Goal: Book appointment/travel/reservation

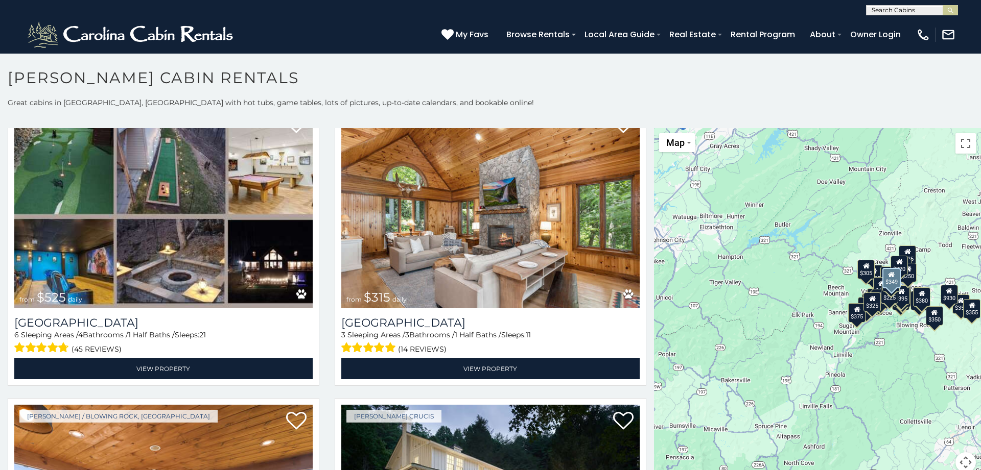
scroll to position [331, 0]
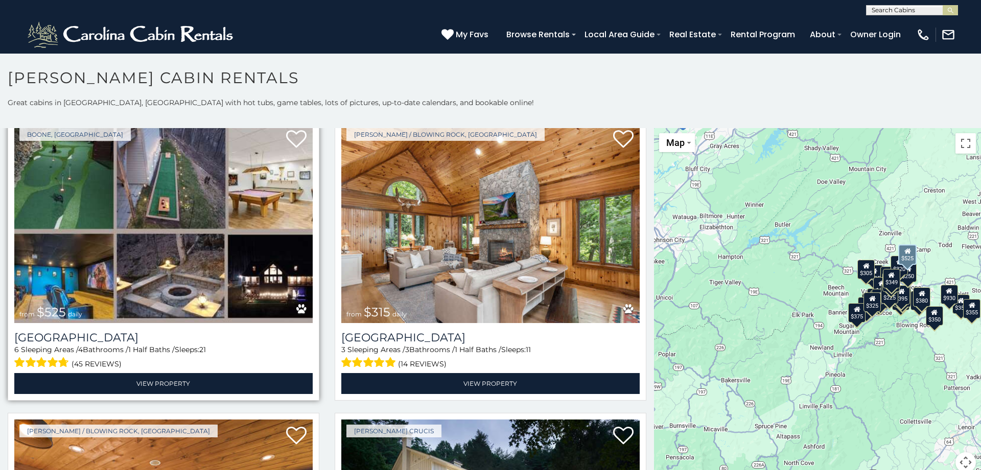
click at [154, 245] on img at bounding box center [163, 223] width 298 height 200
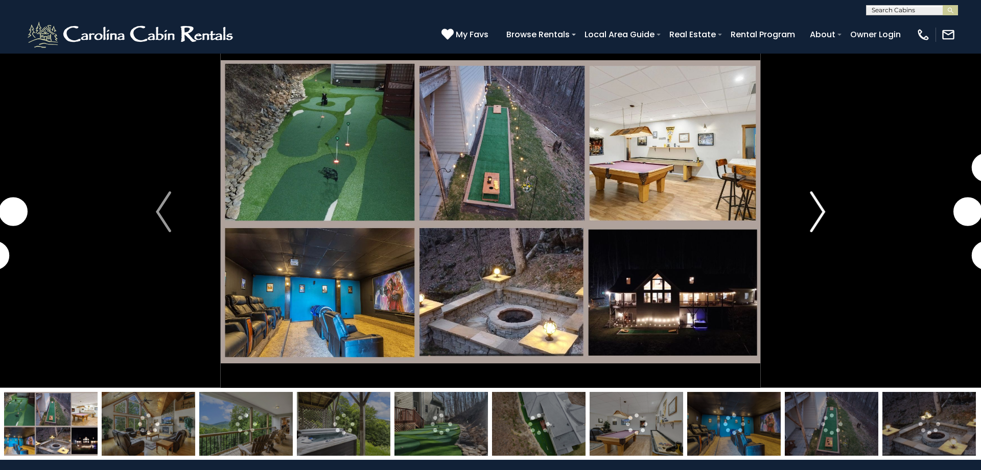
scroll to position [17, 0]
click at [817, 209] on img "Next" at bounding box center [817, 212] width 15 height 41
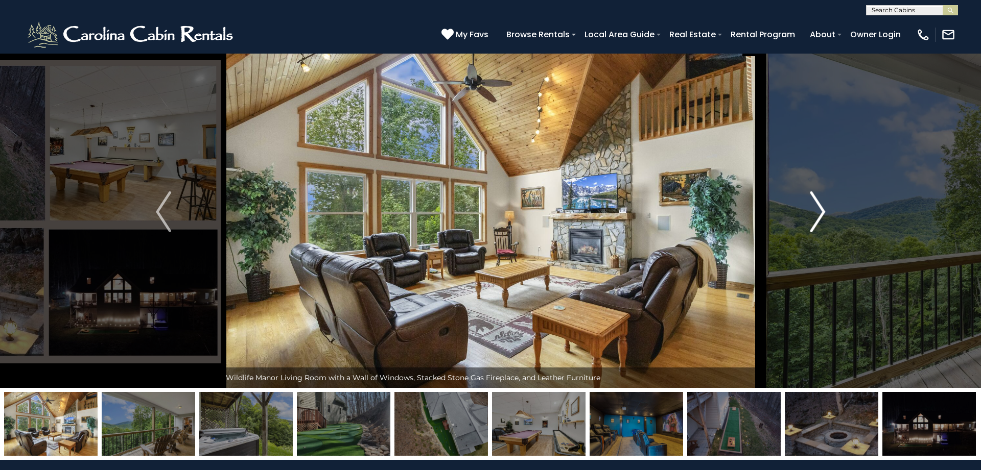
click at [817, 209] on img "Next" at bounding box center [817, 212] width 15 height 41
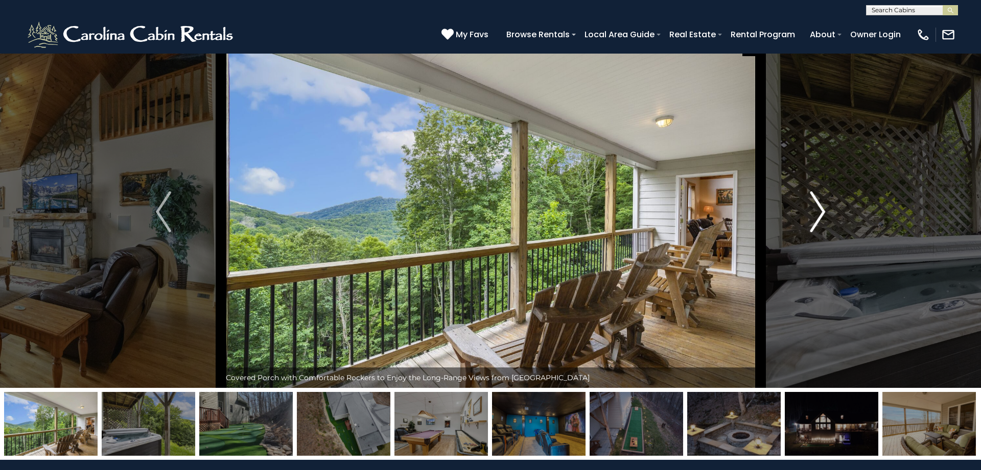
click at [817, 209] on img "Next" at bounding box center [817, 212] width 15 height 41
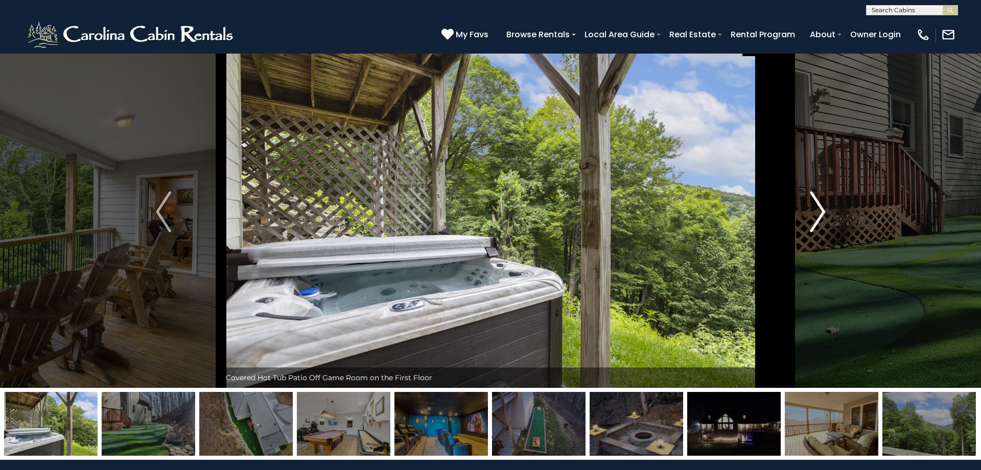
click at [817, 209] on img "Next" at bounding box center [817, 212] width 15 height 41
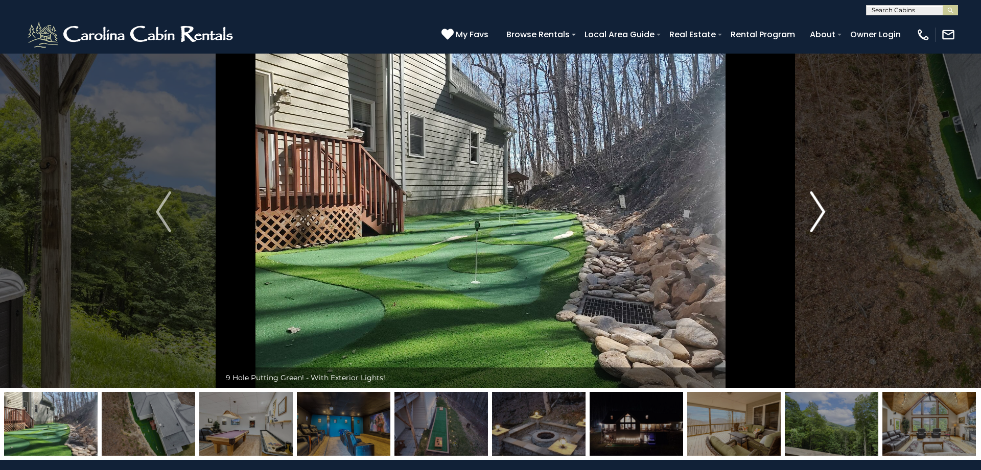
click at [817, 209] on img "Next" at bounding box center [817, 212] width 15 height 41
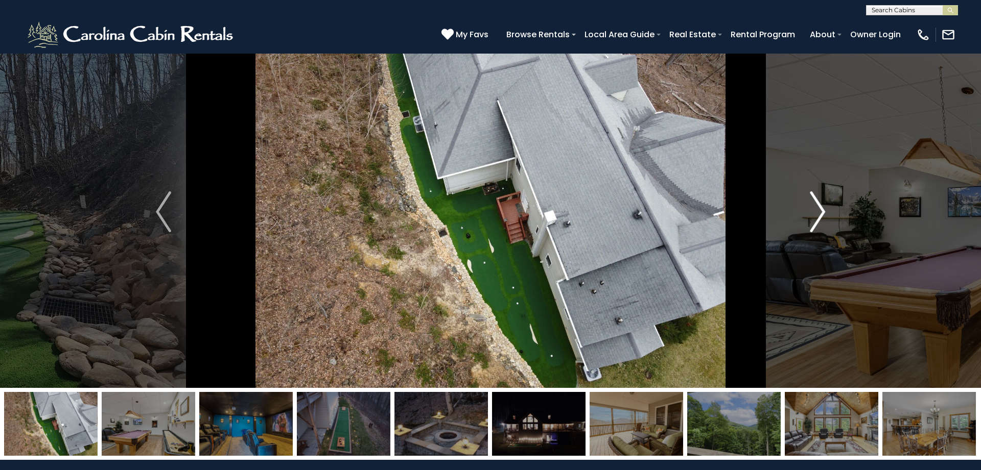
click at [817, 209] on img "Next" at bounding box center [817, 212] width 15 height 41
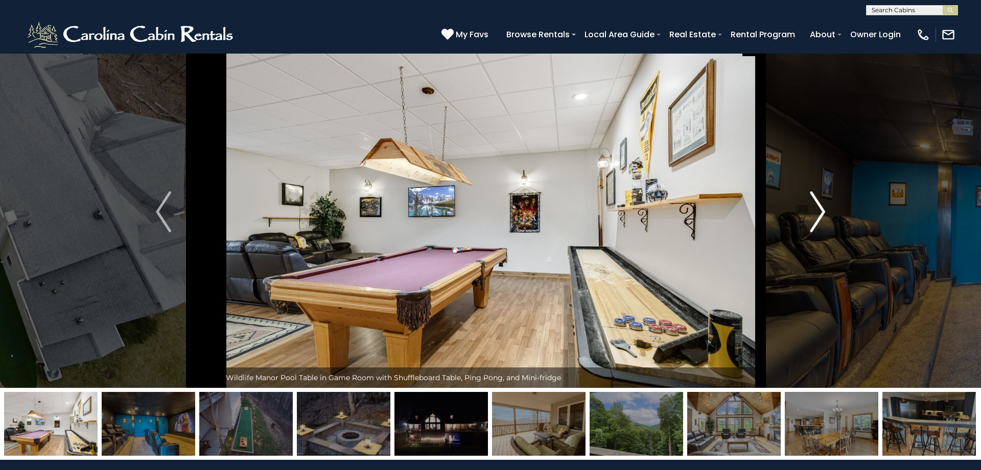
click at [817, 209] on img "Next" at bounding box center [817, 212] width 15 height 41
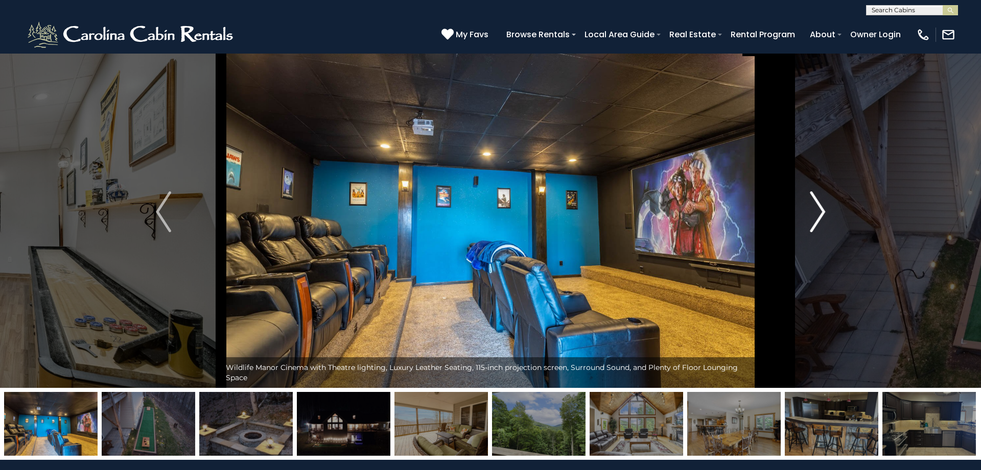
click at [817, 209] on img "Next" at bounding box center [817, 212] width 15 height 41
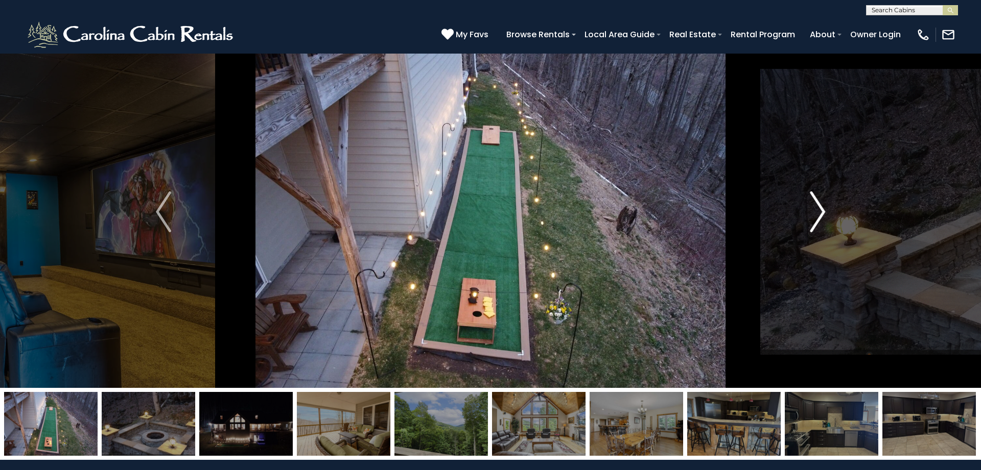
click at [817, 209] on img "Next" at bounding box center [817, 212] width 15 height 41
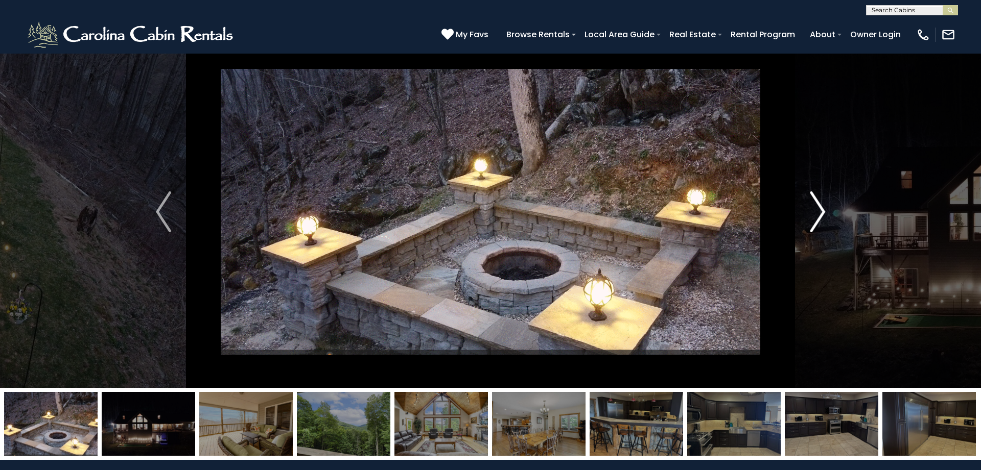
click at [817, 209] on img "Next" at bounding box center [817, 212] width 15 height 41
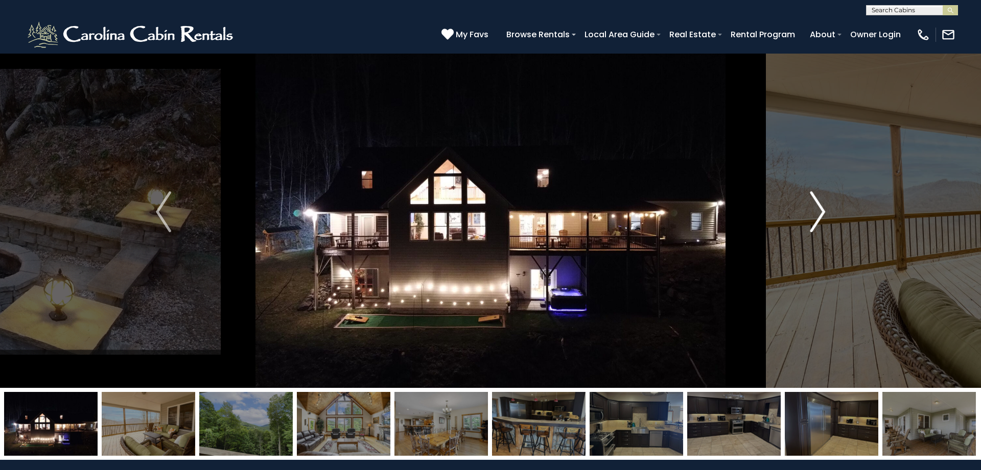
click at [817, 209] on img "Next" at bounding box center [817, 212] width 15 height 41
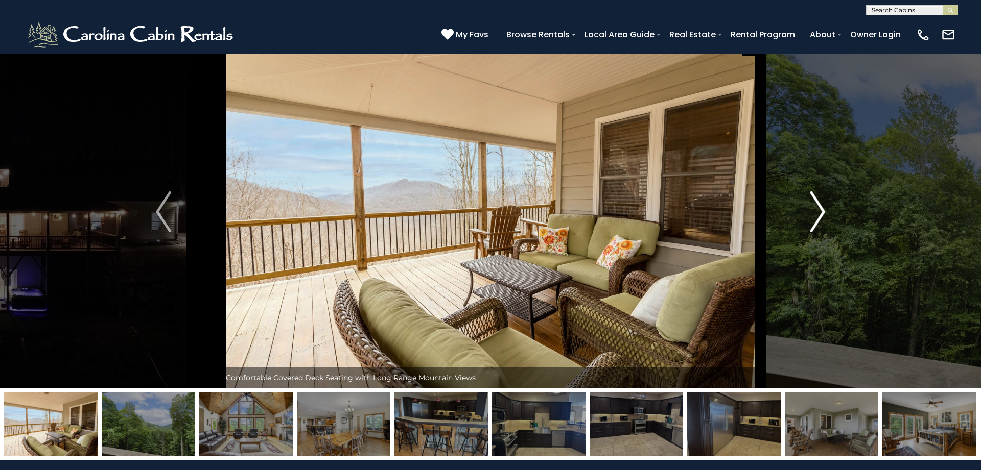
click at [817, 209] on img "Next" at bounding box center [817, 212] width 15 height 41
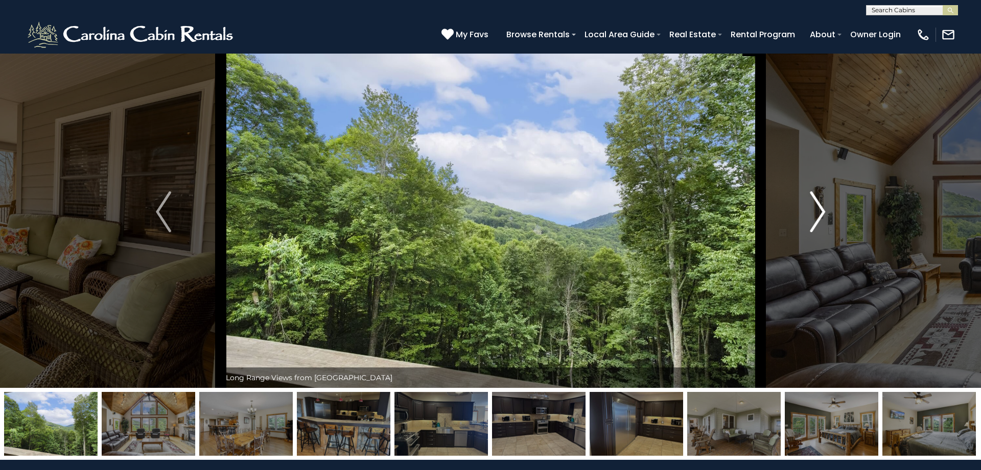
click at [817, 209] on img "Next" at bounding box center [817, 212] width 15 height 41
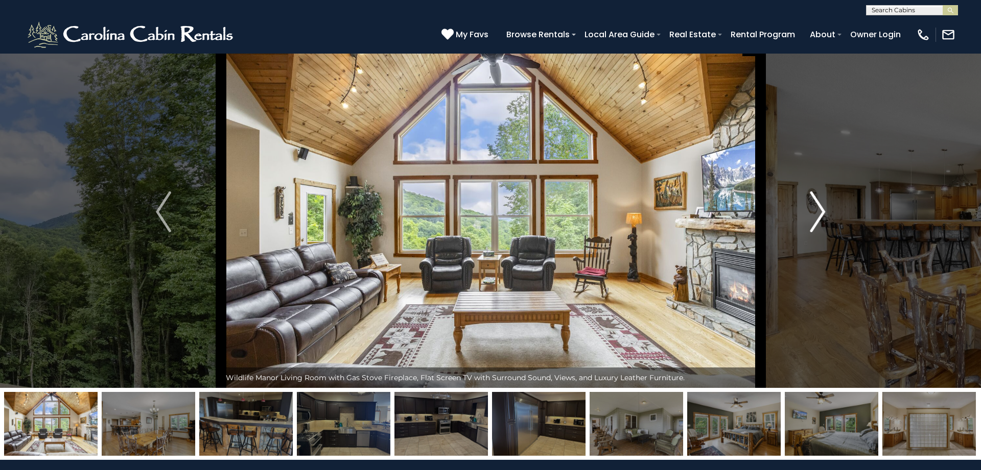
click at [817, 209] on img "Next" at bounding box center [817, 212] width 15 height 41
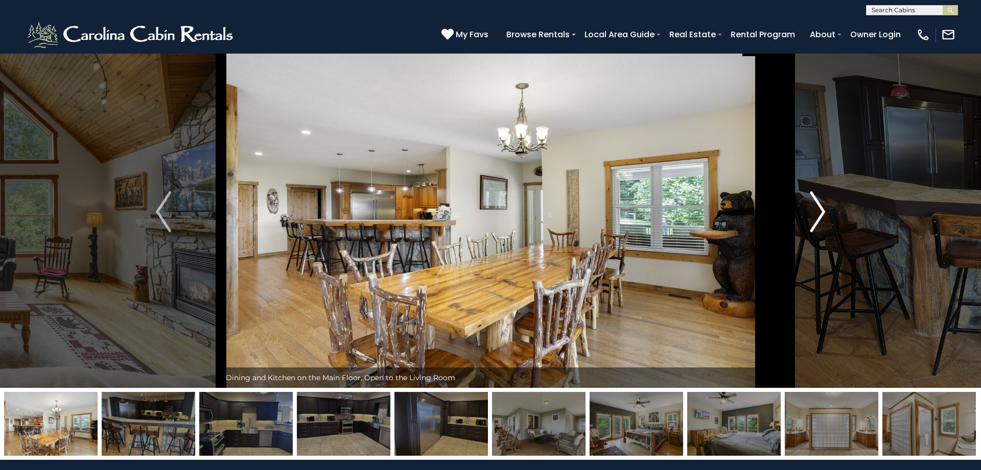
click at [817, 209] on img "Next" at bounding box center [817, 212] width 15 height 41
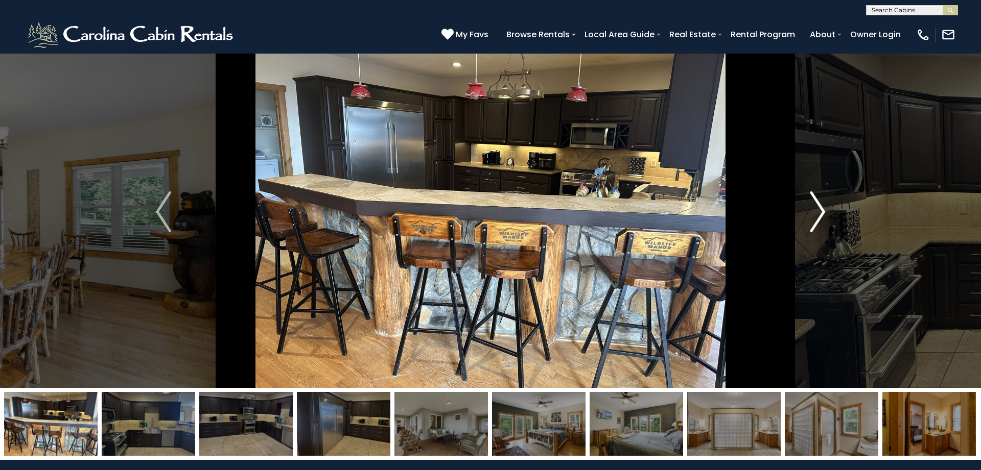
click at [817, 209] on img "Next" at bounding box center [817, 212] width 15 height 41
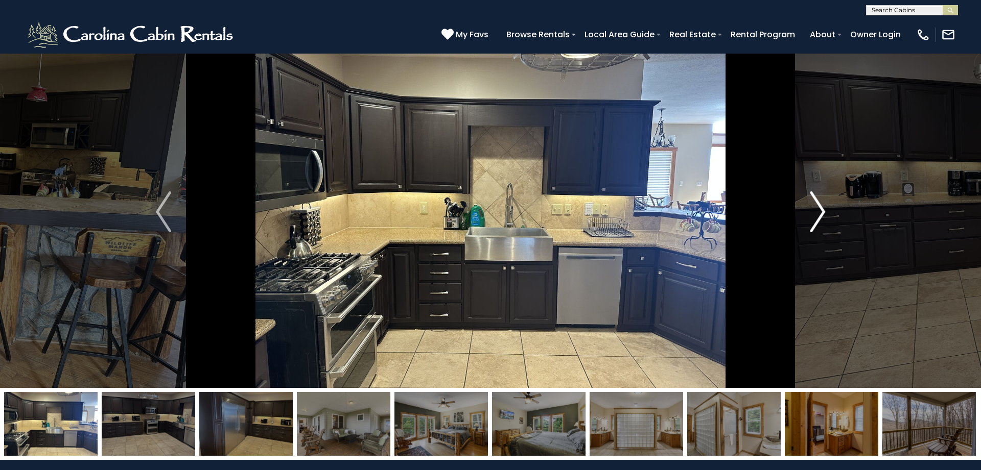
click at [817, 209] on img "Next" at bounding box center [817, 212] width 15 height 41
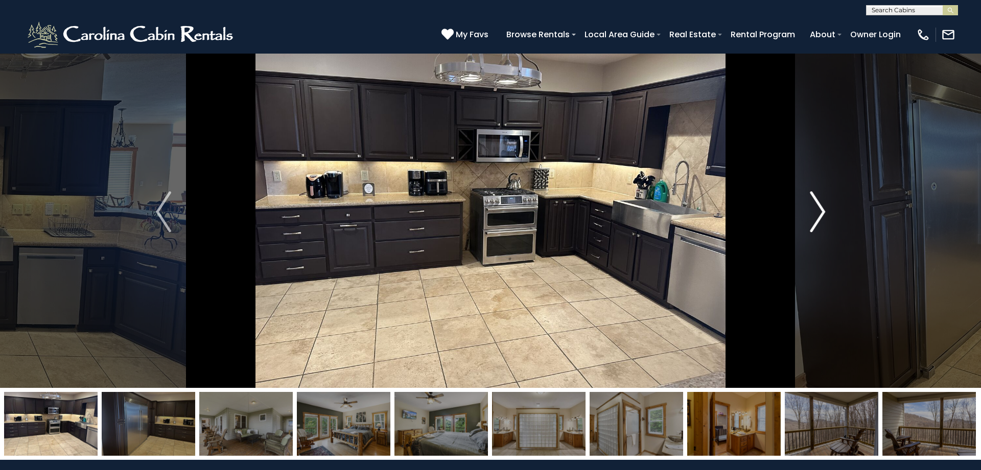
click at [817, 209] on img "Next" at bounding box center [817, 212] width 15 height 41
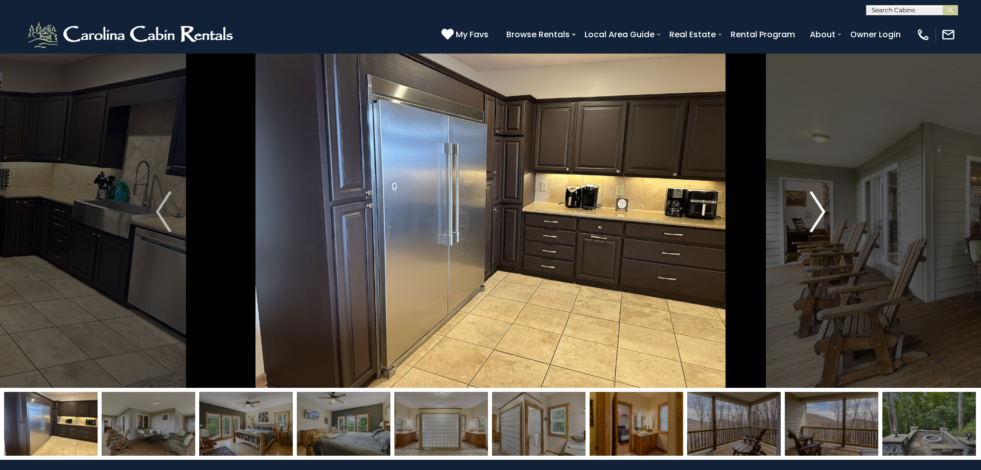
click at [817, 209] on img "Next" at bounding box center [817, 212] width 15 height 41
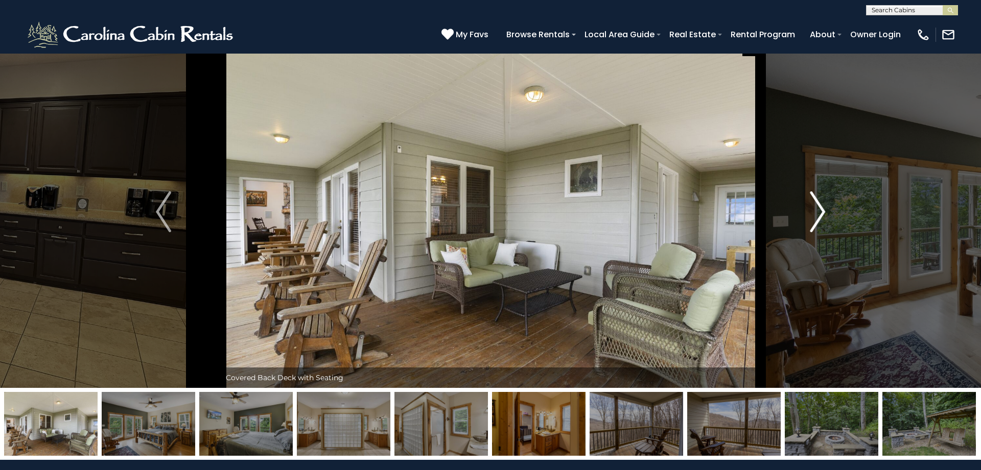
click at [817, 209] on img "Next" at bounding box center [817, 212] width 15 height 41
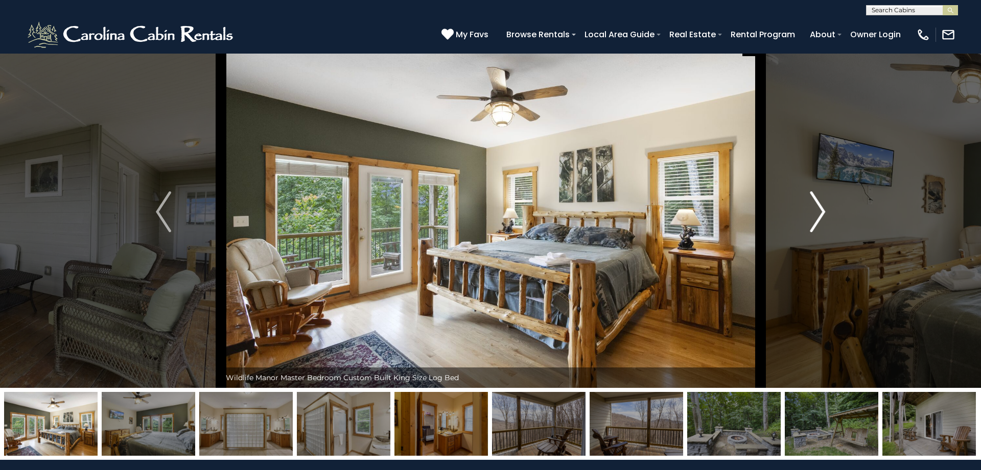
click at [817, 209] on img "Next" at bounding box center [817, 212] width 15 height 41
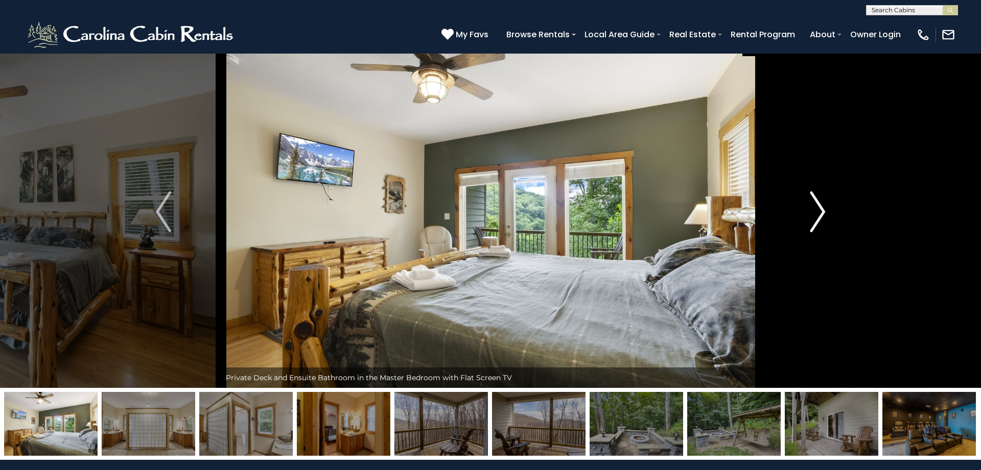
click at [817, 209] on img "Next" at bounding box center [817, 212] width 15 height 41
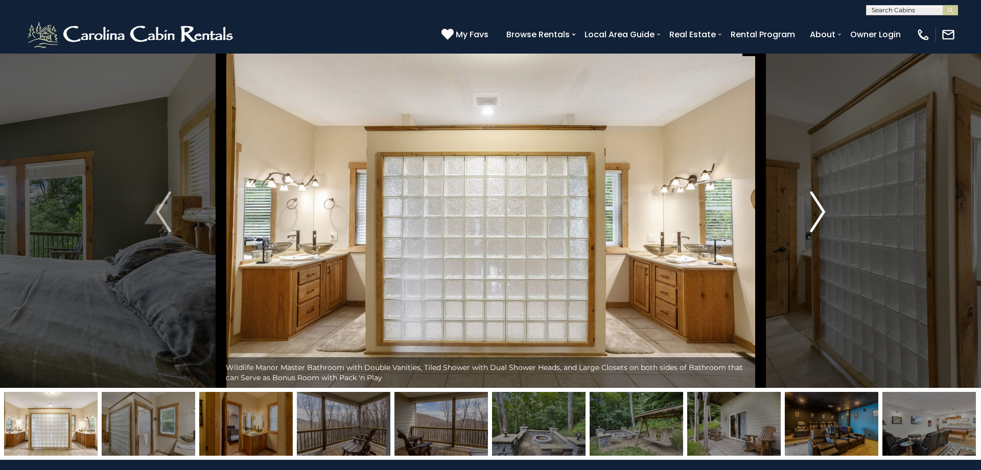
click at [817, 209] on img "Next" at bounding box center [817, 212] width 15 height 41
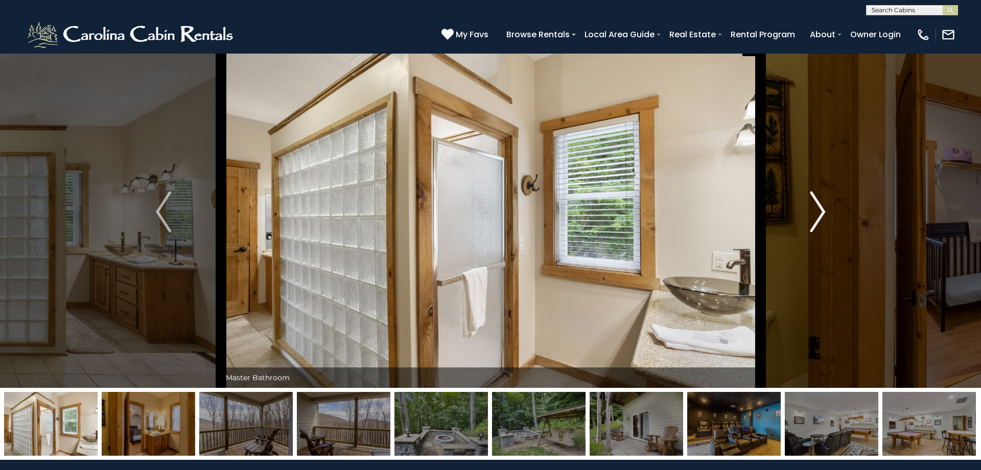
click at [817, 209] on img "Next" at bounding box center [817, 212] width 15 height 41
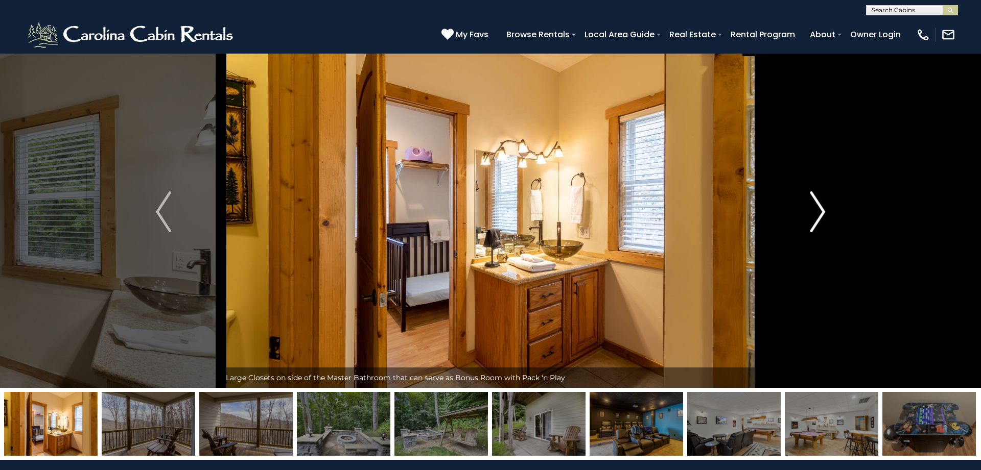
click at [817, 209] on img "Next" at bounding box center [817, 212] width 15 height 41
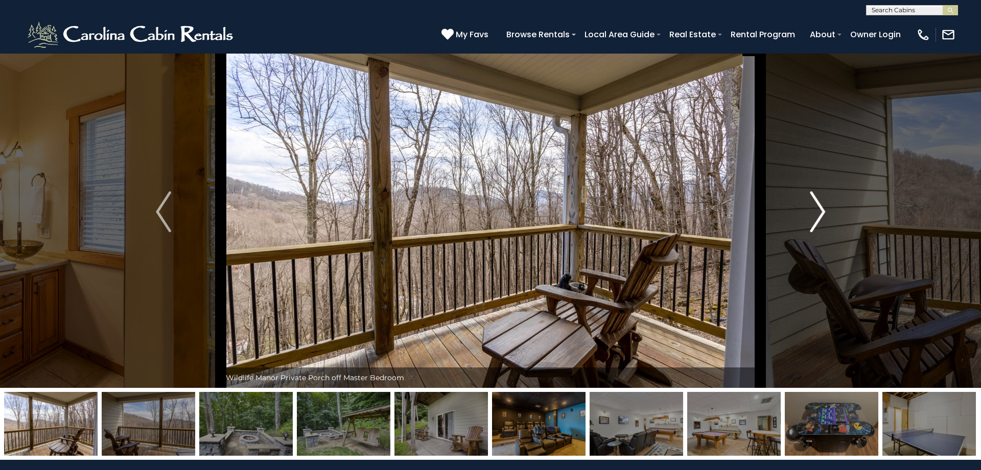
click at [817, 209] on img "Next" at bounding box center [817, 212] width 15 height 41
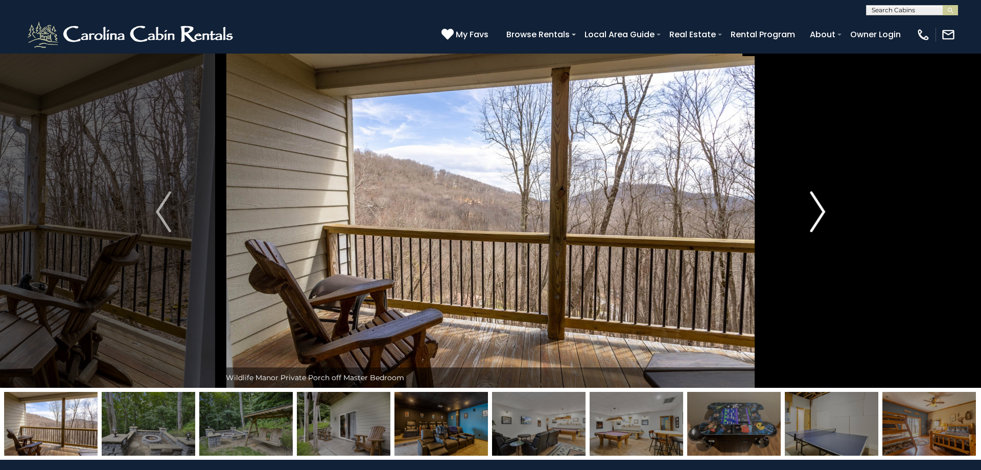
click at [817, 209] on img "Next" at bounding box center [817, 212] width 15 height 41
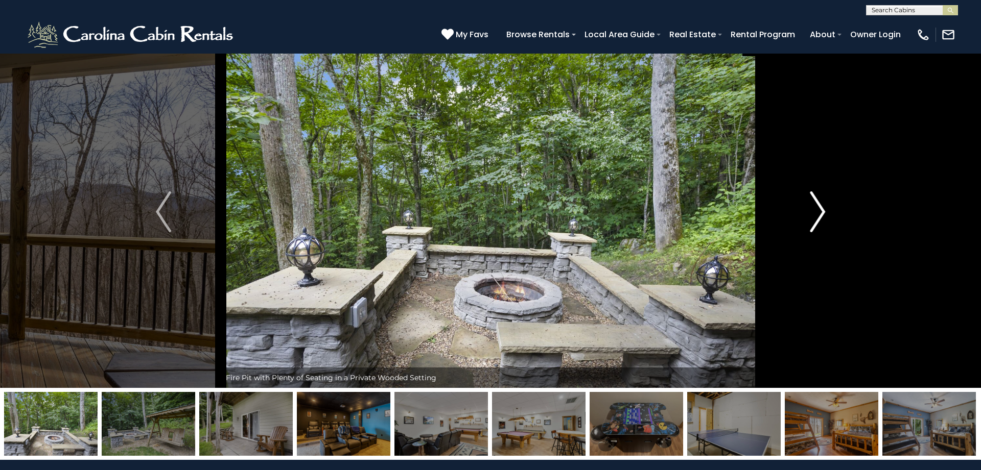
click at [817, 209] on img "Next" at bounding box center [817, 212] width 15 height 41
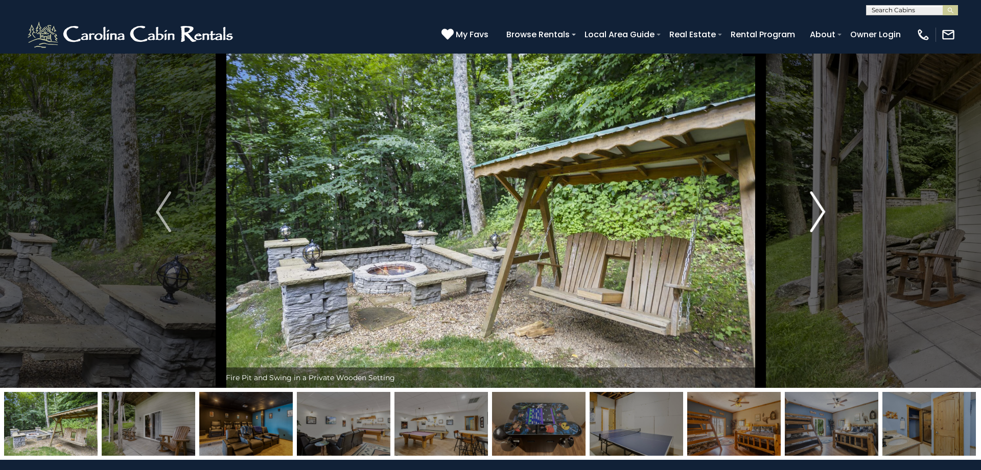
click at [817, 209] on img "Next" at bounding box center [817, 212] width 15 height 41
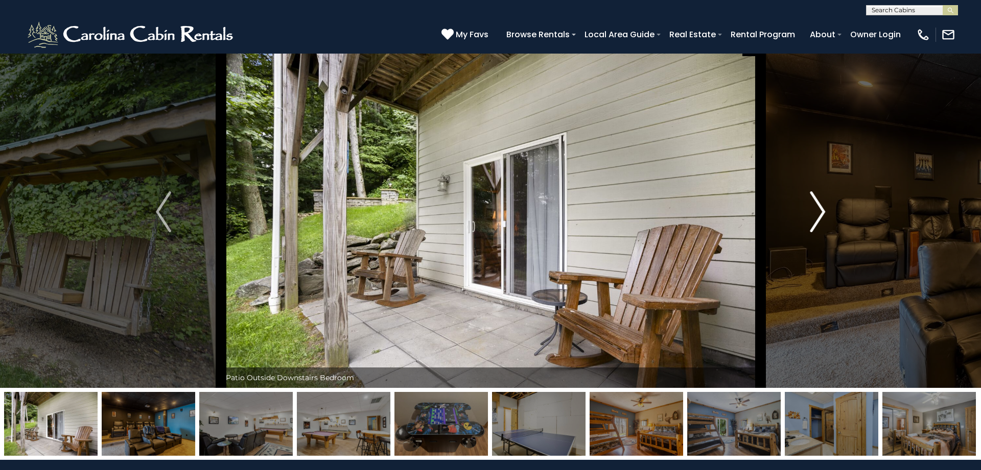
click at [817, 209] on img "Next" at bounding box center [817, 212] width 15 height 41
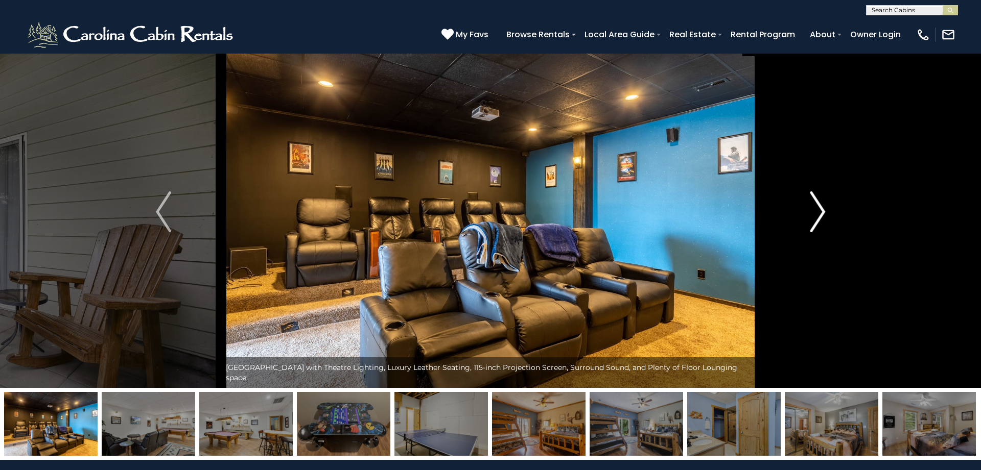
click at [817, 209] on img "Next" at bounding box center [817, 212] width 15 height 41
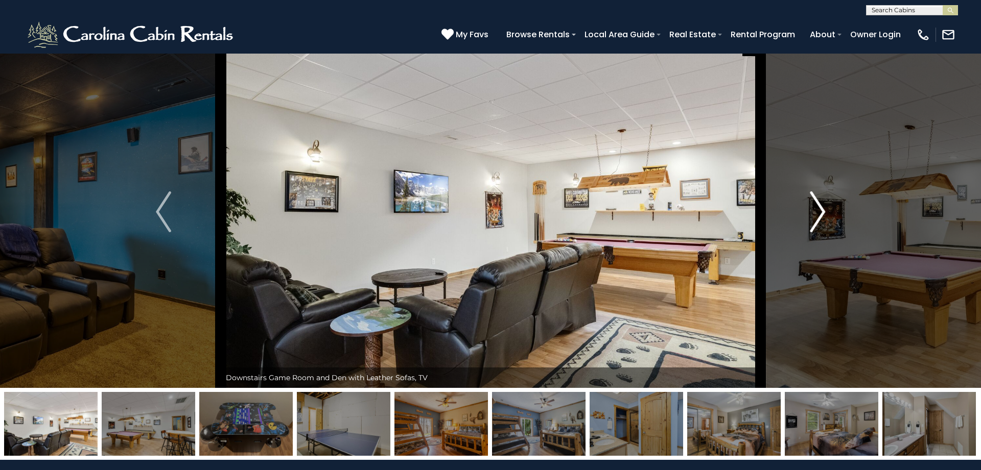
click at [817, 209] on img "Next" at bounding box center [817, 212] width 15 height 41
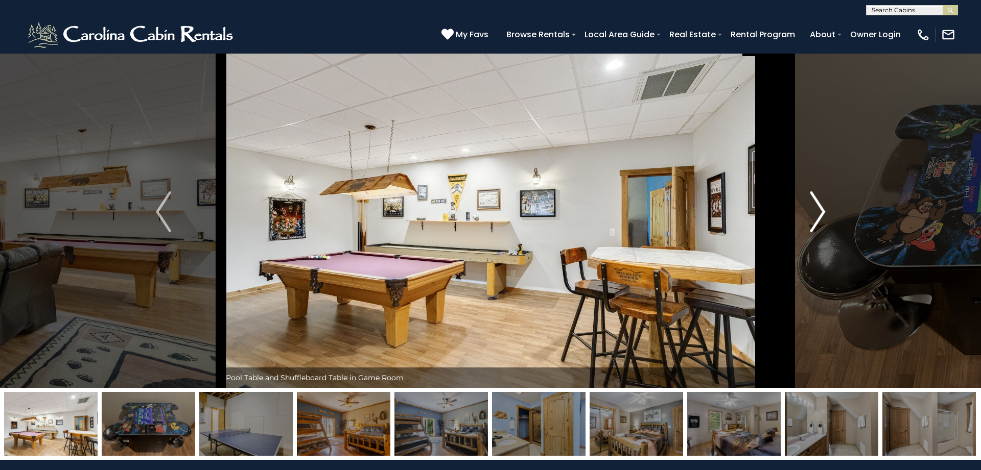
click at [817, 209] on img "Next" at bounding box center [817, 212] width 15 height 41
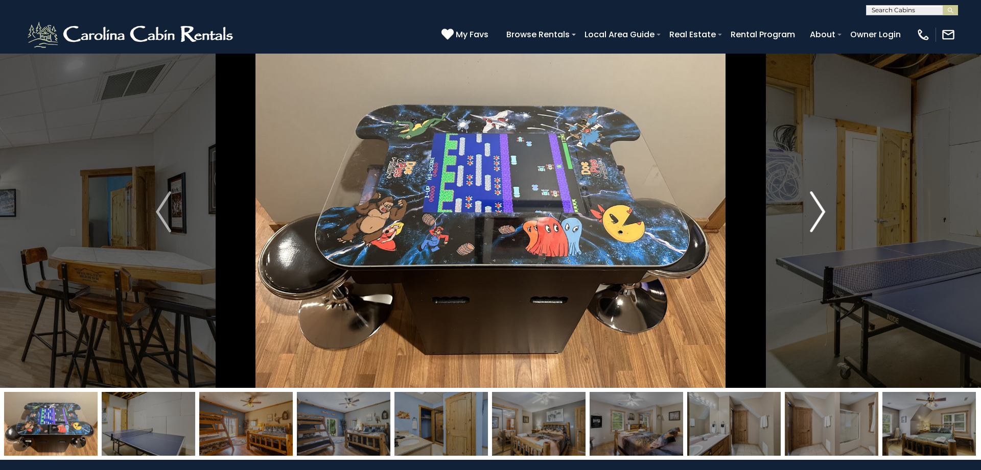
click at [817, 209] on img "Next" at bounding box center [817, 212] width 15 height 41
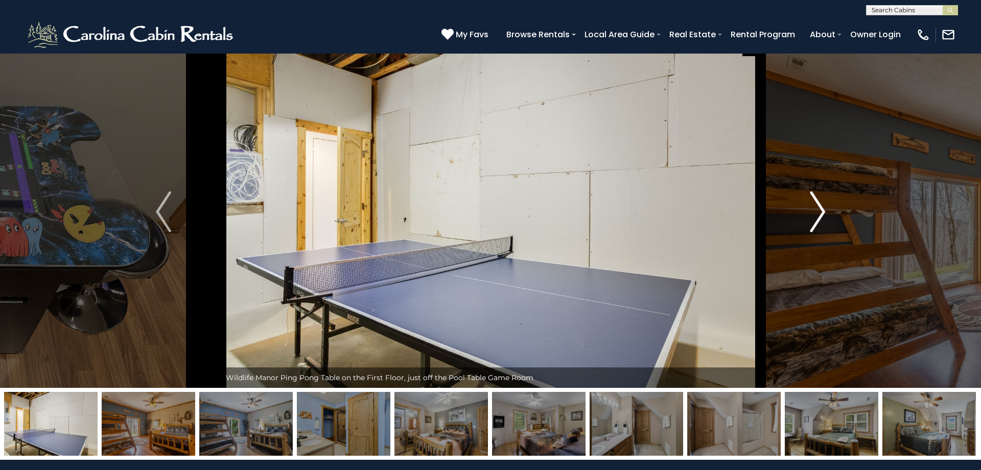
click at [817, 209] on img "Next" at bounding box center [817, 212] width 15 height 41
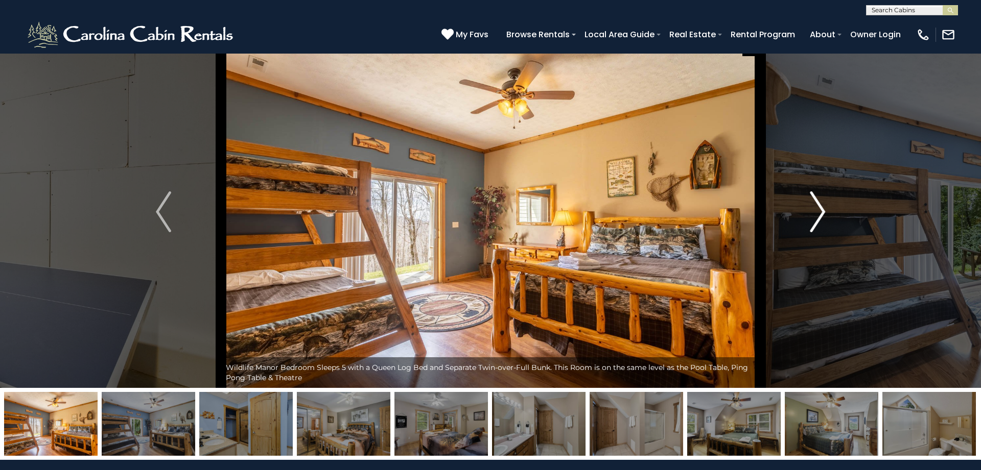
click at [817, 209] on img "Next" at bounding box center [817, 212] width 15 height 41
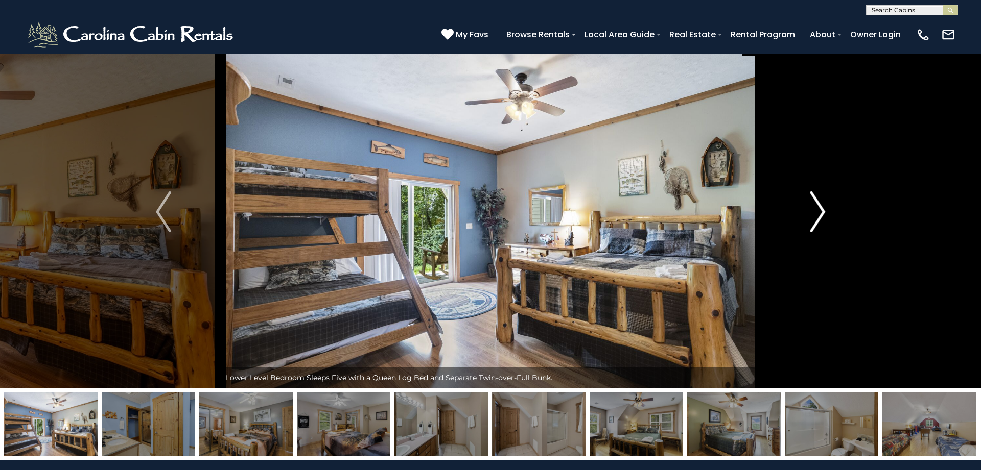
click at [817, 209] on img "Next" at bounding box center [817, 212] width 15 height 41
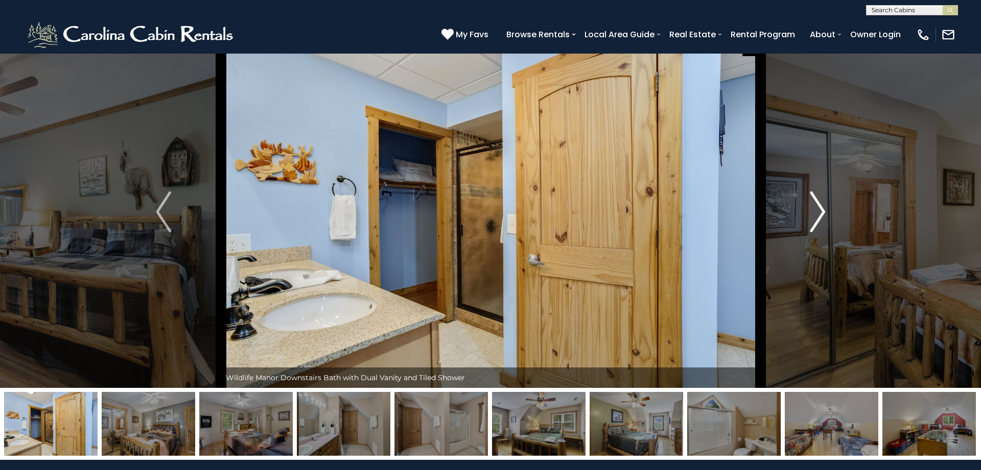
click at [817, 209] on img "Next" at bounding box center [817, 212] width 15 height 41
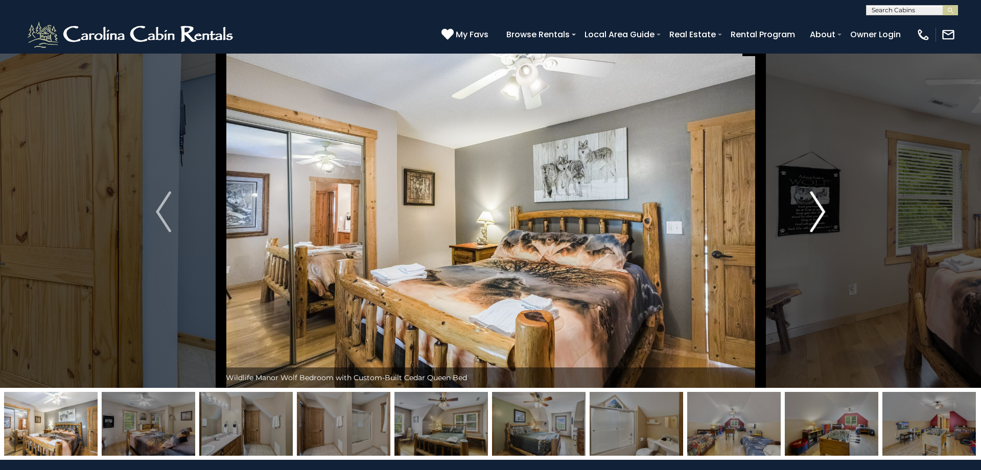
click at [817, 209] on img "Next" at bounding box center [817, 212] width 15 height 41
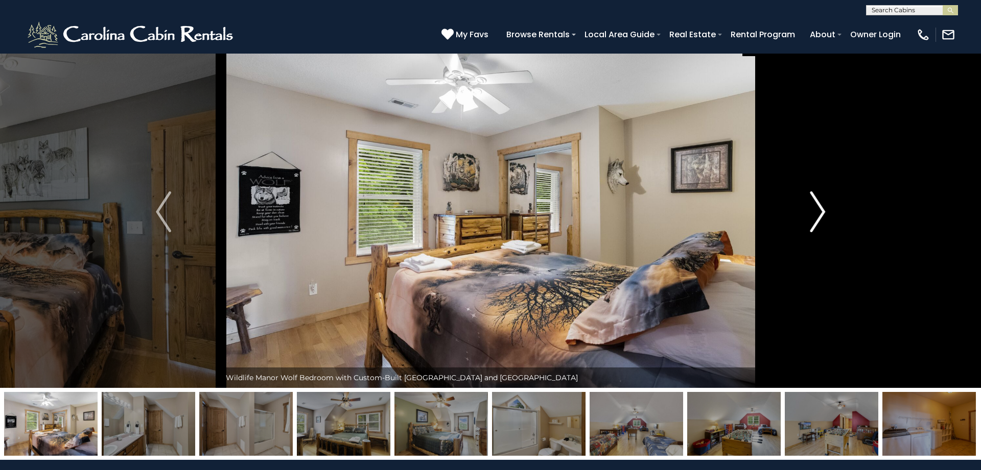
click at [817, 209] on img "Next" at bounding box center [817, 212] width 15 height 41
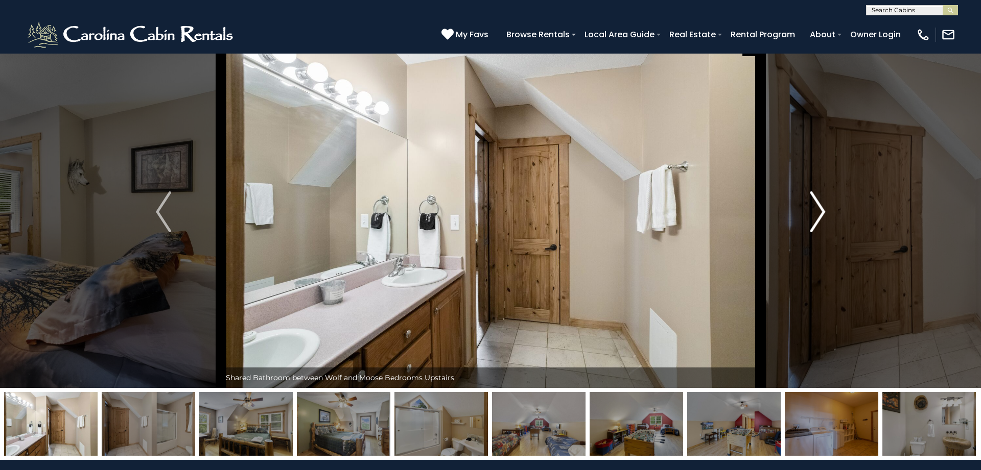
click at [817, 209] on img "Next" at bounding box center [817, 212] width 15 height 41
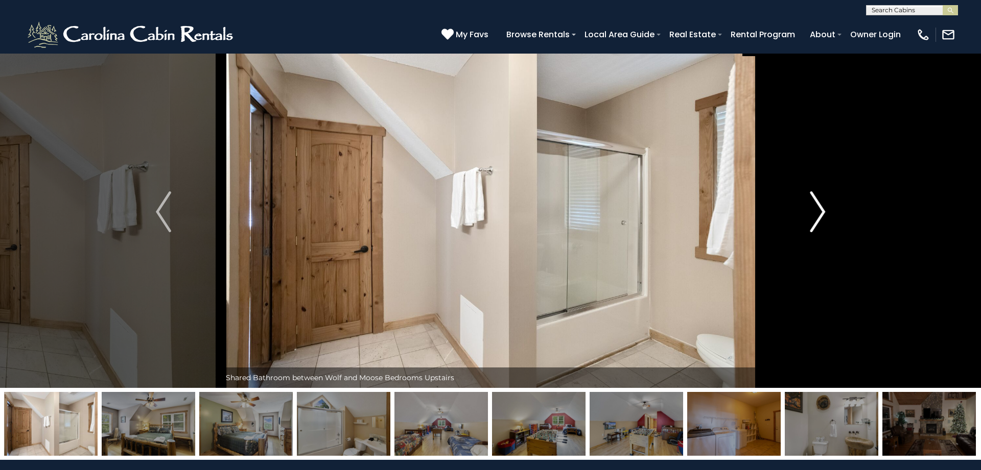
click at [817, 209] on img "Next" at bounding box center [817, 212] width 15 height 41
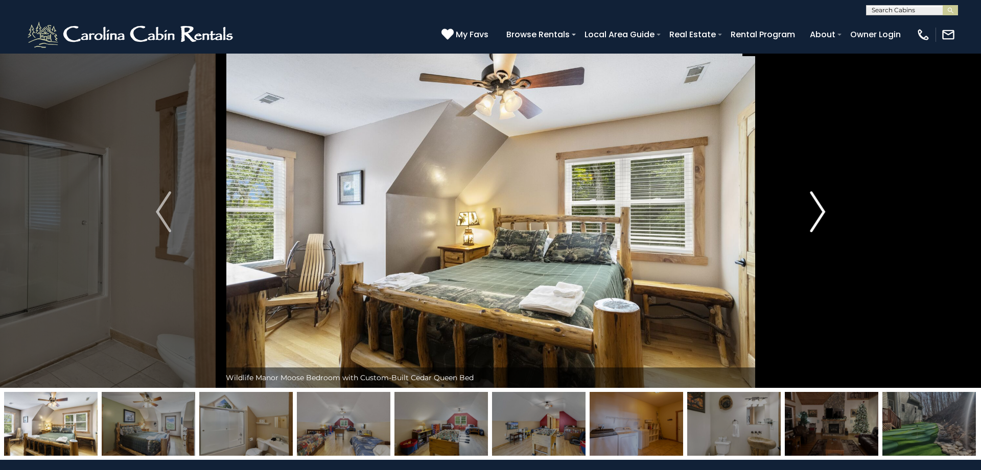
click at [817, 209] on img "Next" at bounding box center [817, 212] width 15 height 41
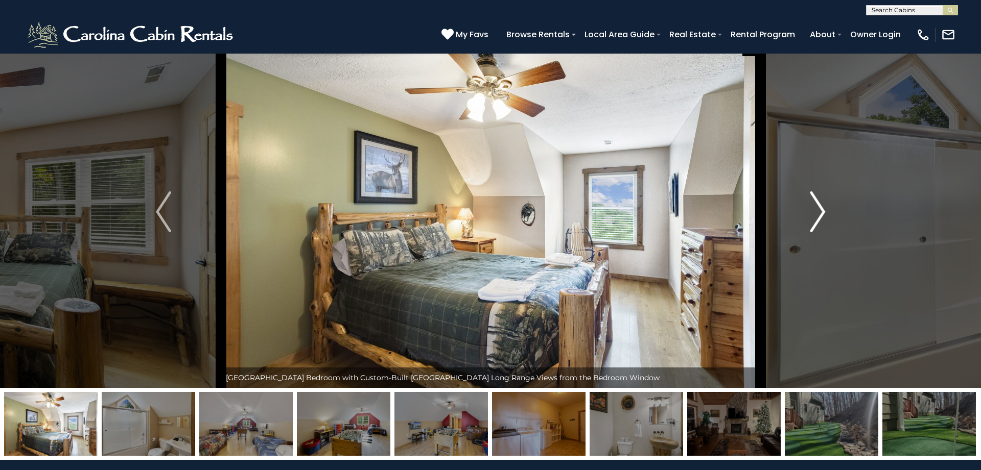
click at [817, 209] on img "Next" at bounding box center [817, 212] width 15 height 41
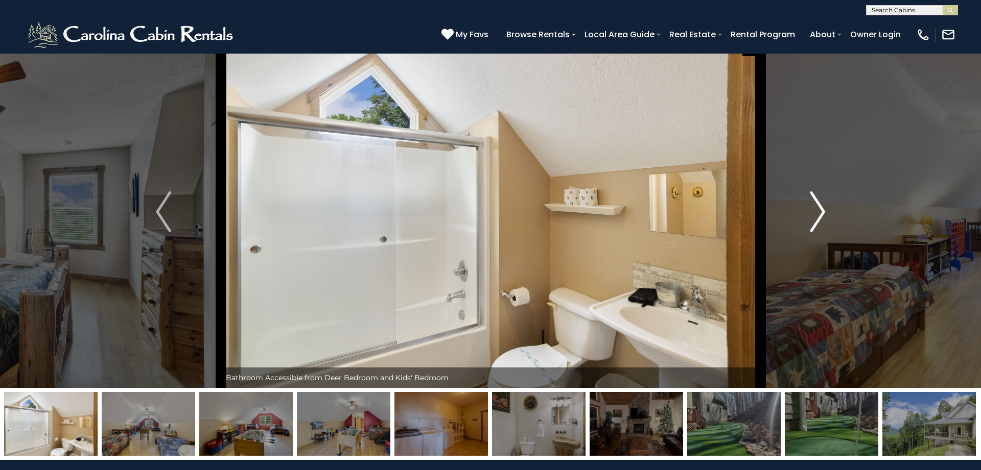
click at [817, 209] on img "Next" at bounding box center [817, 212] width 15 height 41
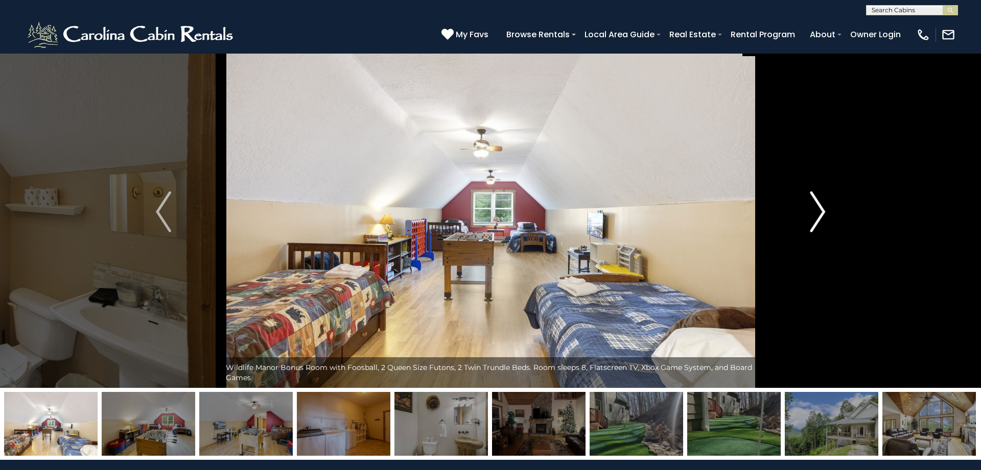
click at [817, 209] on img "Next" at bounding box center [817, 212] width 15 height 41
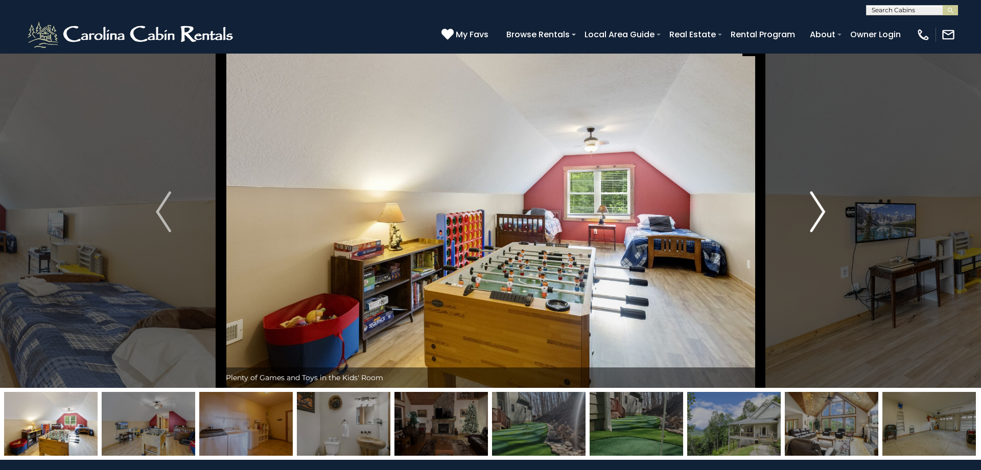
click at [817, 209] on img "Next" at bounding box center [817, 212] width 15 height 41
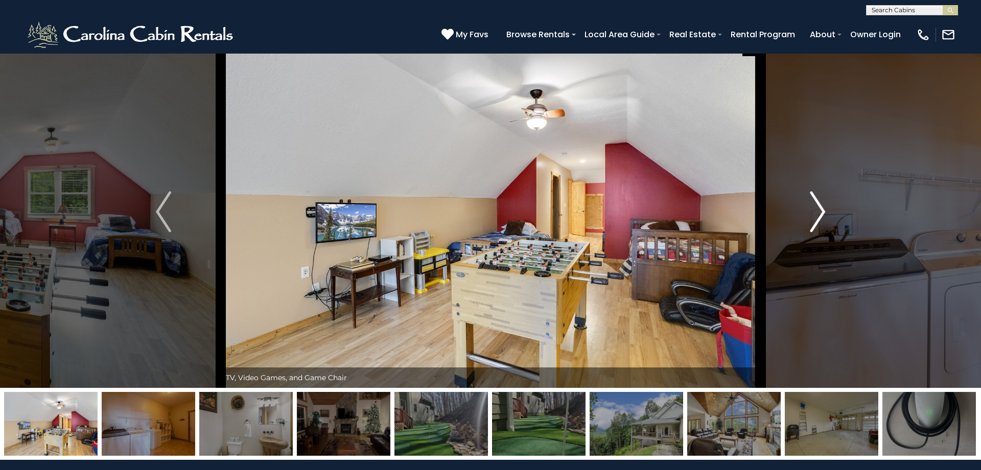
click at [817, 209] on img "Next" at bounding box center [817, 212] width 15 height 41
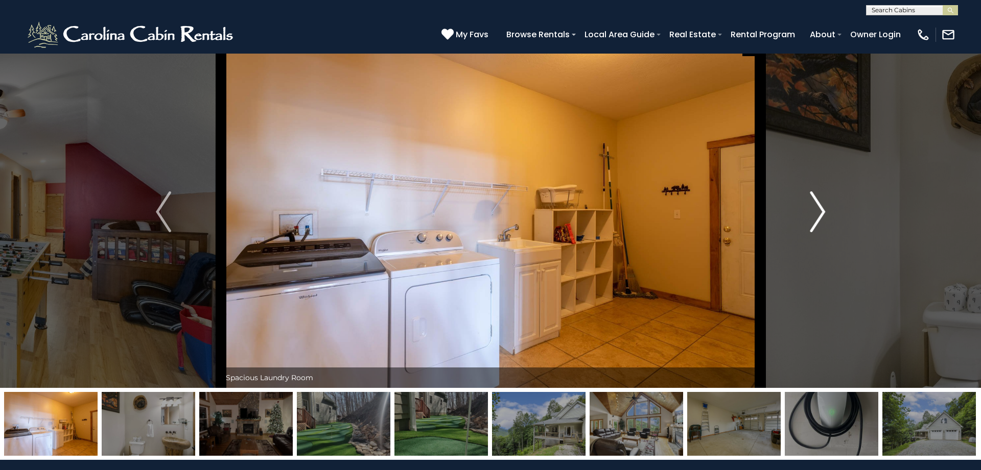
click at [817, 209] on img "Next" at bounding box center [817, 212] width 15 height 41
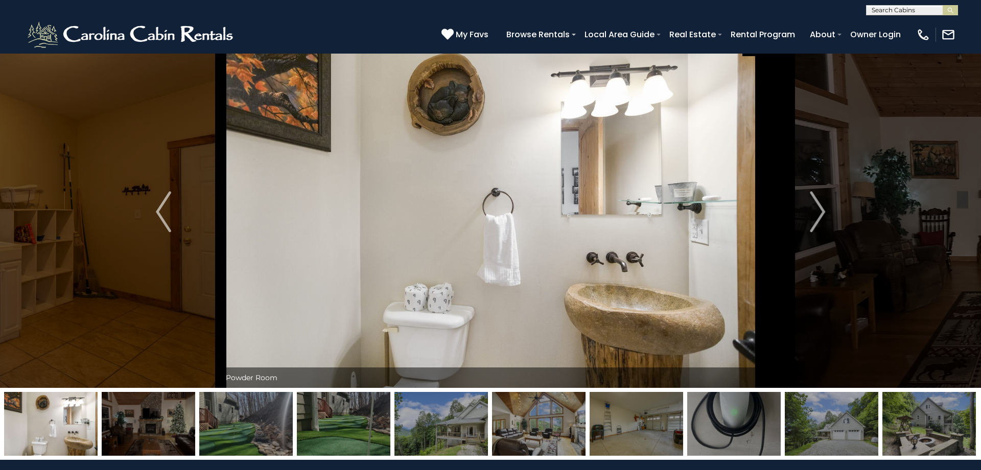
scroll to position [0, 0]
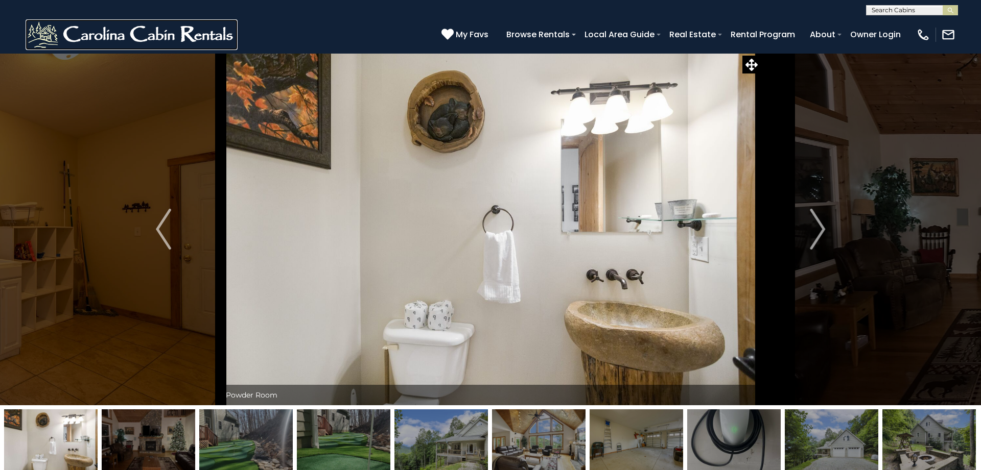
click at [69, 34] on img at bounding box center [132, 34] width 212 height 31
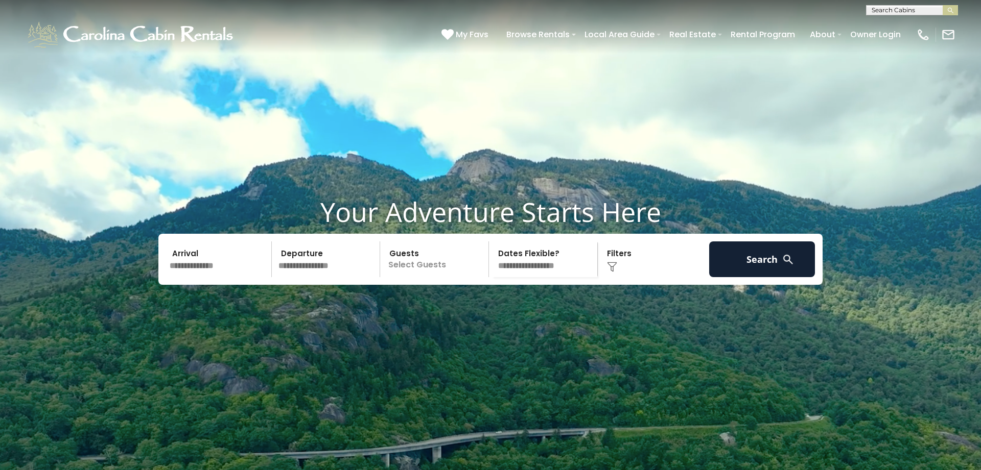
click at [194, 277] on input "text" at bounding box center [219, 260] width 106 height 36
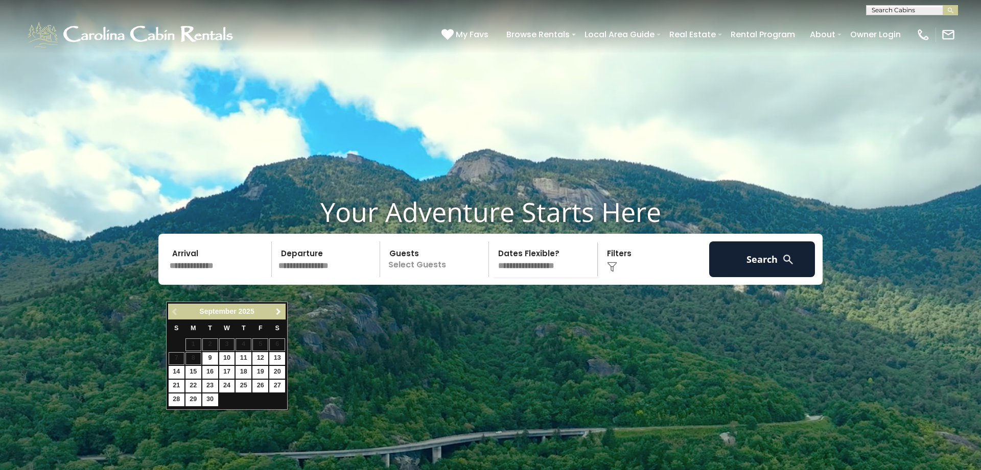
click at [278, 314] on span "Next" at bounding box center [278, 312] width 8 height 8
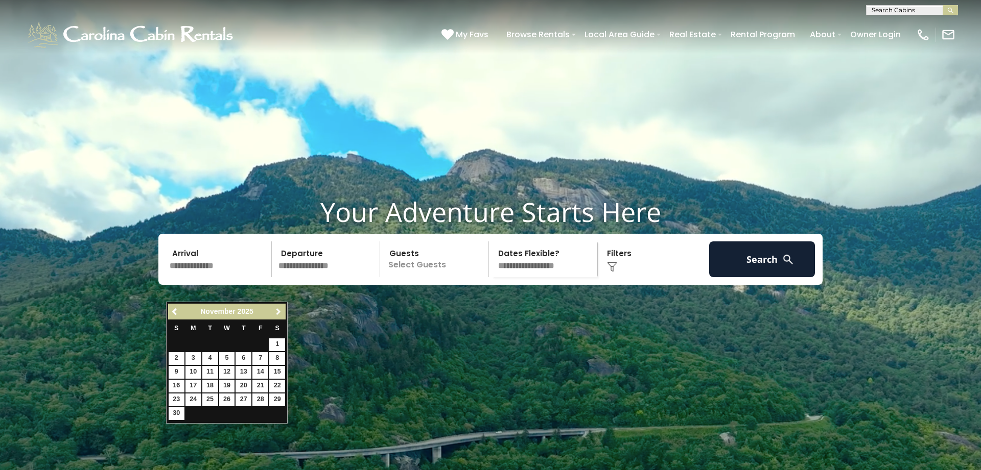
click at [278, 314] on span "Next" at bounding box center [278, 312] width 8 height 8
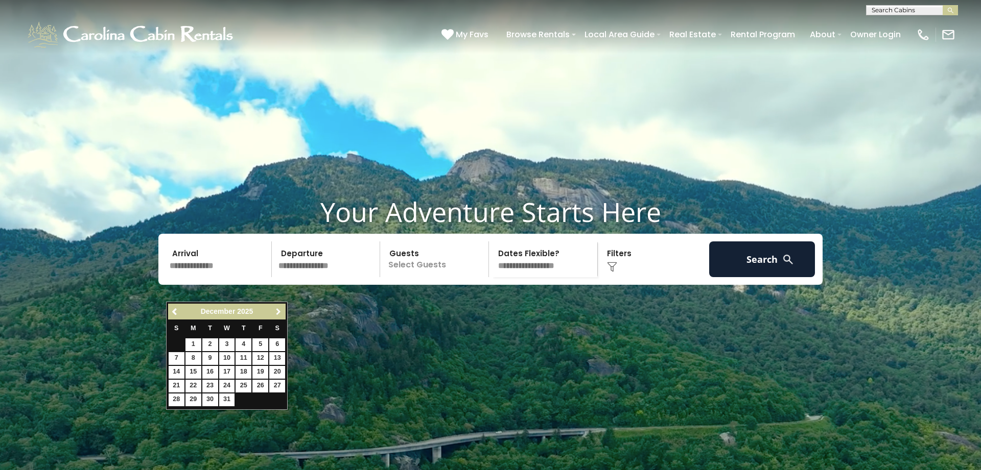
click at [278, 314] on span "Next" at bounding box center [278, 312] width 8 height 8
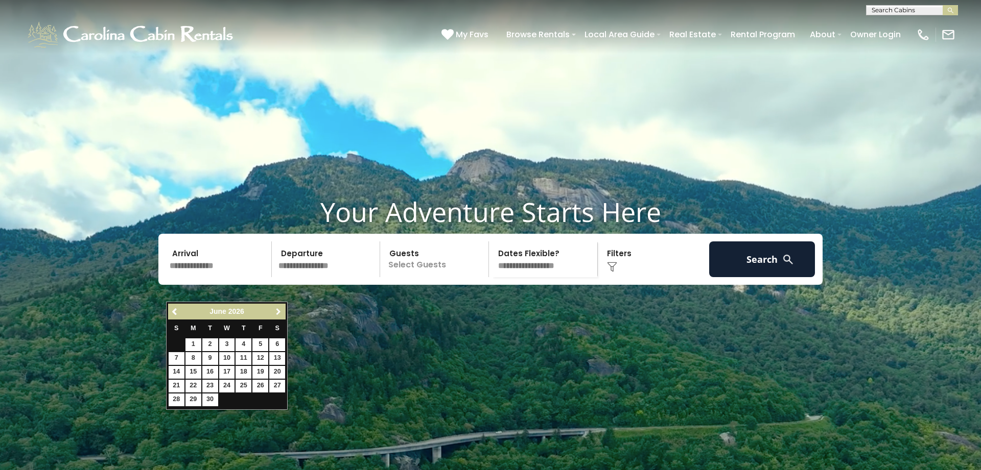
click at [278, 314] on span "Next" at bounding box center [278, 312] width 8 height 8
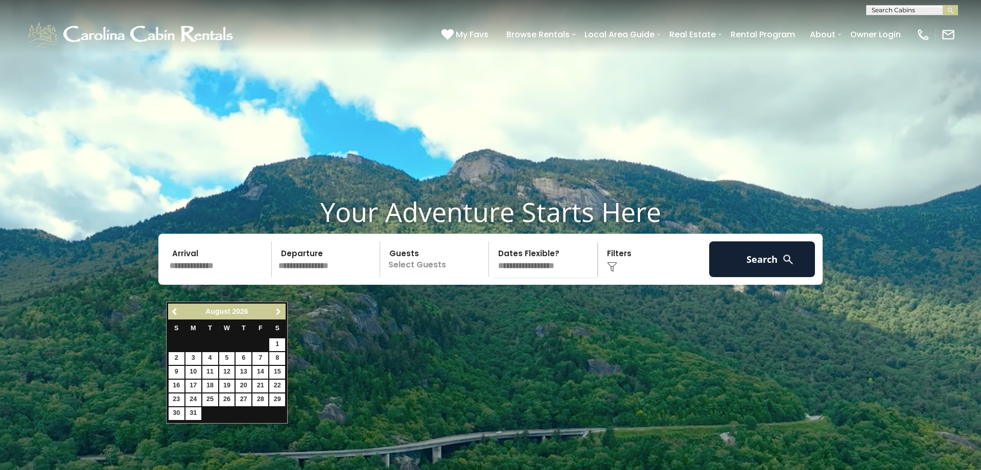
click at [278, 314] on span "Next" at bounding box center [278, 312] width 8 height 8
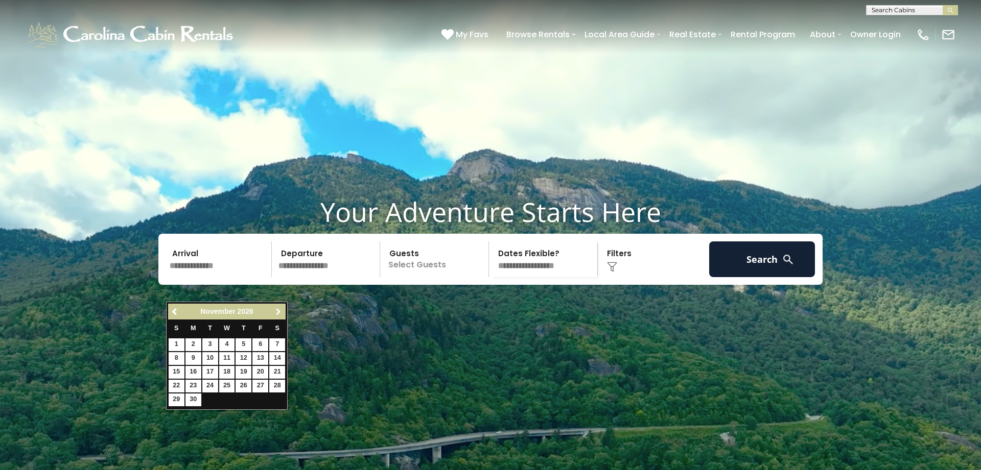
click at [278, 314] on span "Next" at bounding box center [278, 312] width 8 height 8
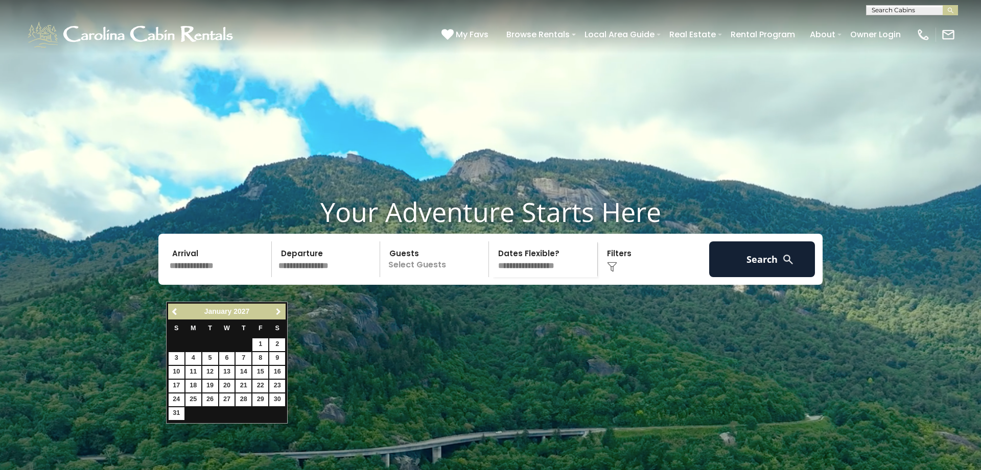
click at [278, 314] on span "Next" at bounding box center [278, 312] width 8 height 8
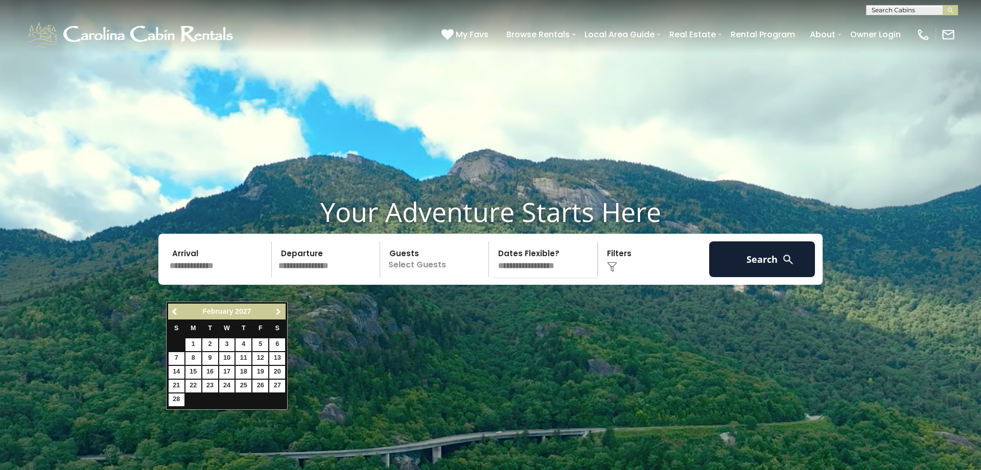
click at [278, 314] on span "Next" at bounding box center [278, 312] width 8 height 8
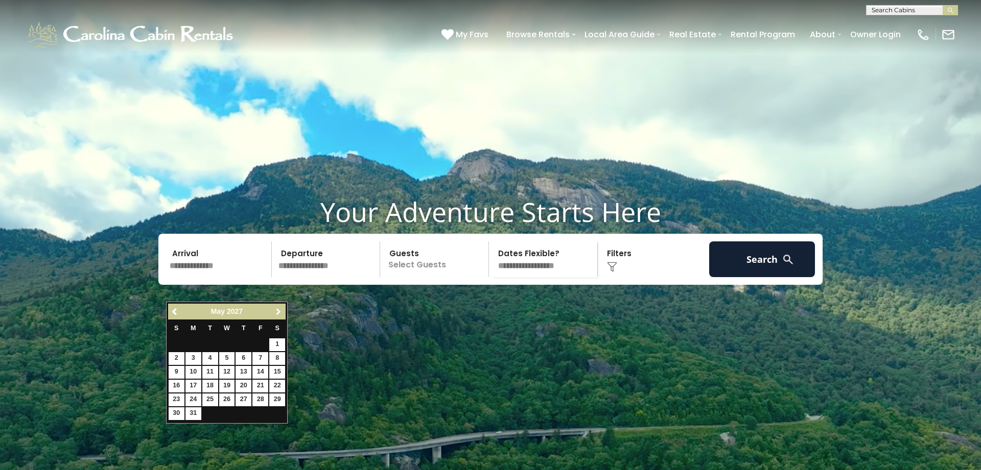
click at [278, 314] on span "Next" at bounding box center [278, 312] width 8 height 8
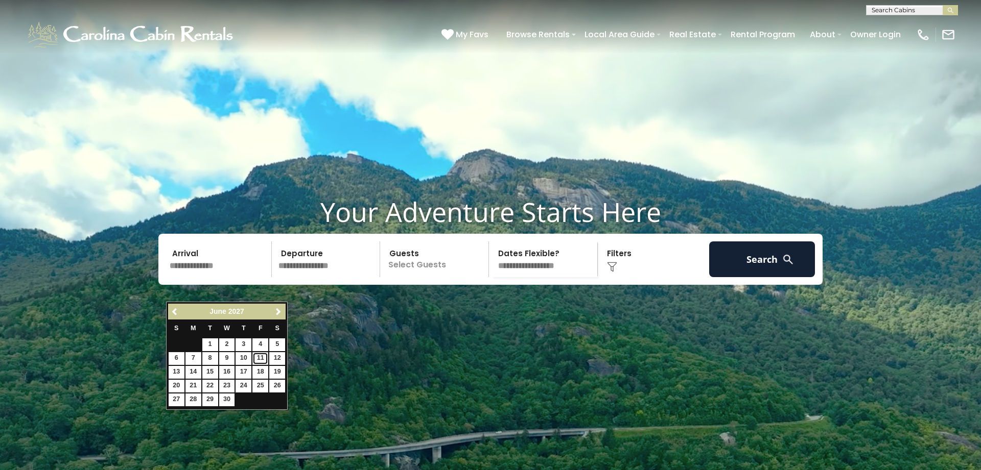
click at [261, 361] on link "11" at bounding box center [260, 358] width 16 height 13
type input "*******"
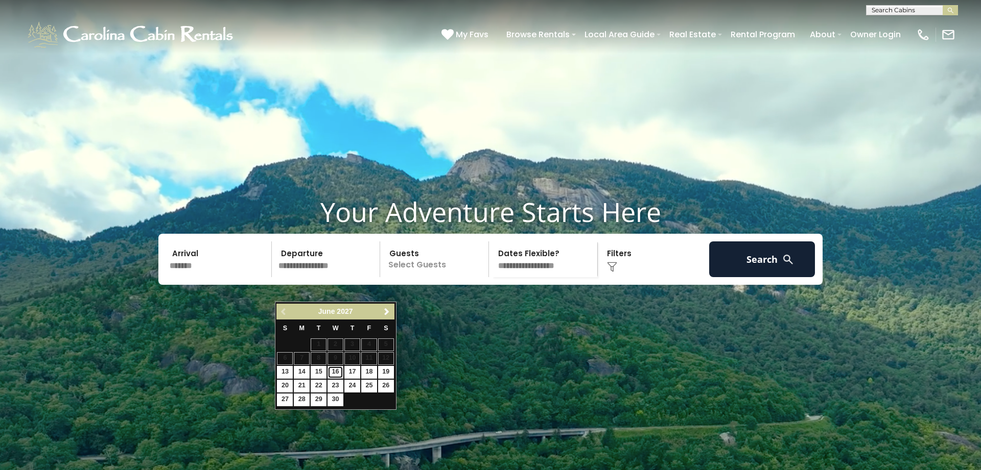
click at [335, 374] on link "16" at bounding box center [335, 372] width 16 height 13
type input "*******"
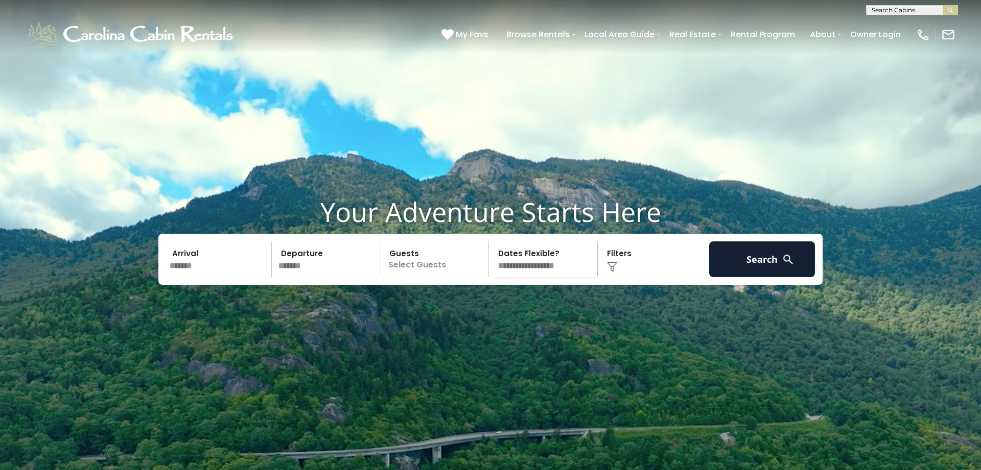
click at [416, 277] on p "Select Guests" at bounding box center [435, 260] width 105 height 36
click at [481, 307] on div "+" at bounding box center [485, 302] width 12 height 12
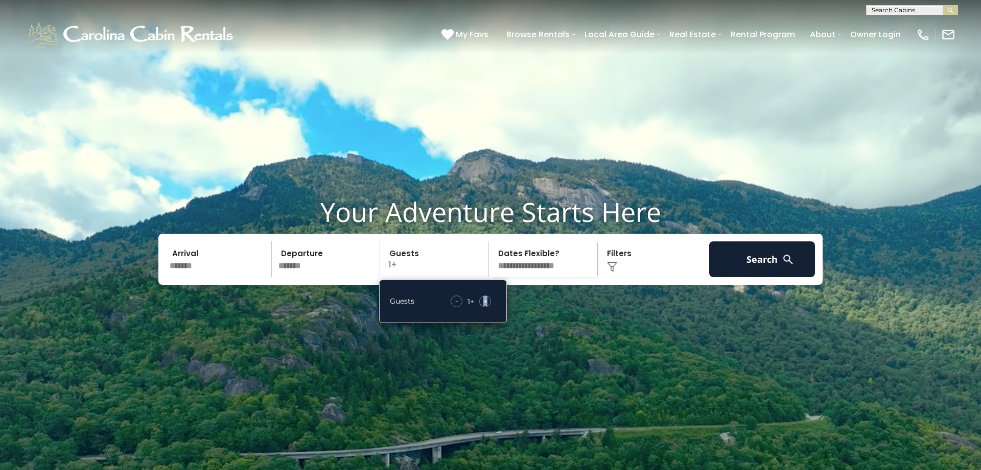
click at [482, 307] on div "+" at bounding box center [485, 302] width 12 height 12
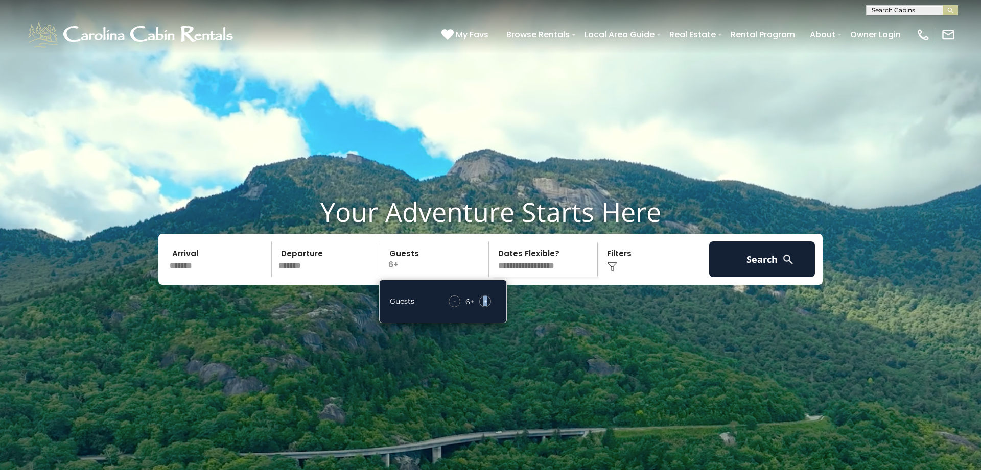
click at [482, 307] on div "+" at bounding box center [485, 302] width 12 height 12
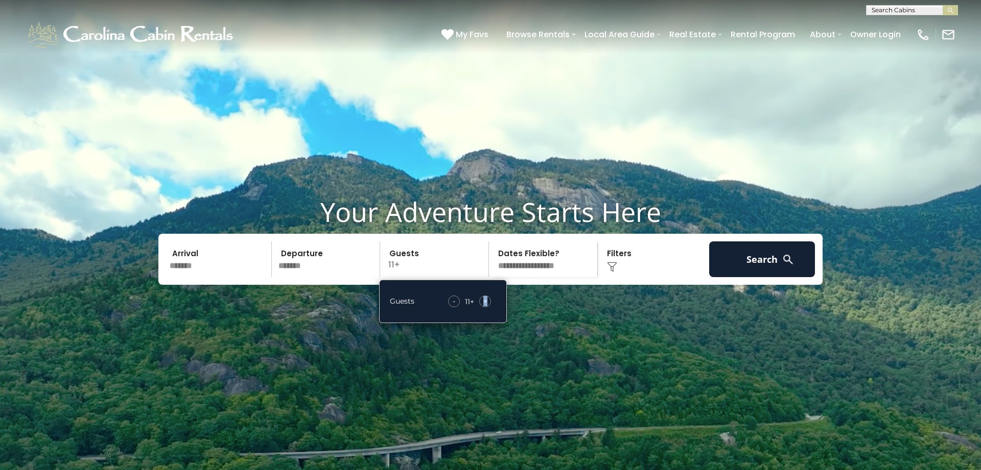
click at [482, 307] on div "+" at bounding box center [485, 302] width 12 height 12
click at [492, 242] on select "**********" at bounding box center [544, 260] width 105 height 36
click at [567, 277] on select "**********" at bounding box center [544, 260] width 105 height 36
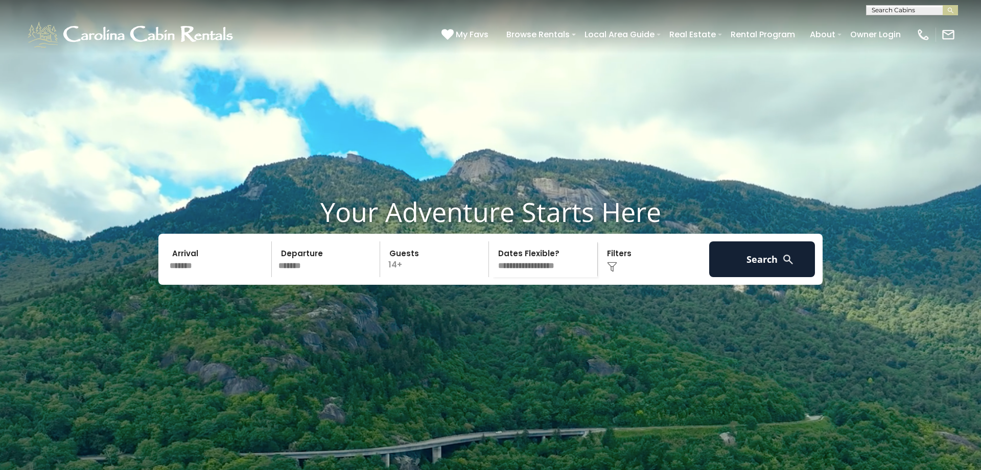
click at [788, 266] on img at bounding box center [787, 259] width 13 height 13
click at [742, 277] on button "Search" at bounding box center [762, 260] width 106 height 36
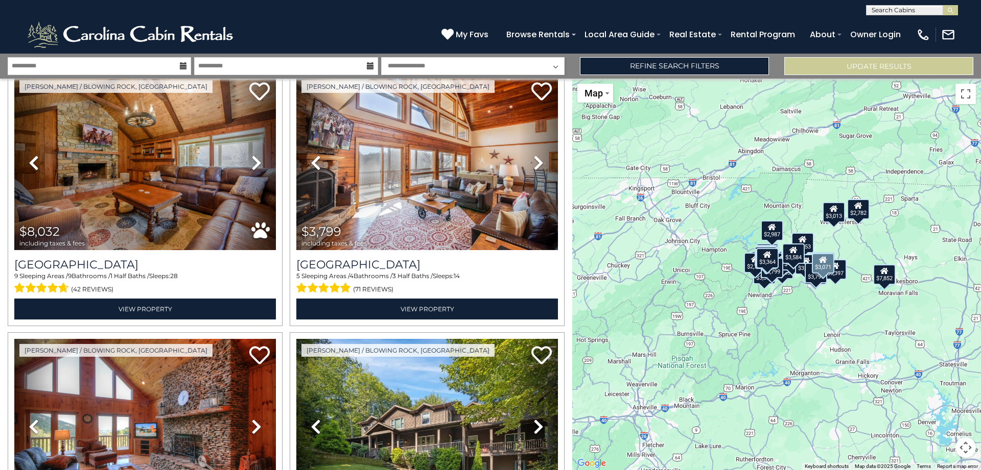
scroll to position [2593, 0]
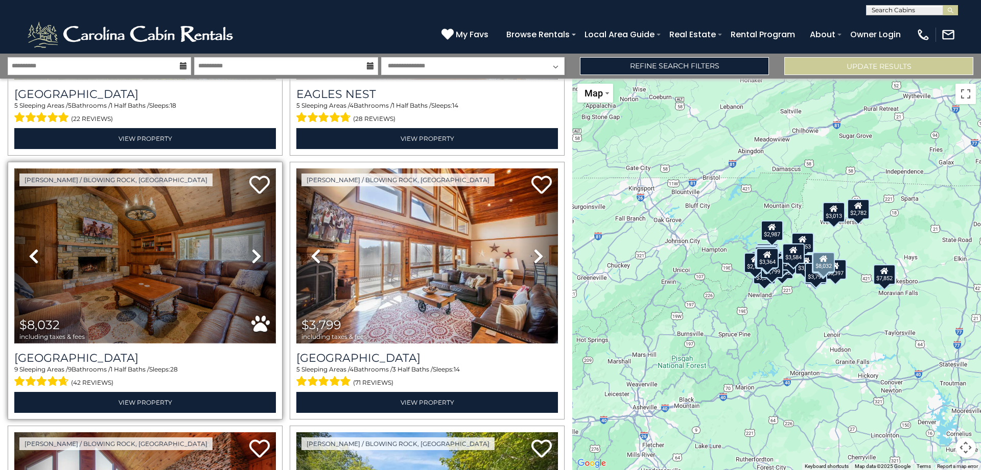
click at [125, 283] on img at bounding box center [144, 256] width 261 height 175
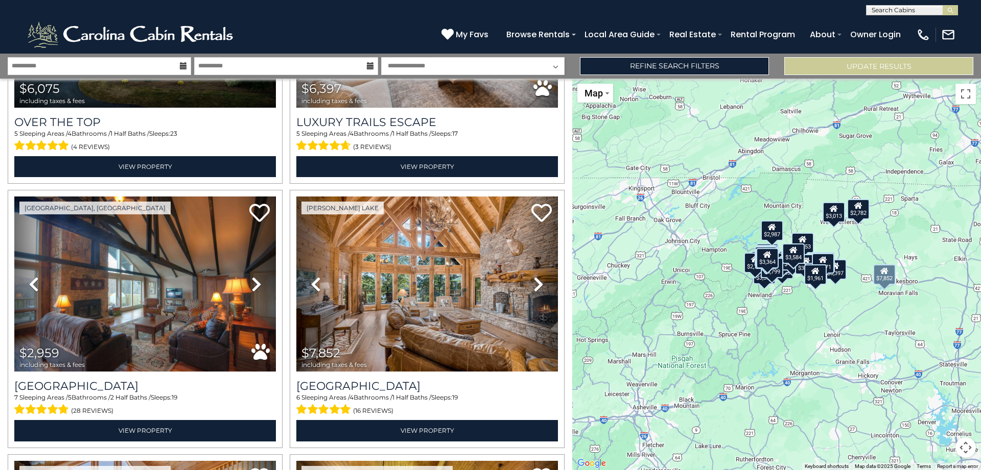
scroll to position [0, 0]
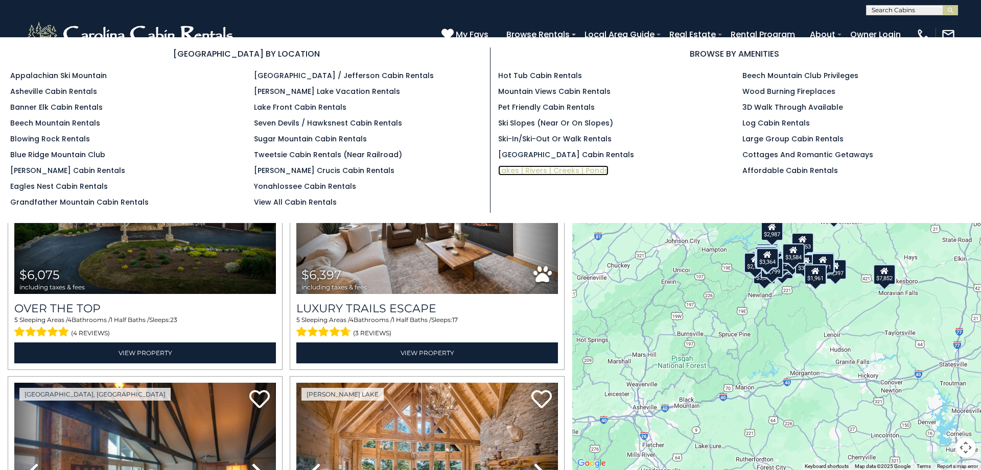
click at [550, 174] on link "Lakes | Rivers | Creeks | Ponds" at bounding box center [553, 170] width 110 height 10
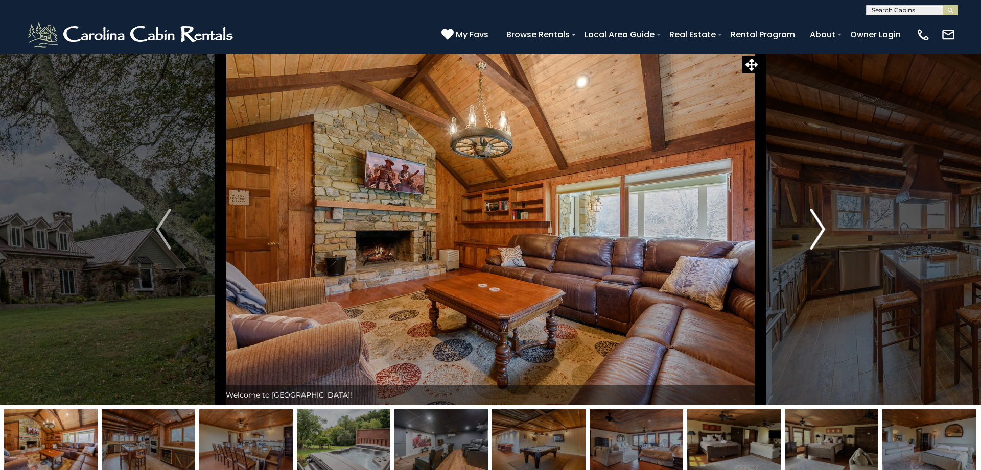
click at [822, 226] on img "Next" at bounding box center [817, 229] width 15 height 41
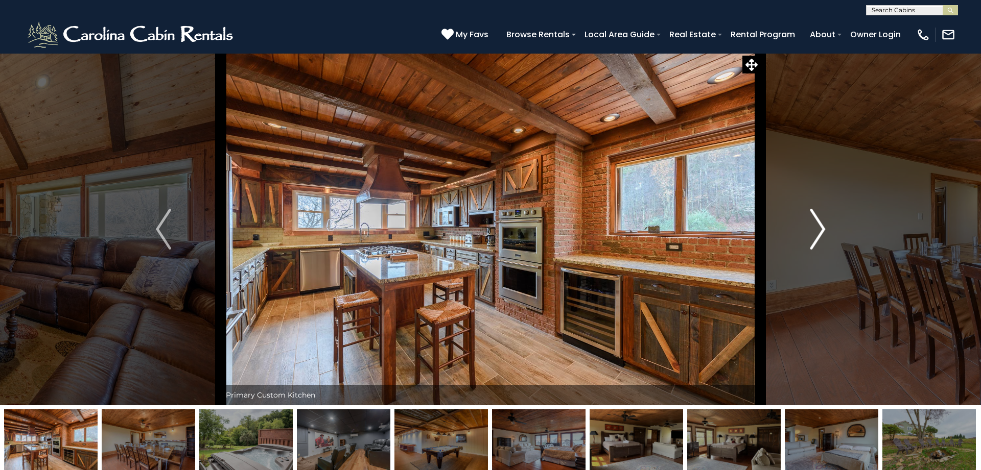
click at [822, 226] on img "Next" at bounding box center [817, 229] width 15 height 41
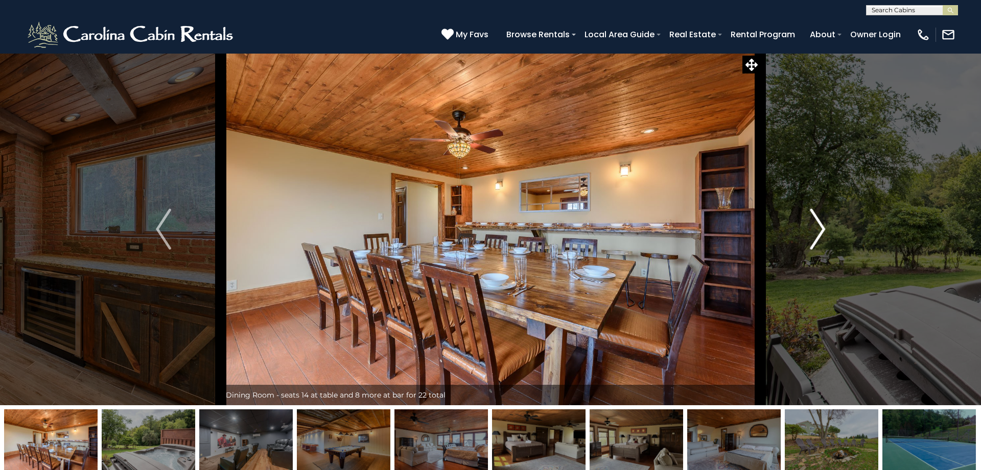
click at [822, 226] on img "Next" at bounding box center [817, 229] width 15 height 41
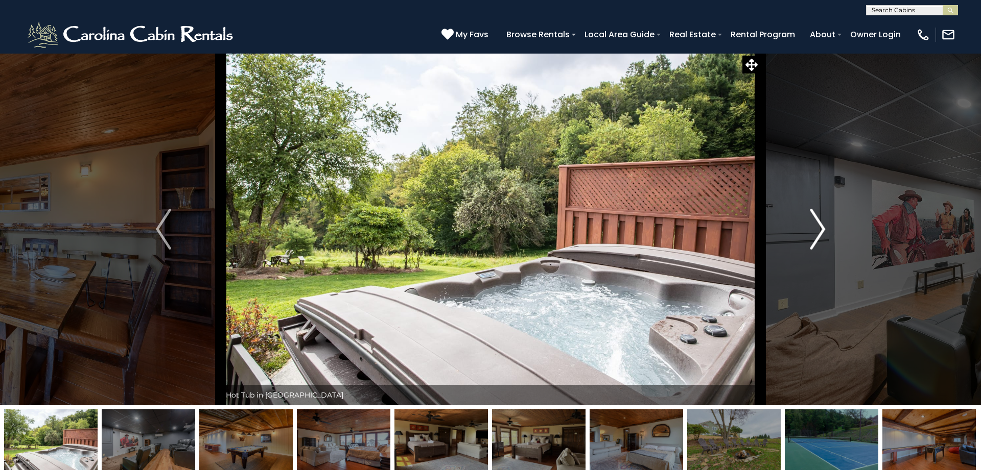
click at [822, 226] on img "Next" at bounding box center [817, 229] width 15 height 41
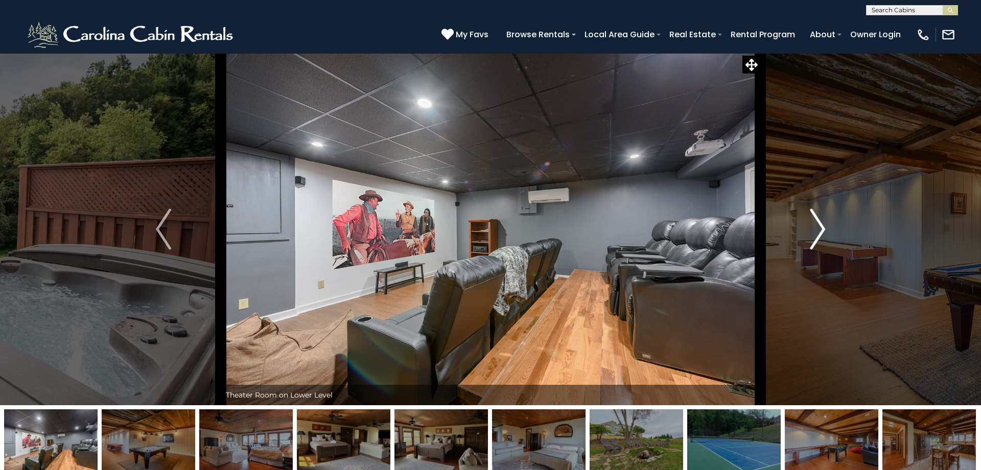
click at [822, 226] on img "Next" at bounding box center [817, 229] width 15 height 41
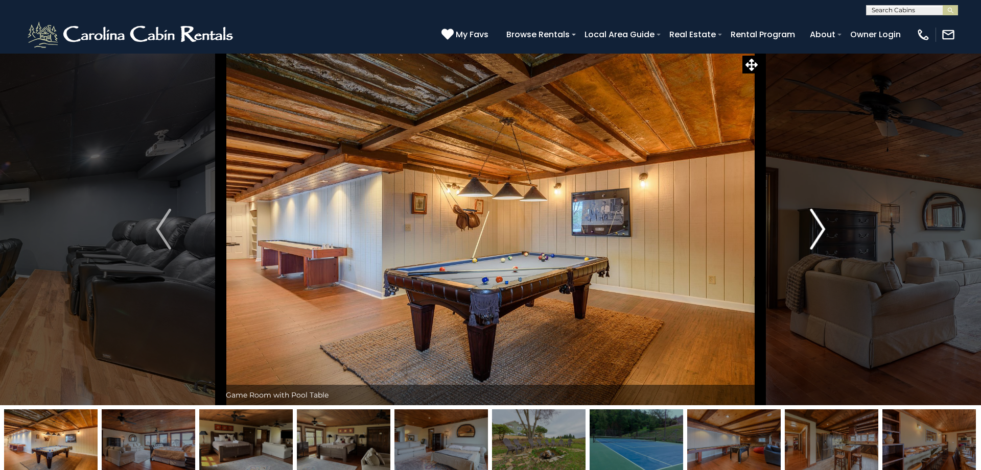
click at [822, 226] on img "Next" at bounding box center [817, 229] width 15 height 41
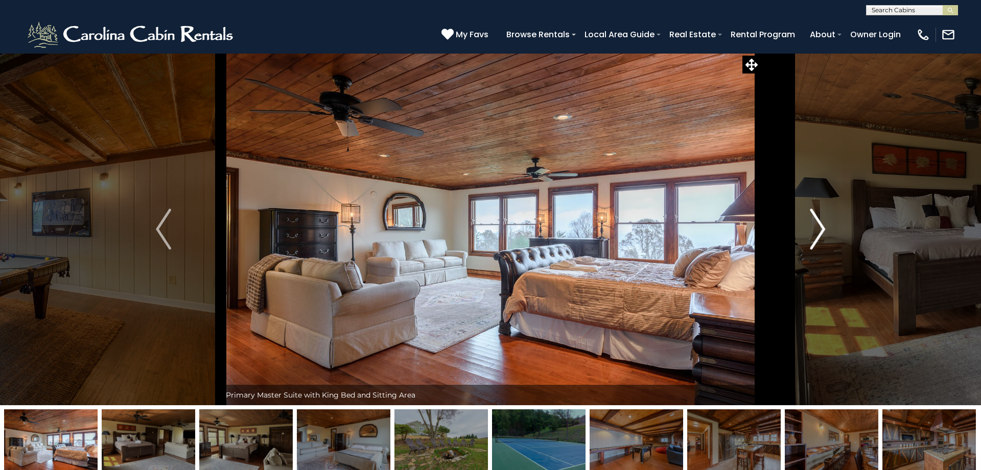
click at [822, 226] on img "Next" at bounding box center [817, 229] width 15 height 41
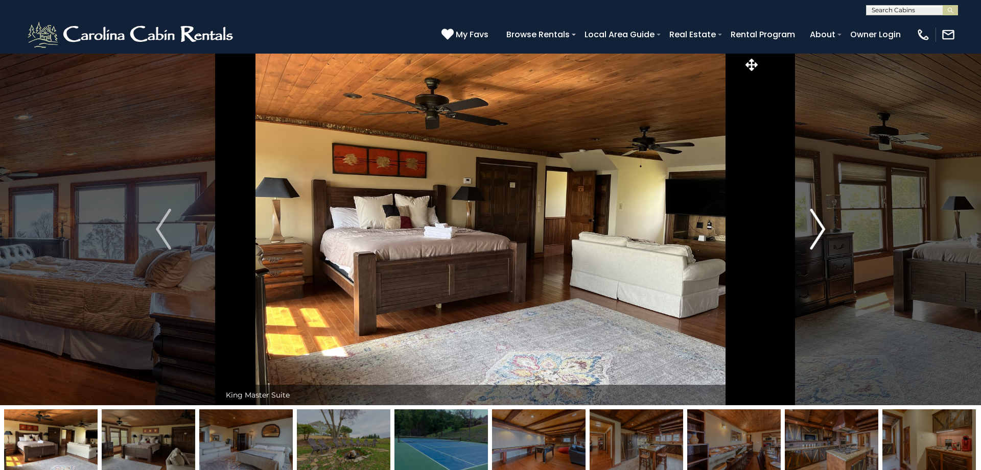
click at [822, 226] on img "Next" at bounding box center [817, 229] width 15 height 41
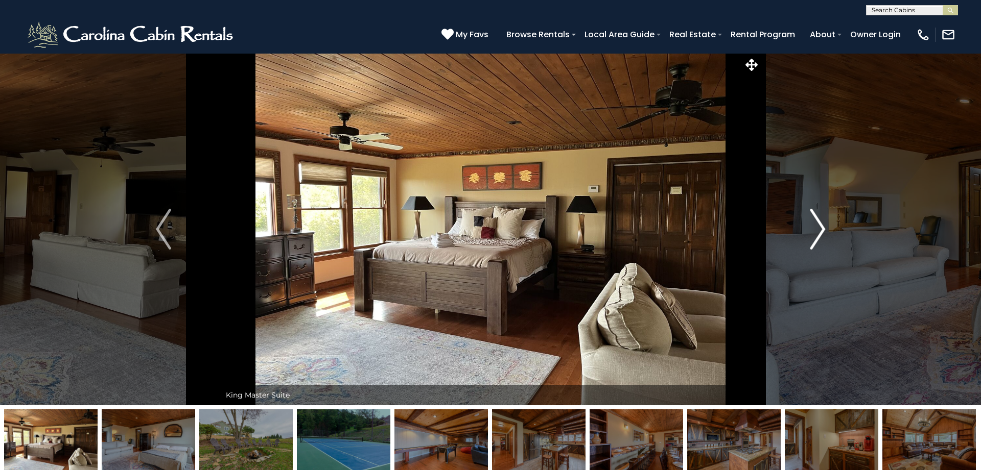
click at [822, 226] on img "Next" at bounding box center [817, 229] width 15 height 41
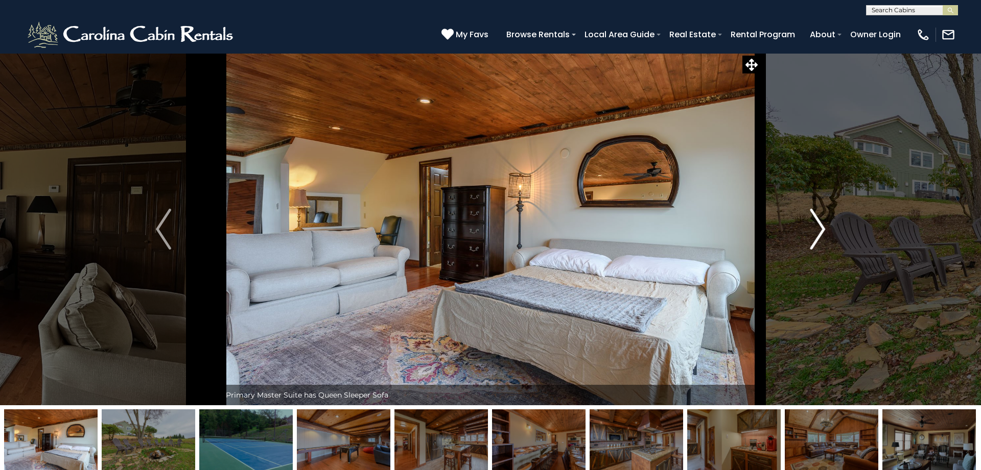
click at [822, 226] on img "Next" at bounding box center [817, 229] width 15 height 41
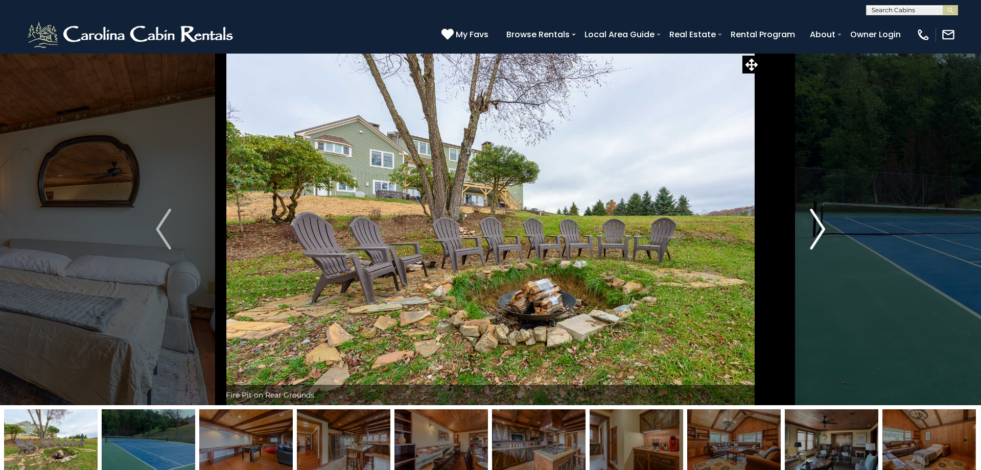
click at [822, 226] on img "Next" at bounding box center [817, 229] width 15 height 41
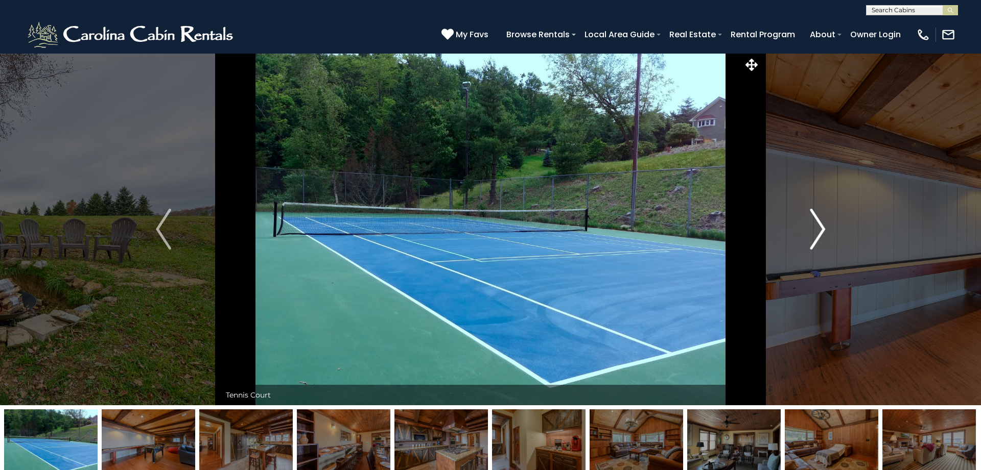
click at [822, 226] on img "Next" at bounding box center [817, 229] width 15 height 41
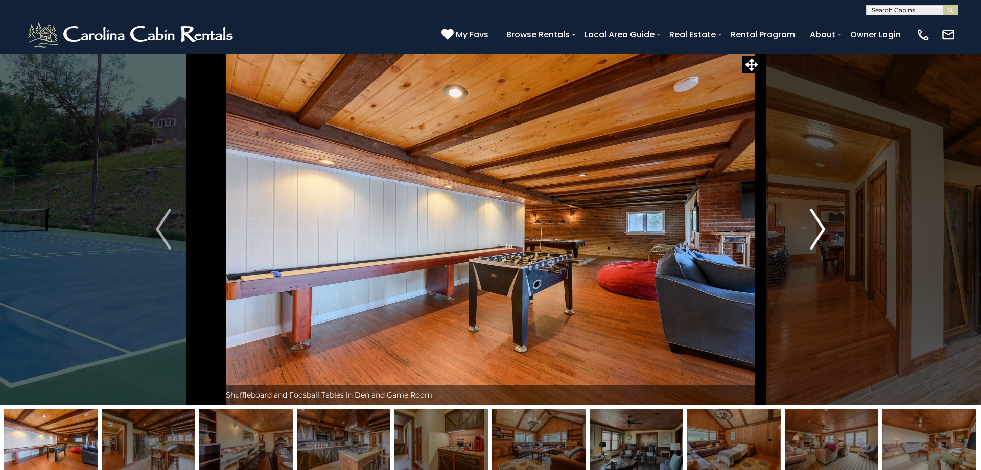
click at [822, 226] on img "Next" at bounding box center [817, 229] width 15 height 41
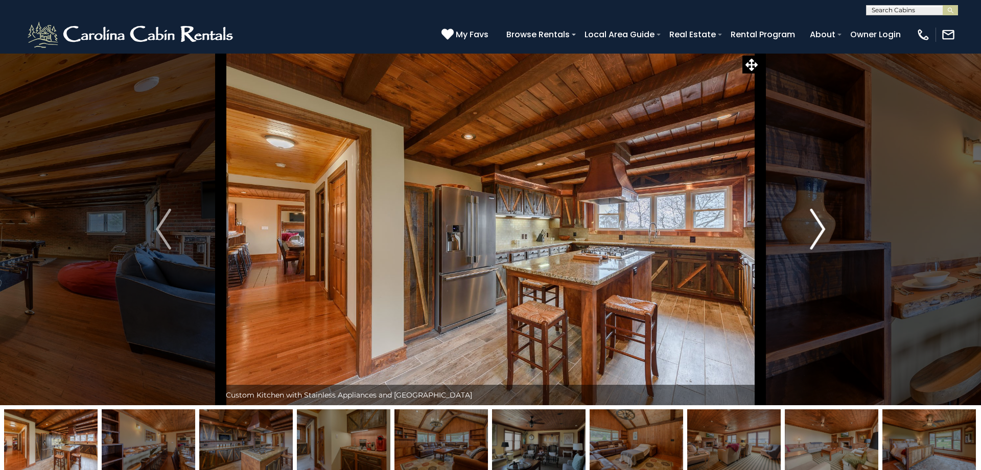
click at [822, 226] on img "Next" at bounding box center [817, 229] width 15 height 41
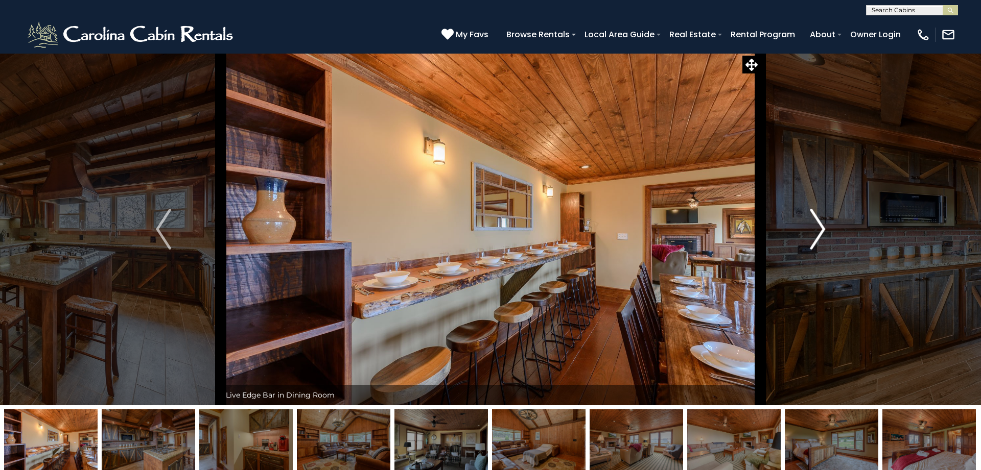
click at [822, 226] on img "Next" at bounding box center [817, 229] width 15 height 41
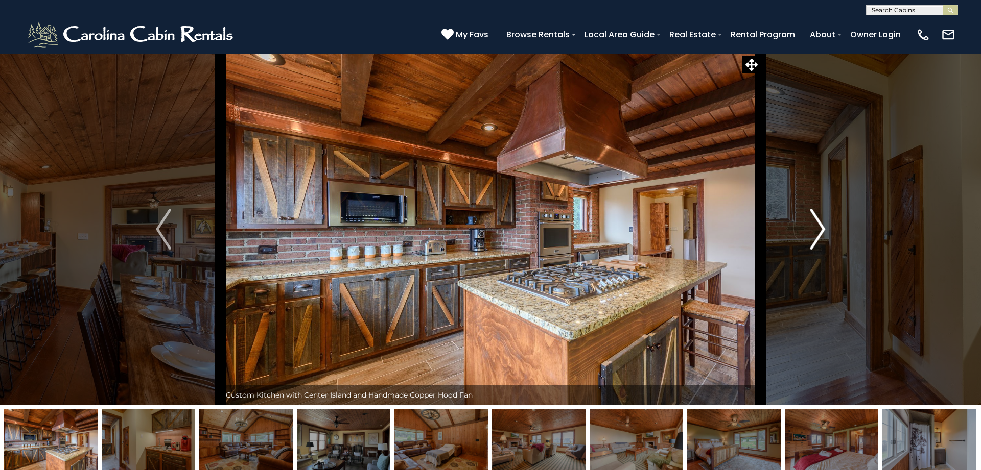
click at [822, 226] on img "Next" at bounding box center [817, 229] width 15 height 41
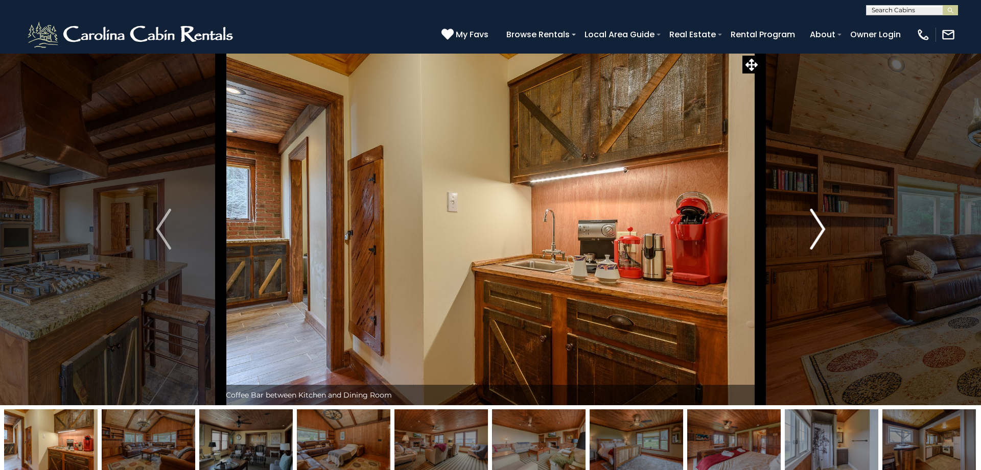
click at [822, 226] on img "Next" at bounding box center [817, 229] width 15 height 41
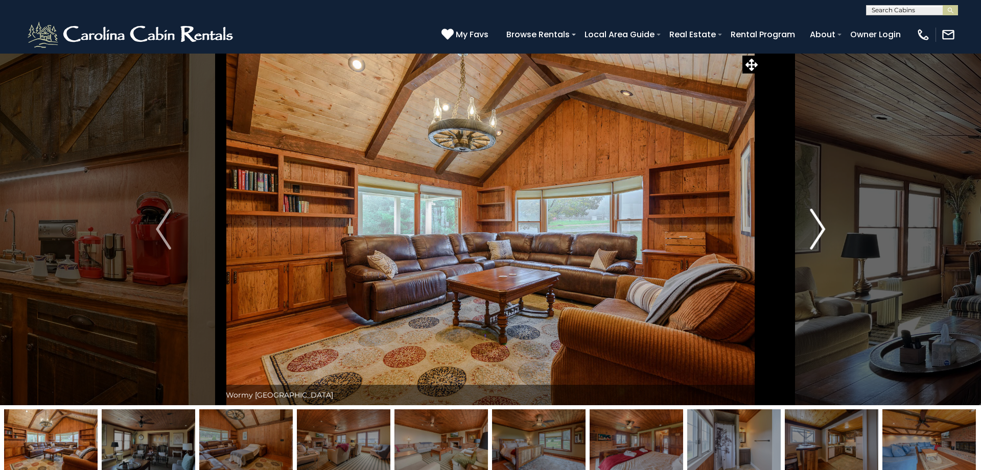
click at [822, 226] on img "Next" at bounding box center [817, 229] width 15 height 41
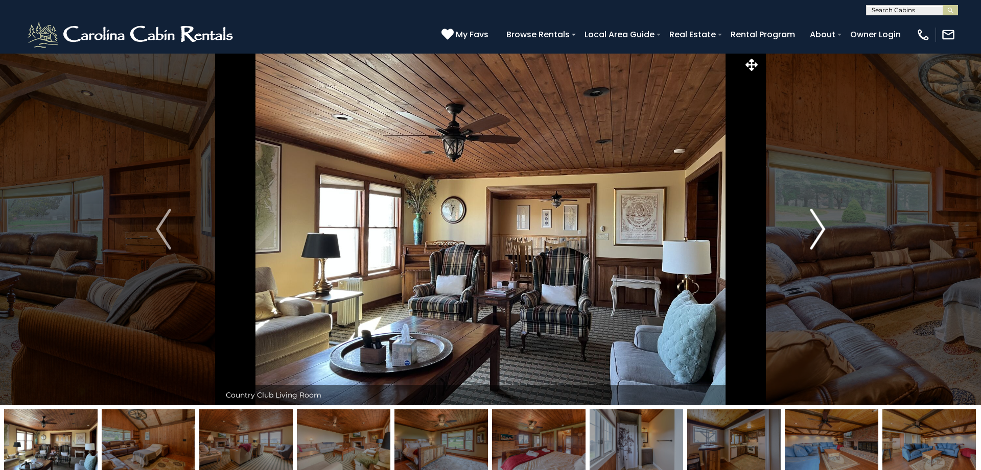
click at [822, 226] on img "Next" at bounding box center [817, 229] width 15 height 41
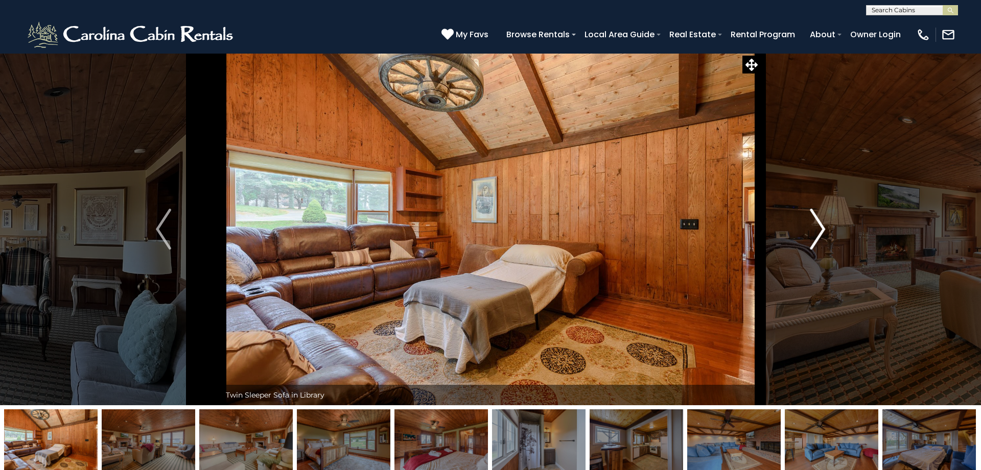
click at [822, 226] on img "Next" at bounding box center [817, 229] width 15 height 41
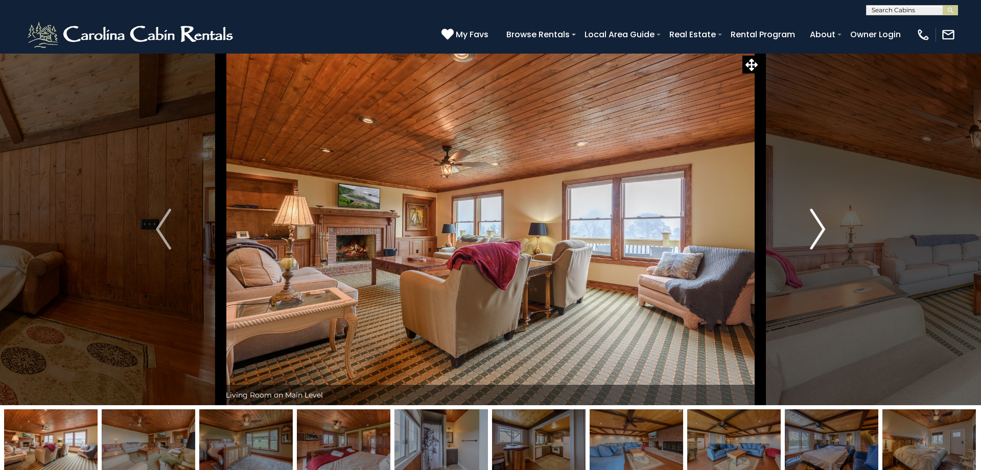
click at [822, 226] on img "Next" at bounding box center [817, 229] width 15 height 41
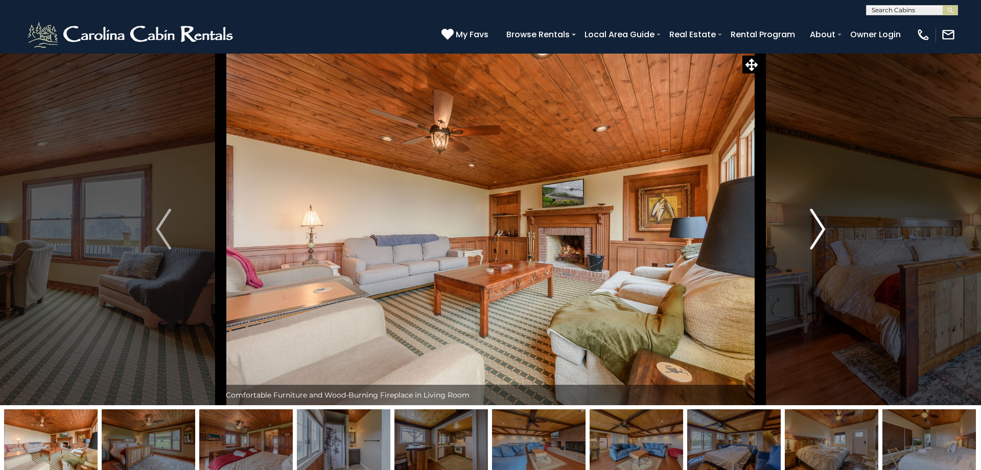
click at [822, 226] on img "Next" at bounding box center [817, 229] width 15 height 41
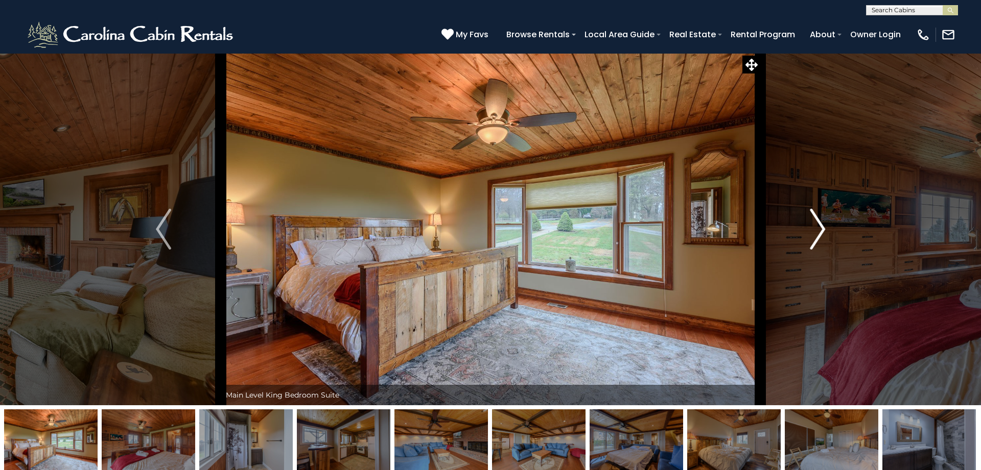
click at [822, 226] on img "Next" at bounding box center [817, 229] width 15 height 41
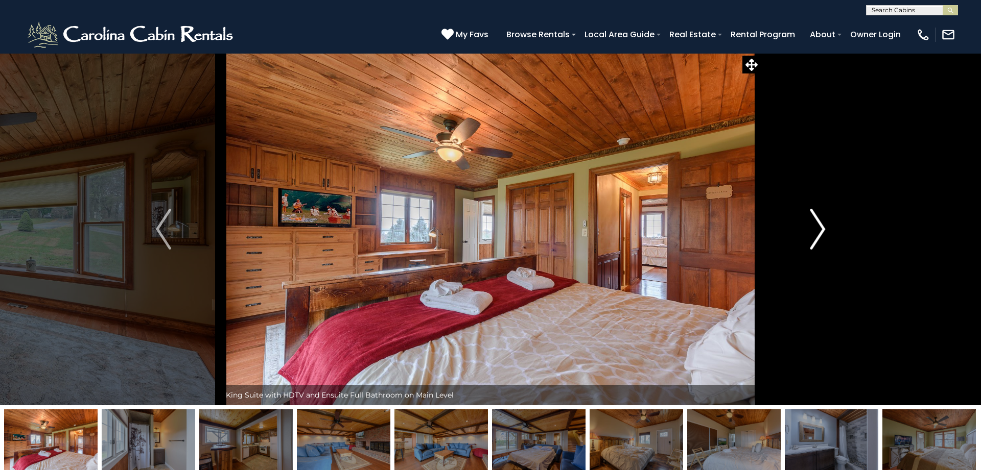
click at [822, 226] on img "Next" at bounding box center [817, 229] width 15 height 41
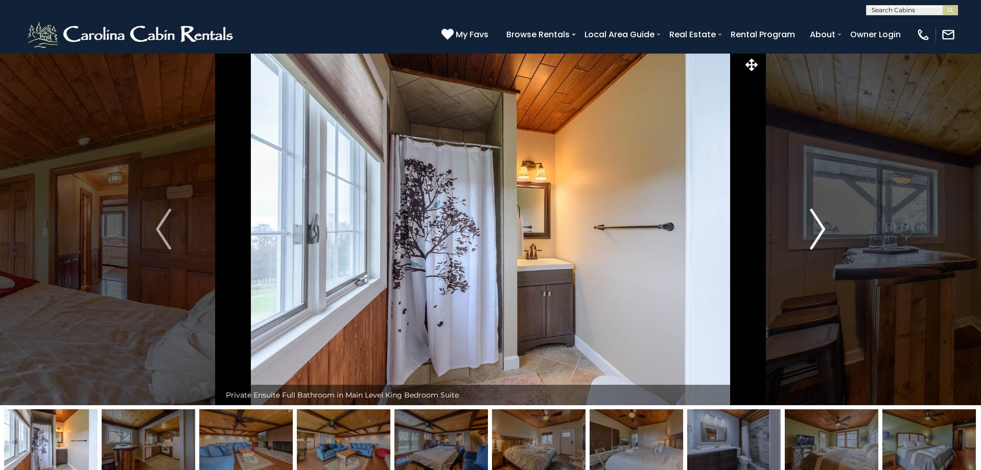
click at [822, 226] on img "Next" at bounding box center [817, 229] width 15 height 41
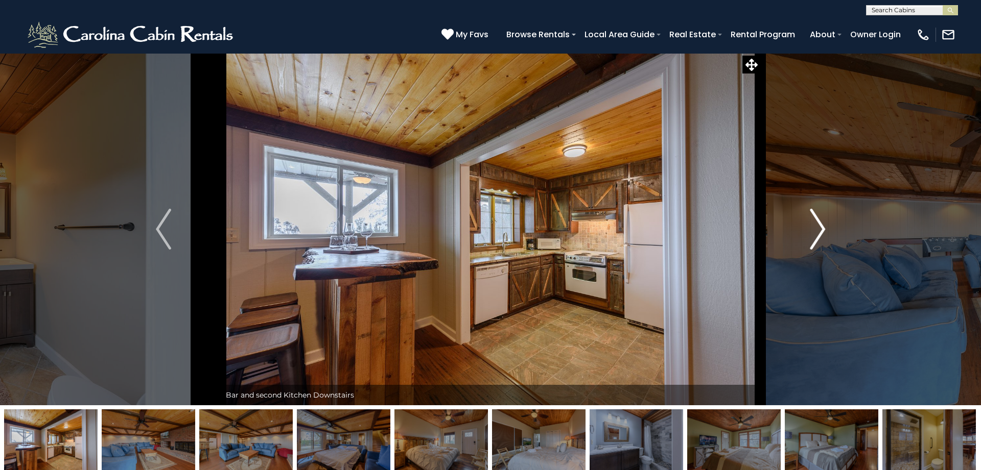
click at [822, 226] on img "Next" at bounding box center [817, 229] width 15 height 41
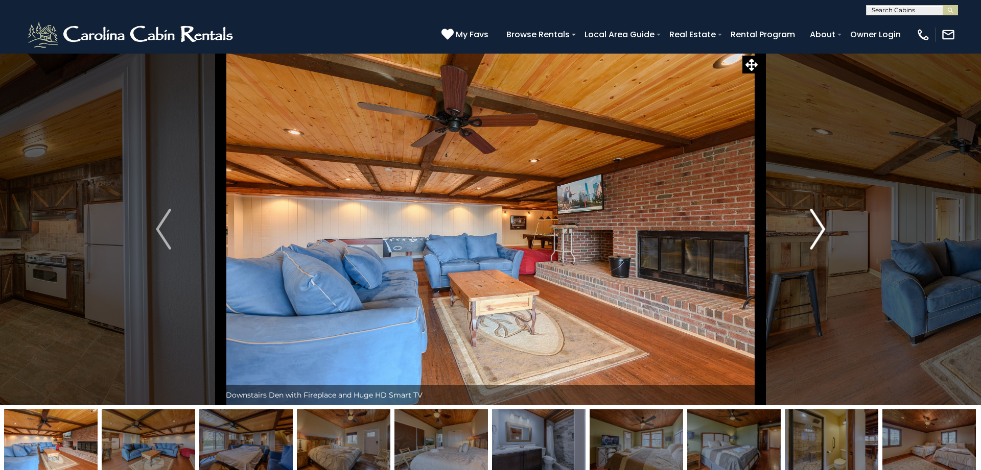
click at [822, 226] on img "Next" at bounding box center [817, 229] width 15 height 41
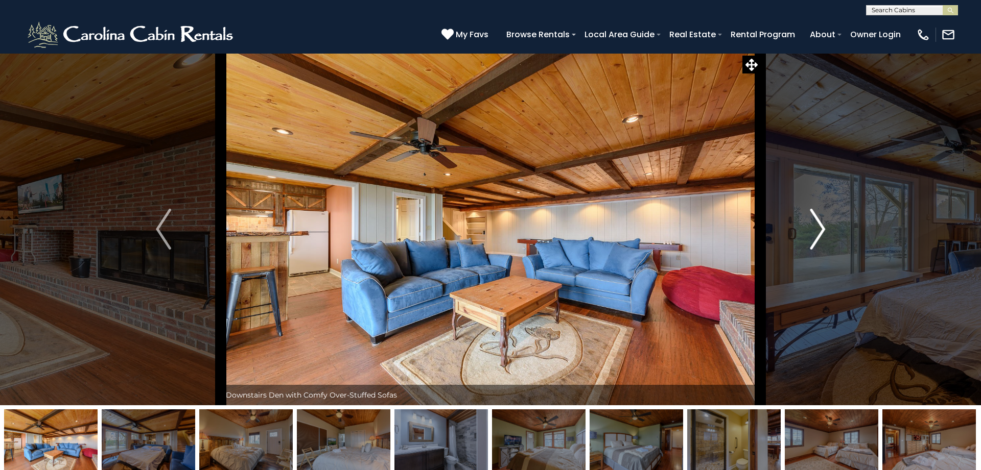
click at [822, 226] on img "Next" at bounding box center [817, 229] width 15 height 41
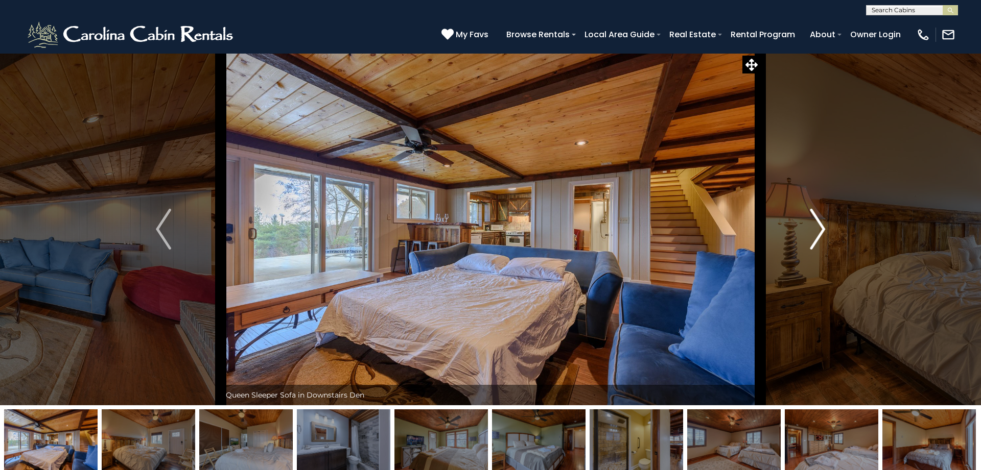
click at [822, 226] on img "Next" at bounding box center [817, 229] width 15 height 41
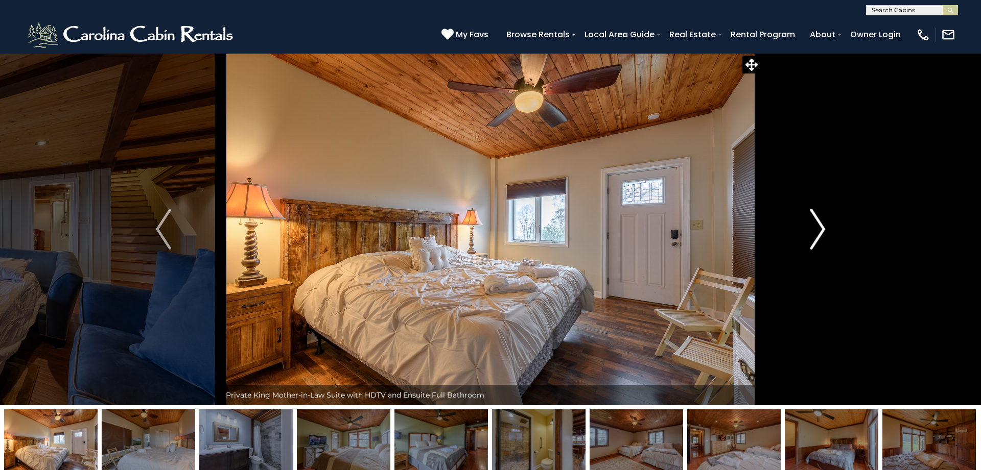
click at [822, 226] on img "Next" at bounding box center [817, 229] width 15 height 41
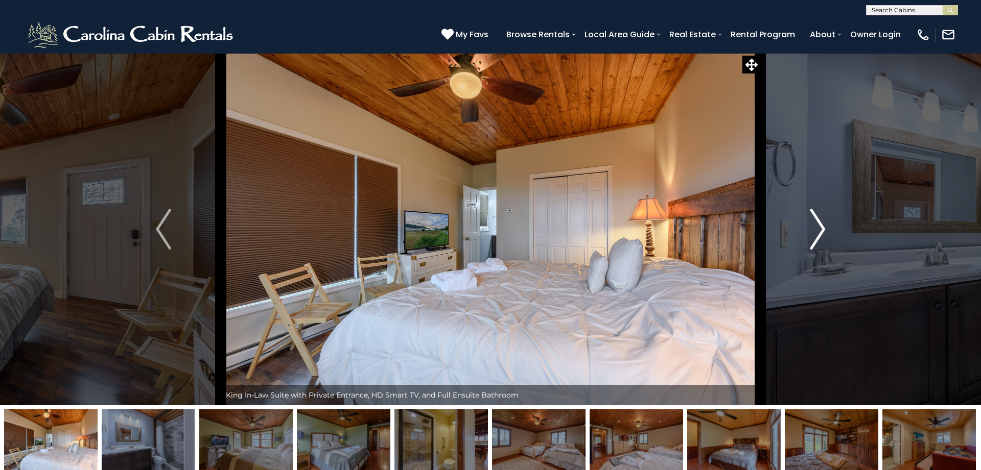
click at [822, 226] on img "Next" at bounding box center [817, 229] width 15 height 41
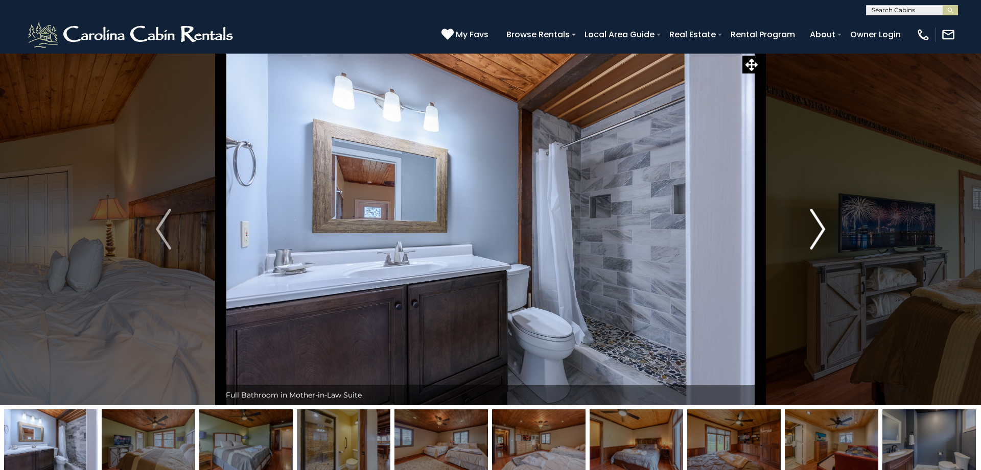
click at [822, 226] on img "Next" at bounding box center [817, 229] width 15 height 41
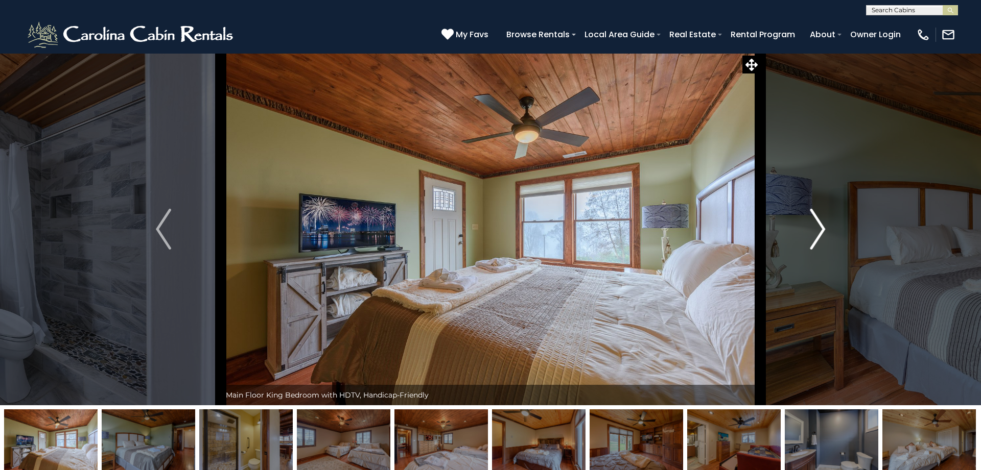
click at [822, 226] on img "Next" at bounding box center [817, 229] width 15 height 41
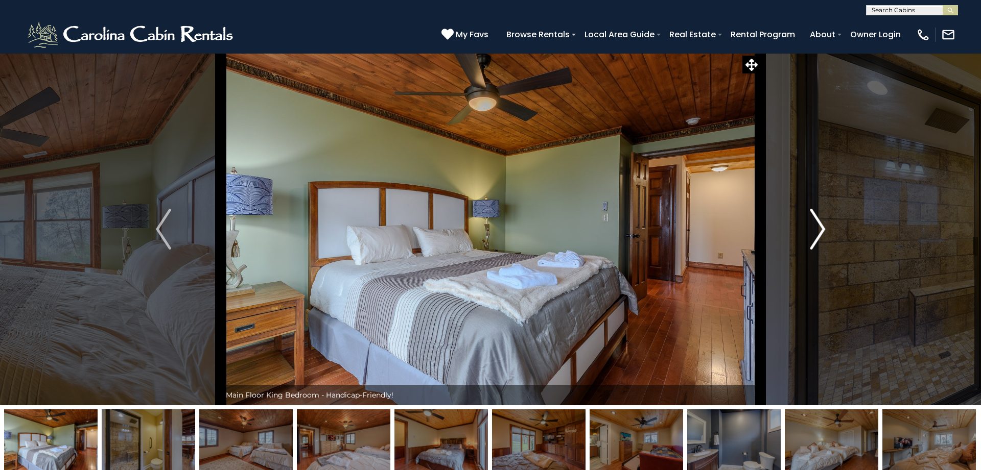
click at [822, 226] on img "Next" at bounding box center [817, 229] width 15 height 41
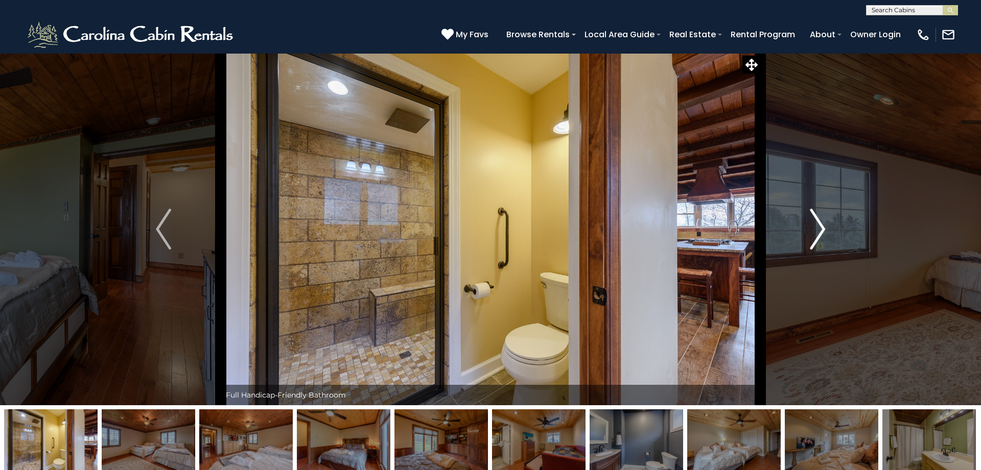
click at [822, 226] on img "Next" at bounding box center [817, 229] width 15 height 41
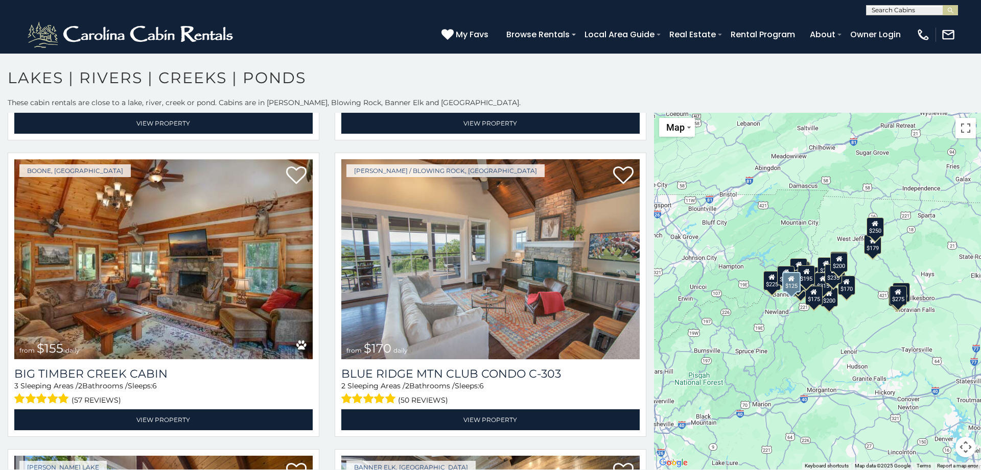
scroll to position [4027, 0]
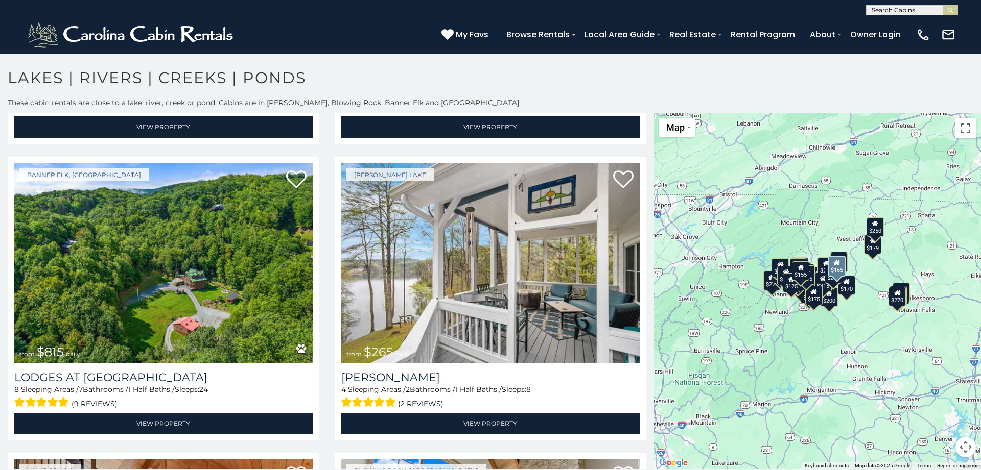
scroll to position [4830, 0]
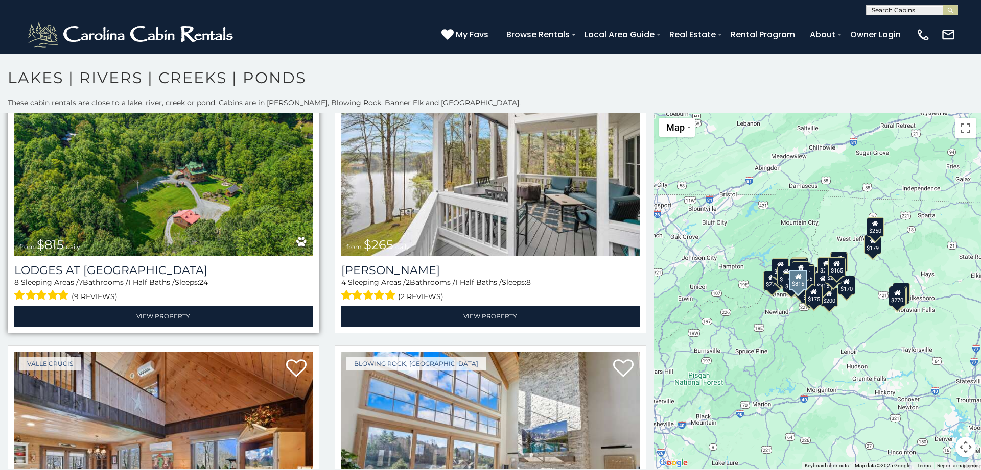
click at [142, 183] on img at bounding box center [163, 156] width 298 height 200
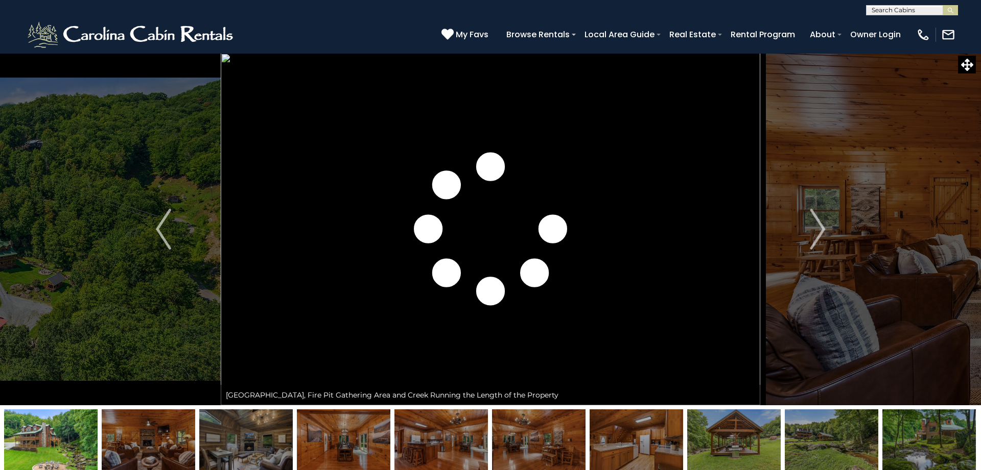
click at [821, 225] on img "Next" at bounding box center [817, 229] width 15 height 41
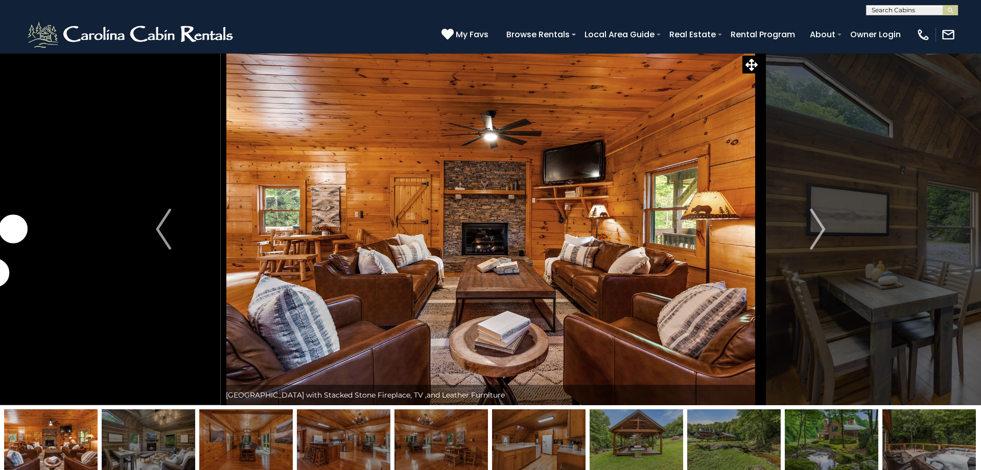
click at [821, 225] on img "Next" at bounding box center [817, 229] width 15 height 41
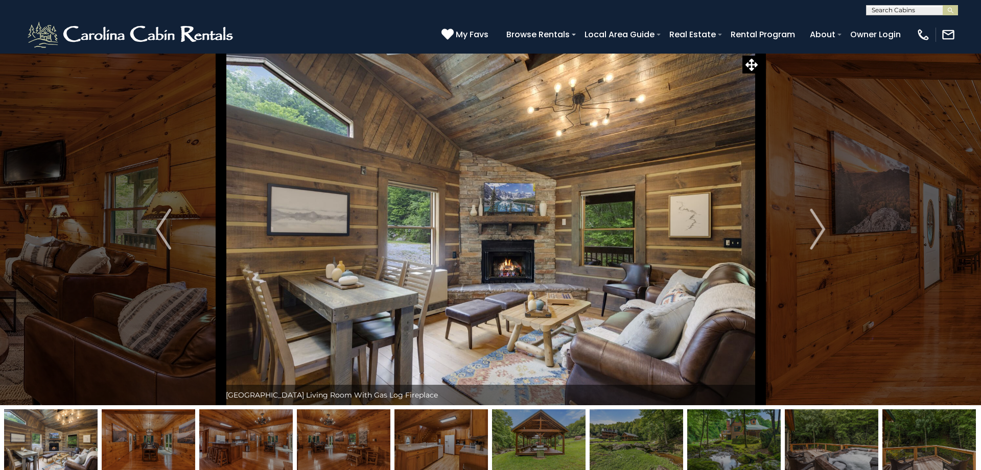
click at [821, 225] on img "Next" at bounding box center [817, 229] width 15 height 41
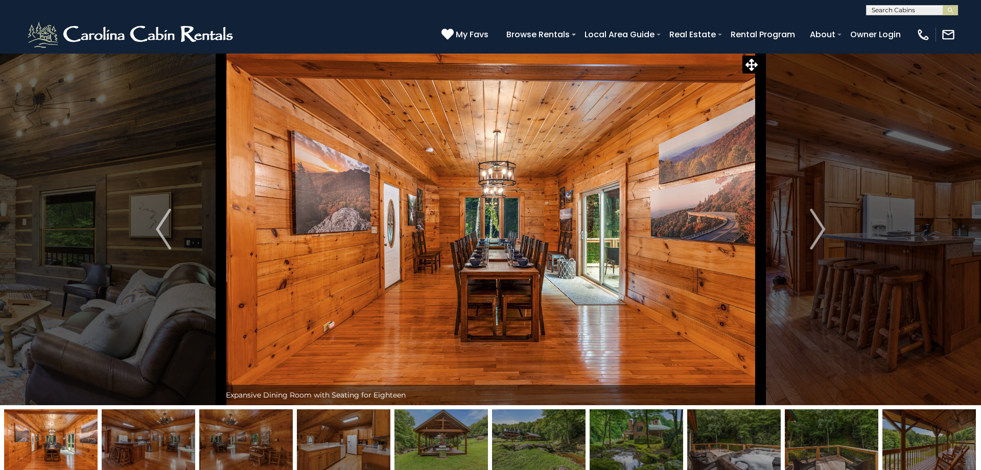
click at [821, 225] on img "Next" at bounding box center [817, 229] width 15 height 41
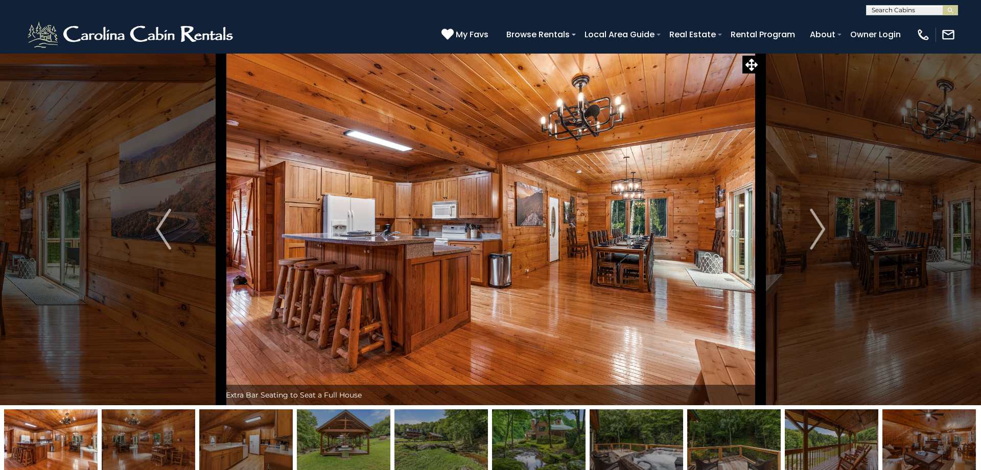
click at [821, 225] on img "Next" at bounding box center [817, 229] width 15 height 41
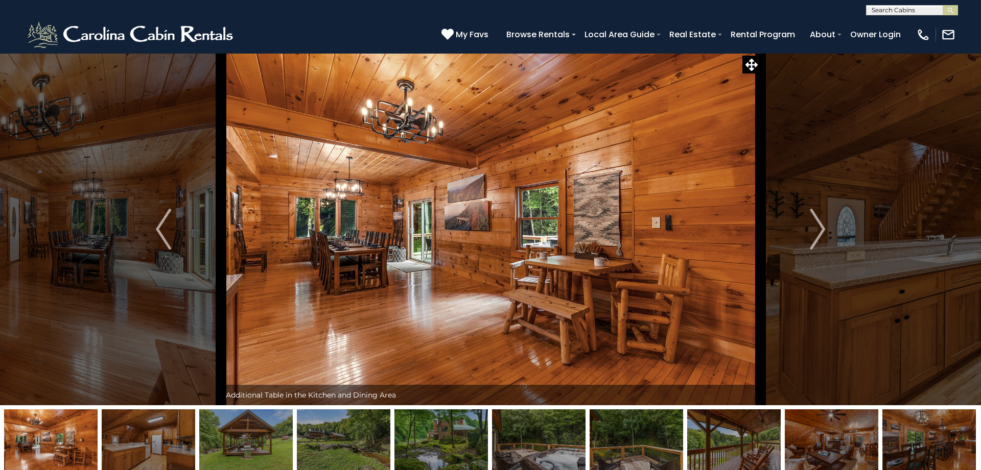
click at [821, 225] on img "Next" at bounding box center [817, 229] width 15 height 41
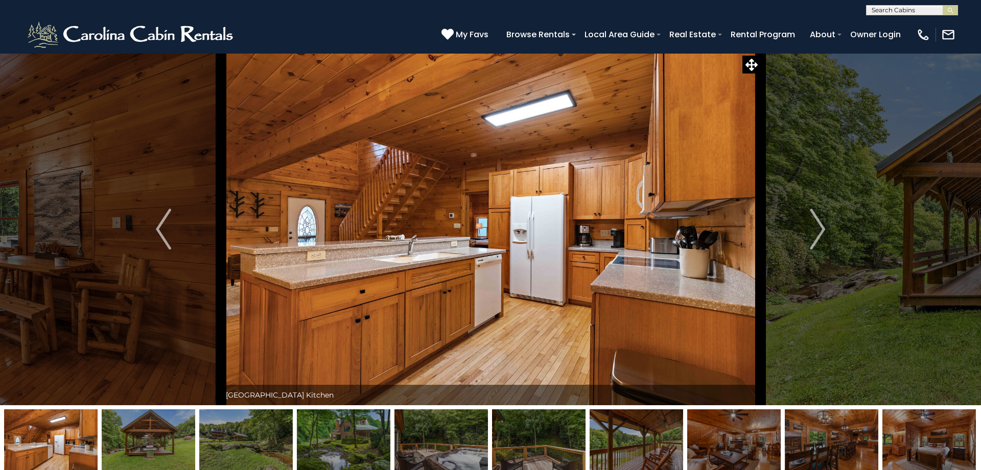
click at [821, 225] on img "Next" at bounding box center [817, 229] width 15 height 41
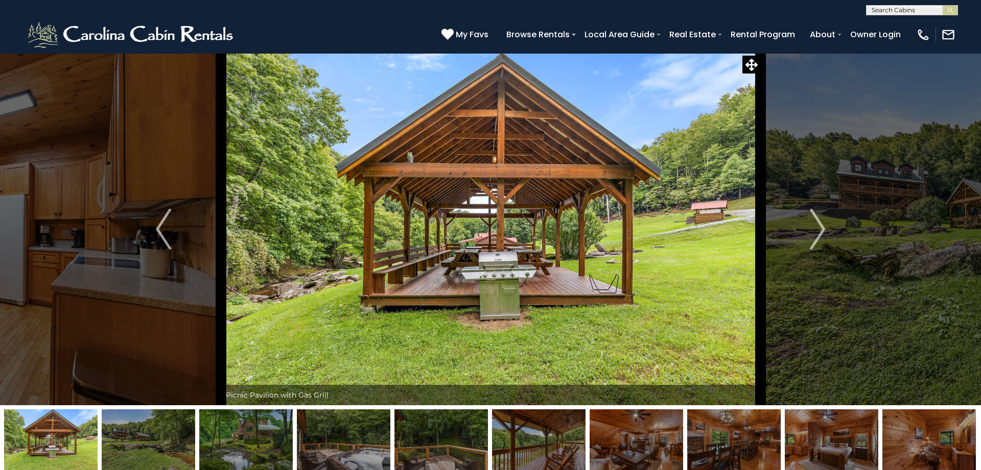
click at [821, 225] on img "Next" at bounding box center [817, 229] width 15 height 41
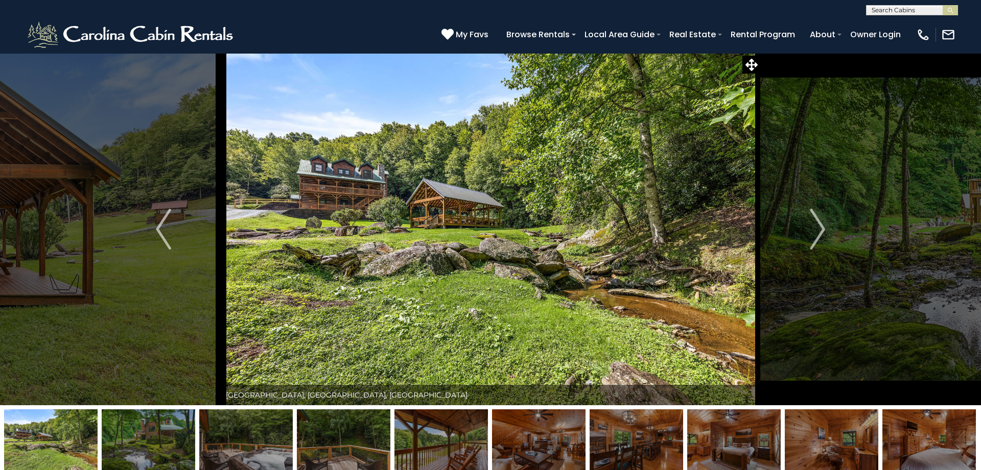
click at [821, 225] on img "Next" at bounding box center [817, 229] width 15 height 41
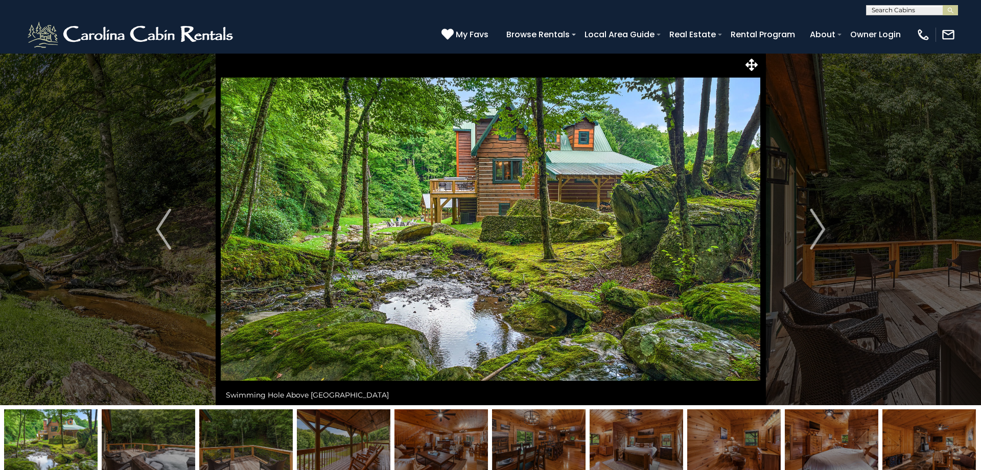
click at [821, 225] on img "Next" at bounding box center [817, 229] width 15 height 41
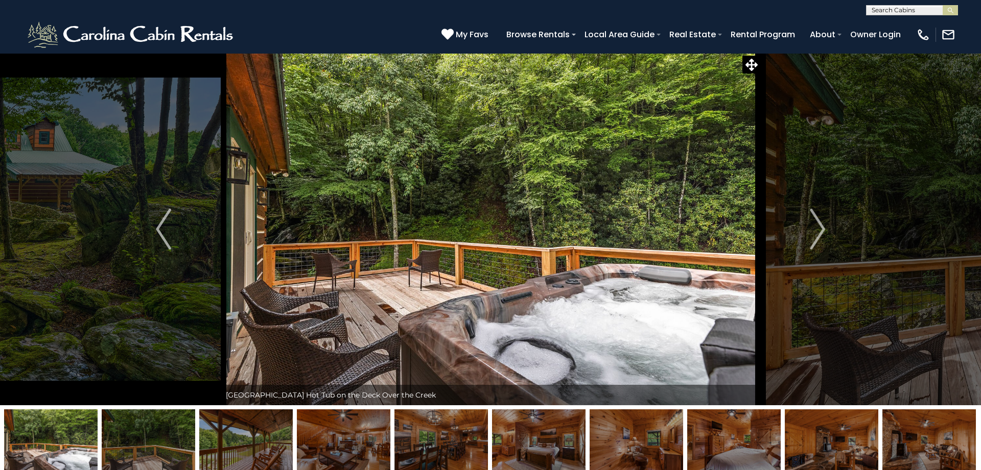
click at [821, 225] on img "Next" at bounding box center [817, 229] width 15 height 41
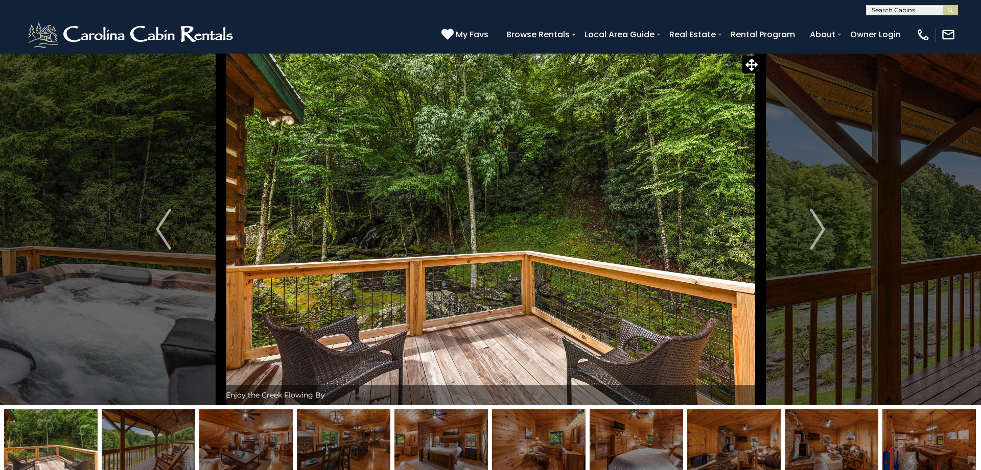
click at [821, 225] on img "Next" at bounding box center [817, 229] width 15 height 41
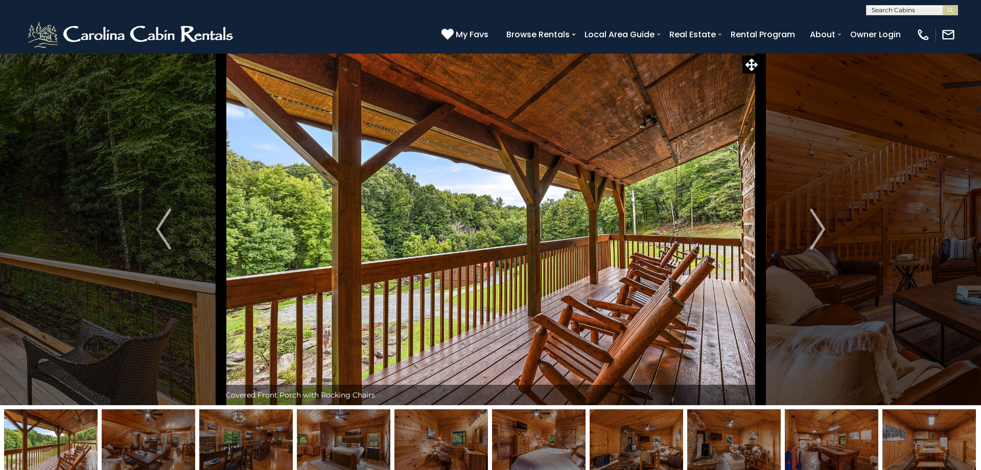
click at [821, 225] on img "Next" at bounding box center [817, 229] width 15 height 41
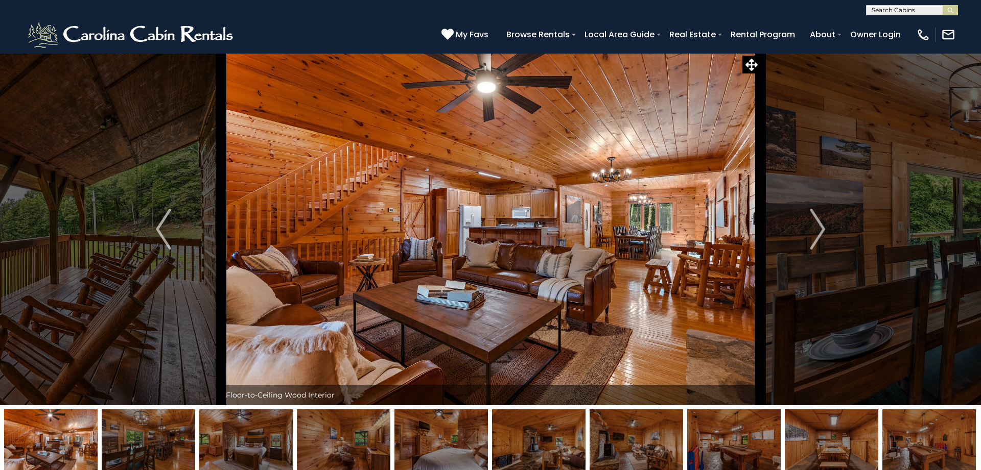
click at [821, 225] on img "Next" at bounding box center [817, 229] width 15 height 41
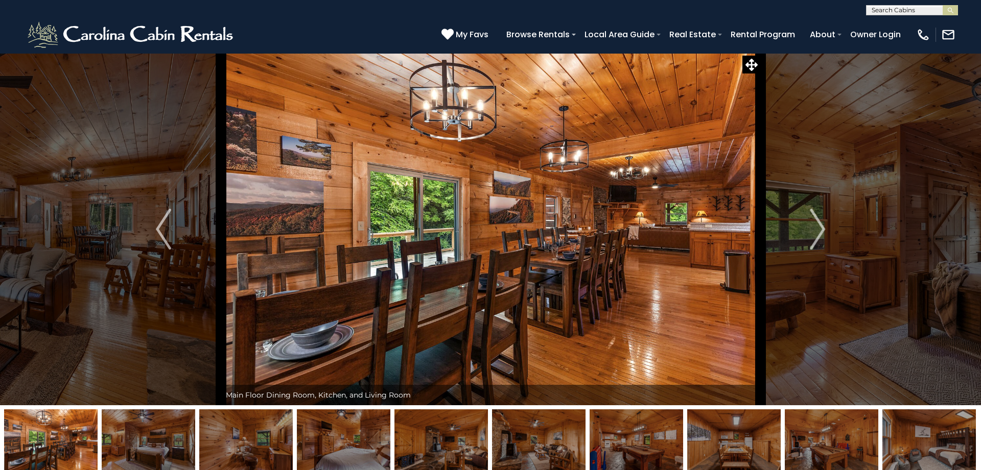
click at [821, 225] on img "Next" at bounding box center [817, 229] width 15 height 41
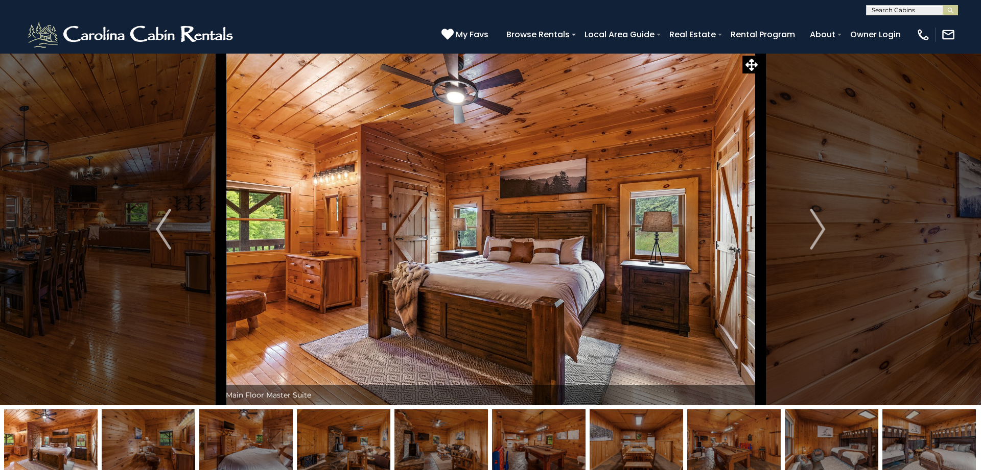
click at [821, 225] on img "Next" at bounding box center [817, 229] width 15 height 41
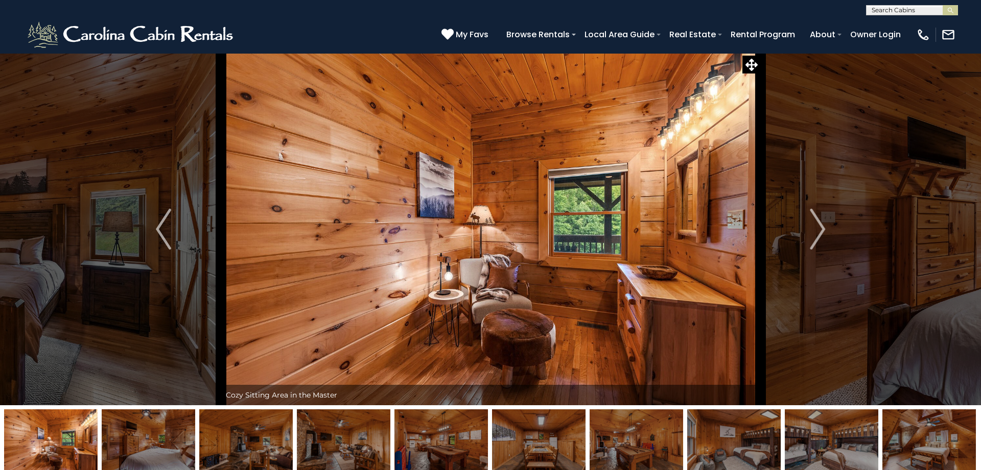
click at [821, 225] on img "Next" at bounding box center [817, 229] width 15 height 41
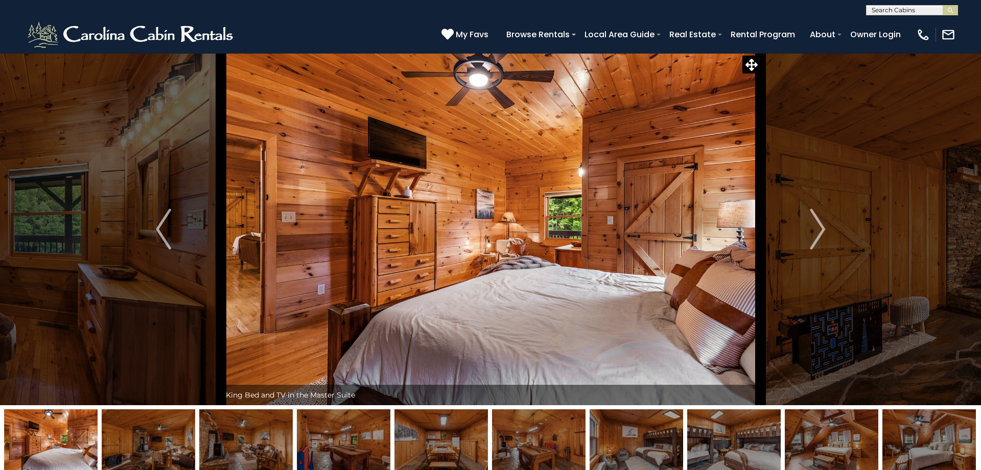
click at [821, 225] on img "Next" at bounding box center [817, 229] width 15 height 41
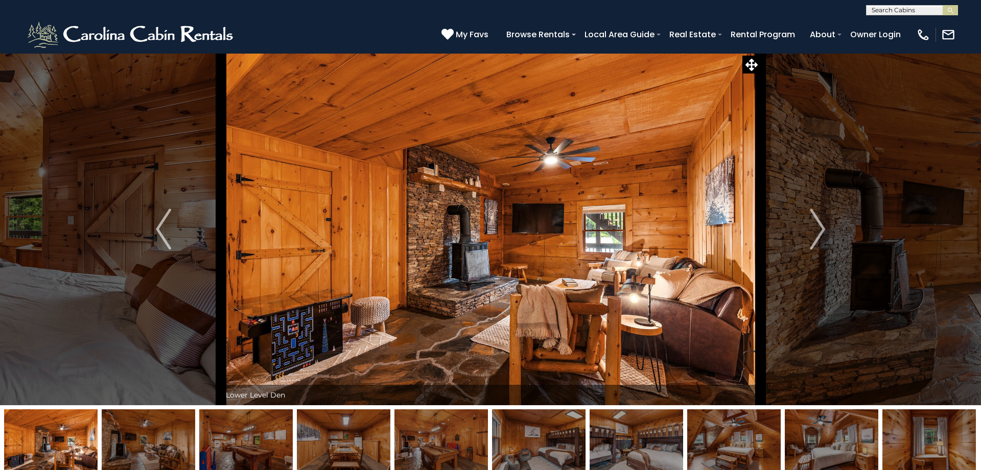
click at [821, 225] on img "Next" at bounding box center [817, 229] width 15 height 41
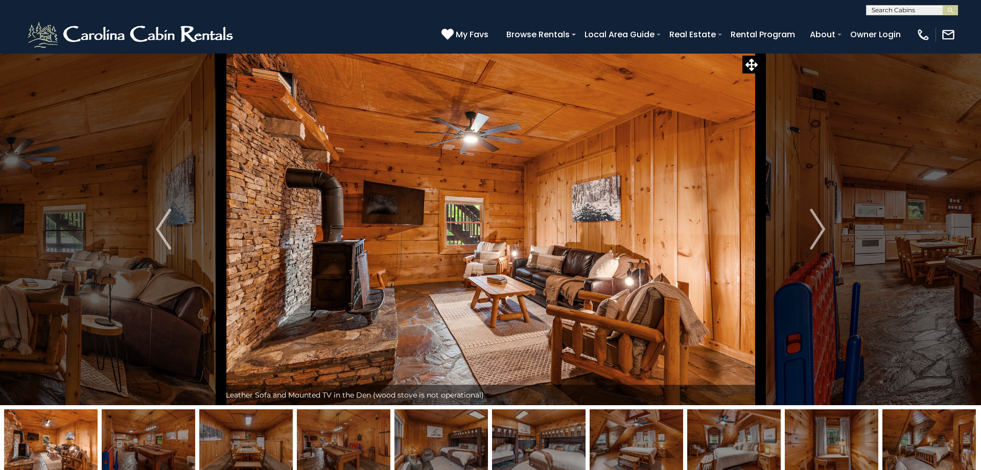
click at [821, 225] on img "Next" at bounding box center [817, 229] width 15 height 41
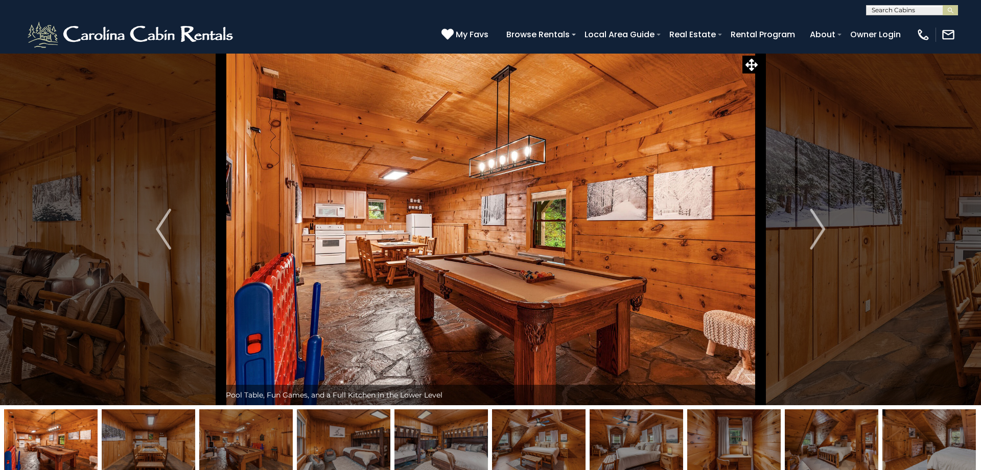
click at [821, 225] on img "Next" at bounding box center [817, 229] width 15 height 41
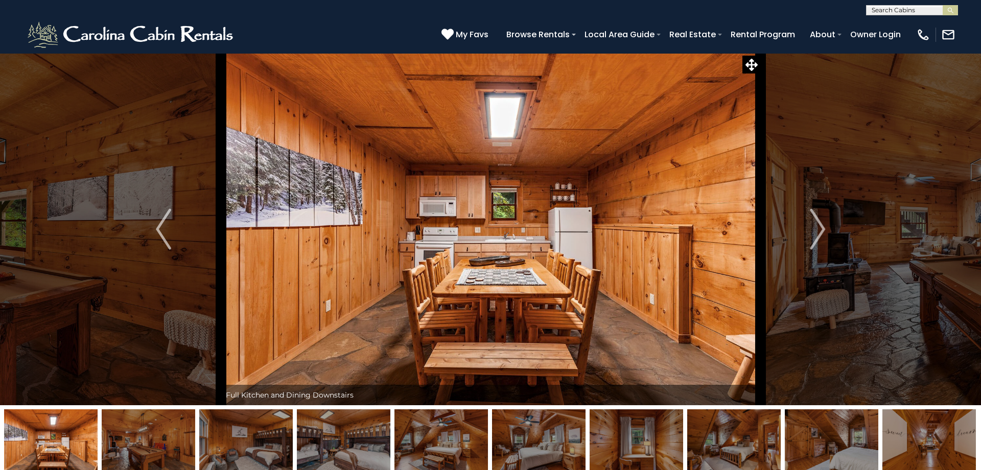
click at [821, 225] on img "Next" at bounding box center [817, 229] width 15 height 41
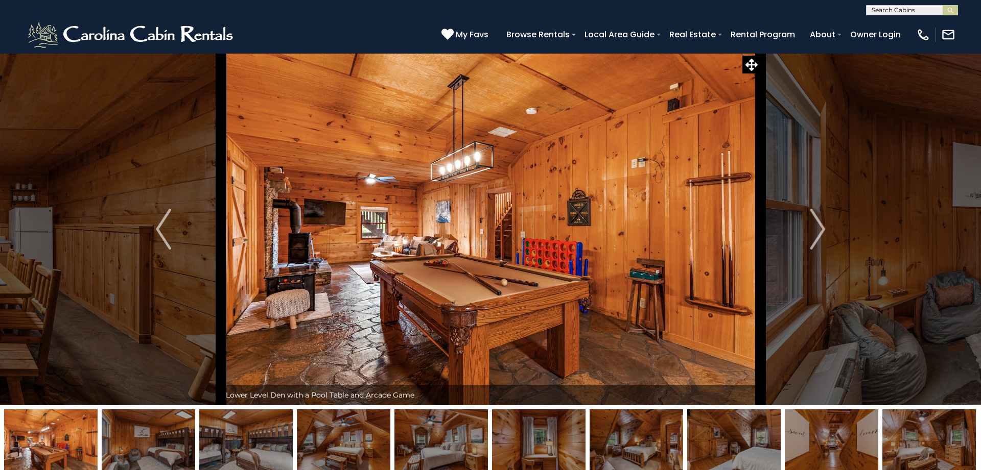
click at [821, 225] on img "Next" at bounding box center [817, 229] width 15 height 41
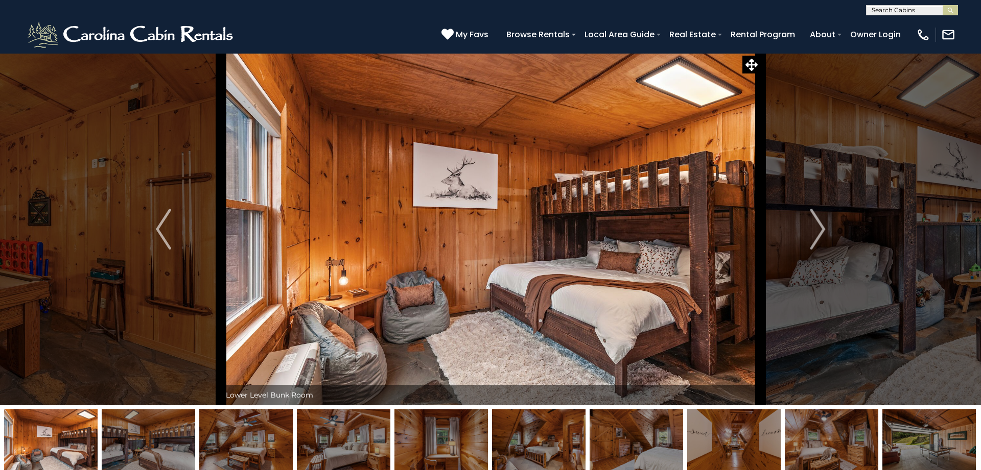
click at [821, 225] on img "Next" at bounding box center [817, 229] width 15 height 41
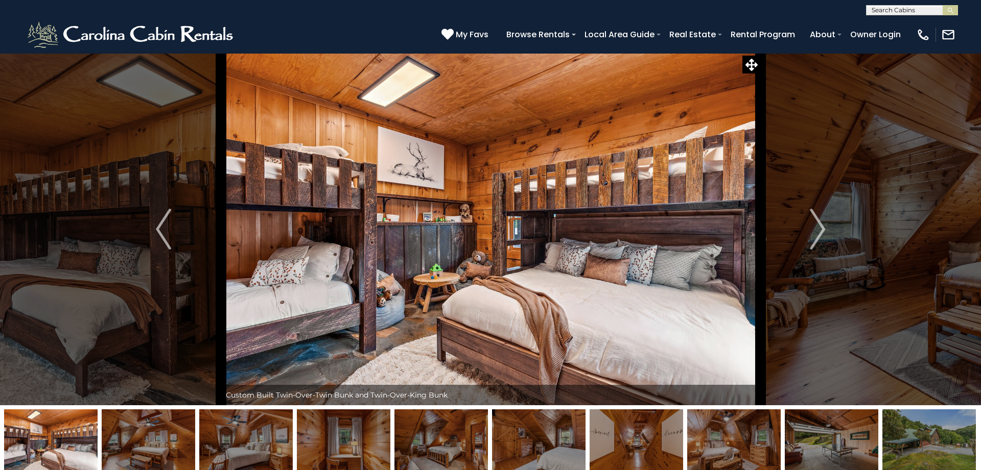
click at [821, 225] on img "Next" at bounding box center [817, 229] width 15 height 41
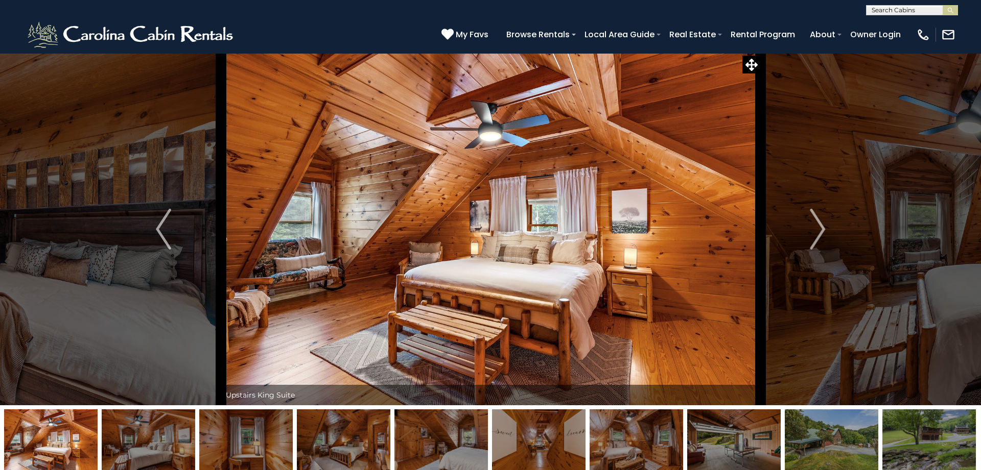
click at [821, 225] on img "Next" at bounding box center [817, 229] width 15 height 41
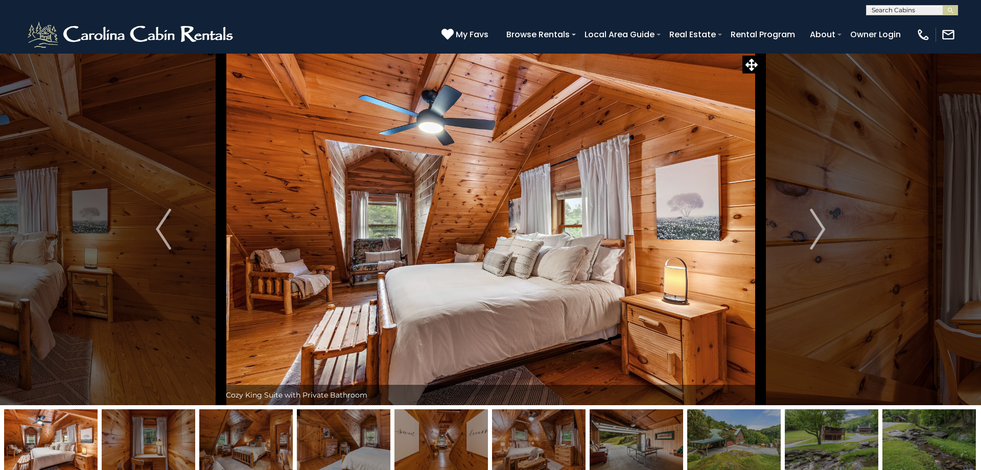
click at [821, 225] on img "Next" at bounding box center [817, 229] width 15 height 41
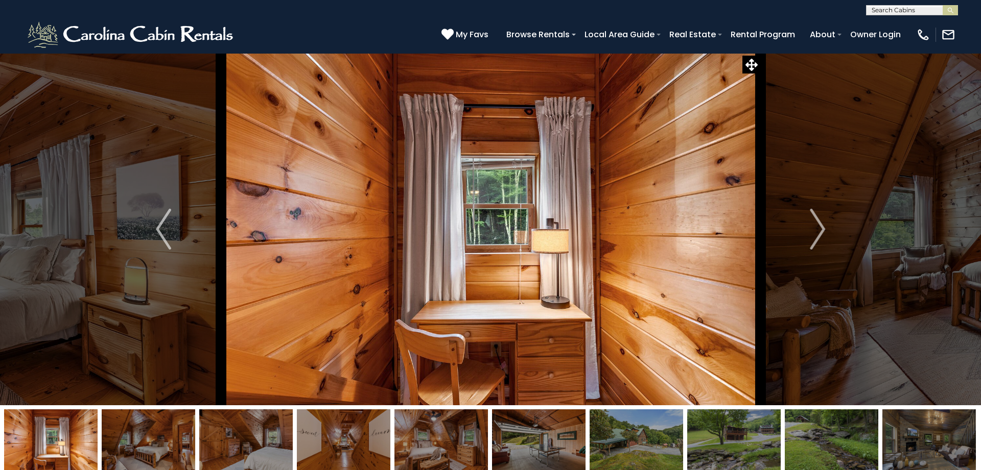
click at [821, 225] on img "Next" at bounding box center [817, 229] width 15 height 41
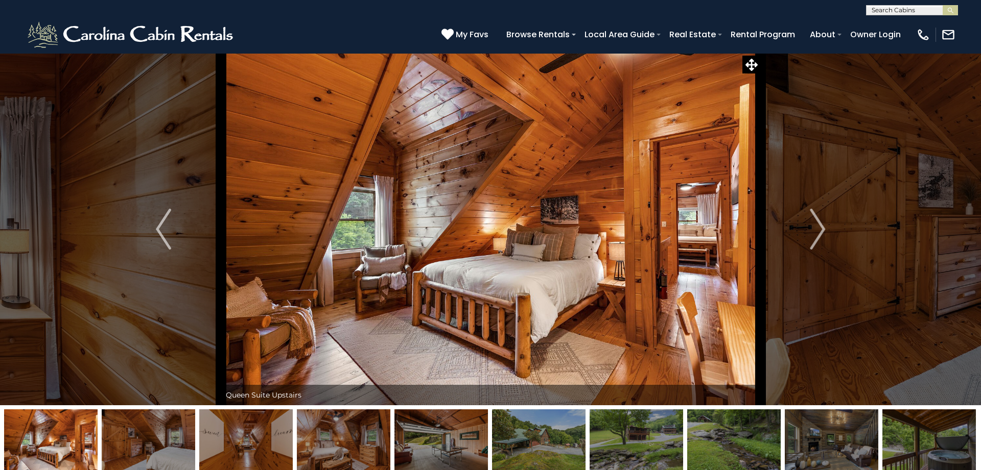
click at [821, 225] on img "Next" at bounding box center [817, 229] width 15 height 41
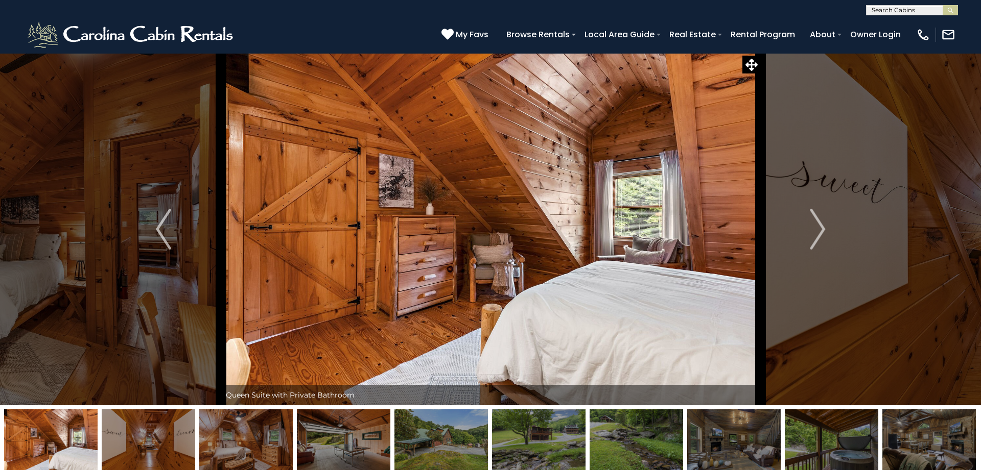
click at [821, 225] on img "Next" at bounding box center [817, 229] width 15 height 41
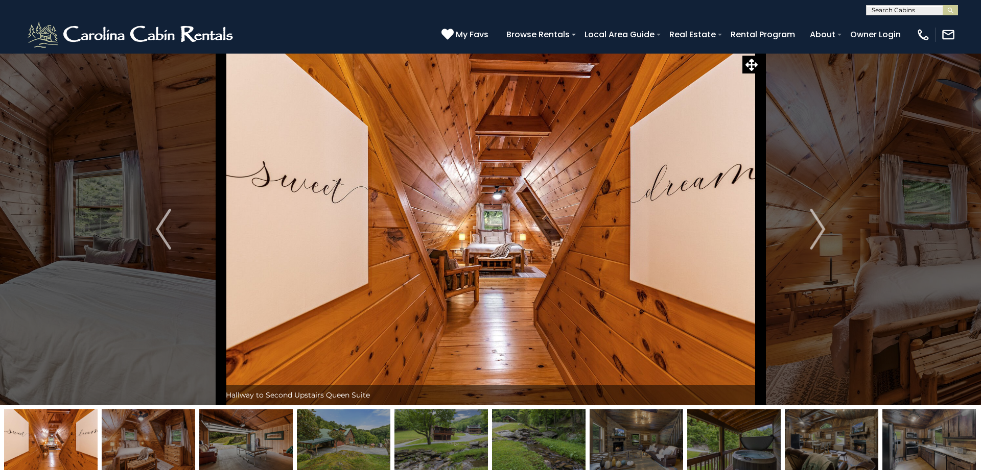
click at [821, 225] on img "Next" at bounding box center [817, 229] width 15 height 41
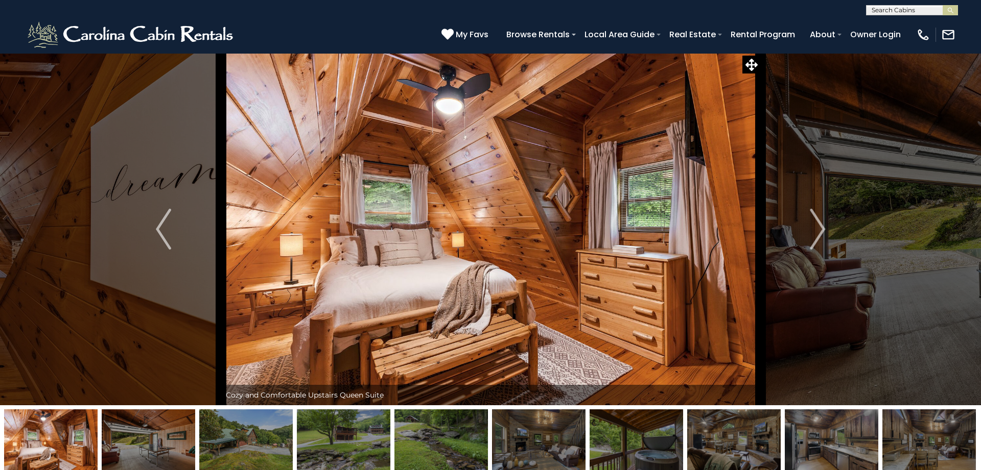
click at [821, 225] on img "Next" at bounding box center [817, 229] width 15 height 41
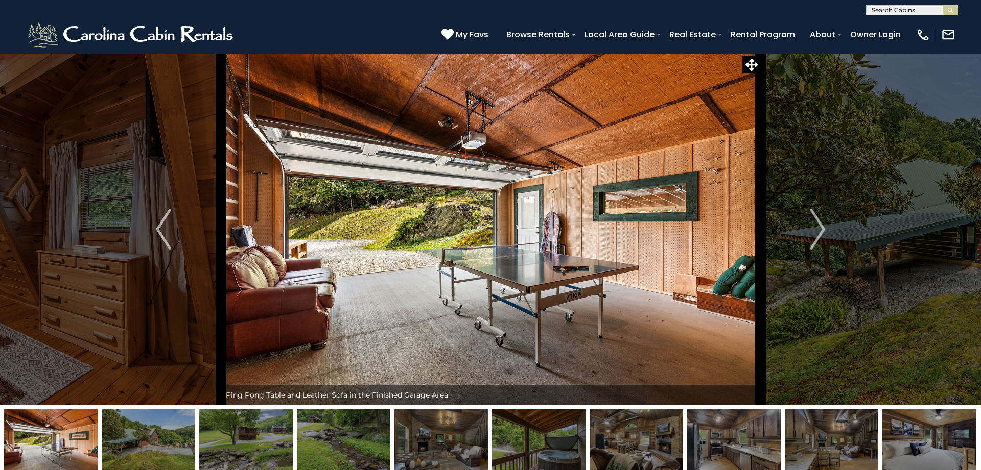
click at [821, 225] on img "Next" at bounding box center [817, 229] width 15 height 41
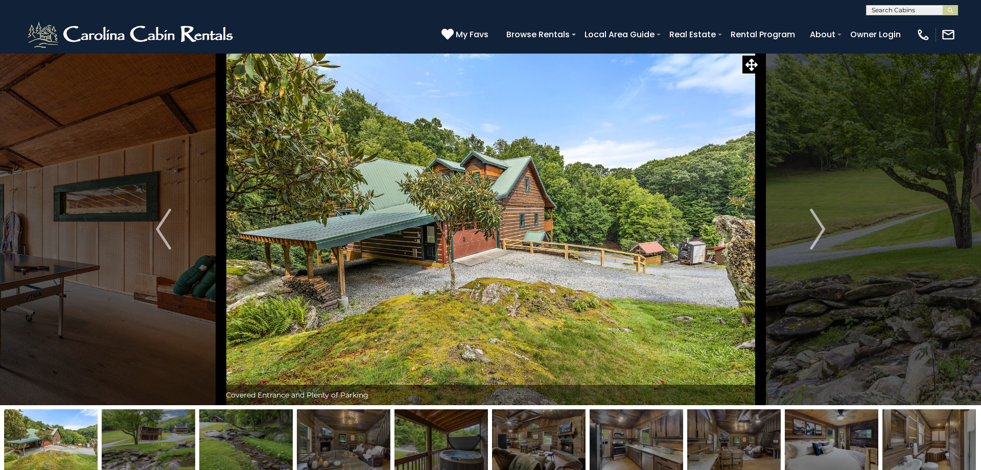
click at [821, 225] on img "Next" at bounding box center [817, 229] width 15 height 41
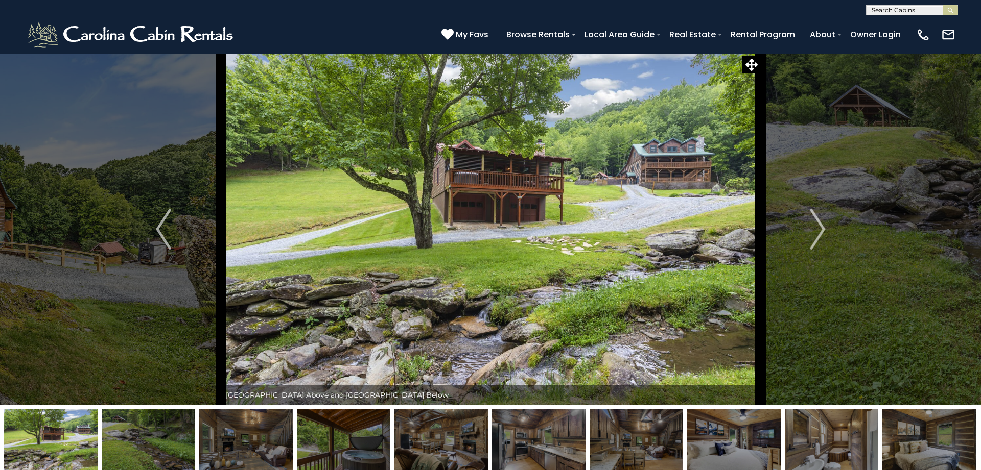
click at [821, 225] on img "Next" at bounding box center [817, 229] width 15 height 41
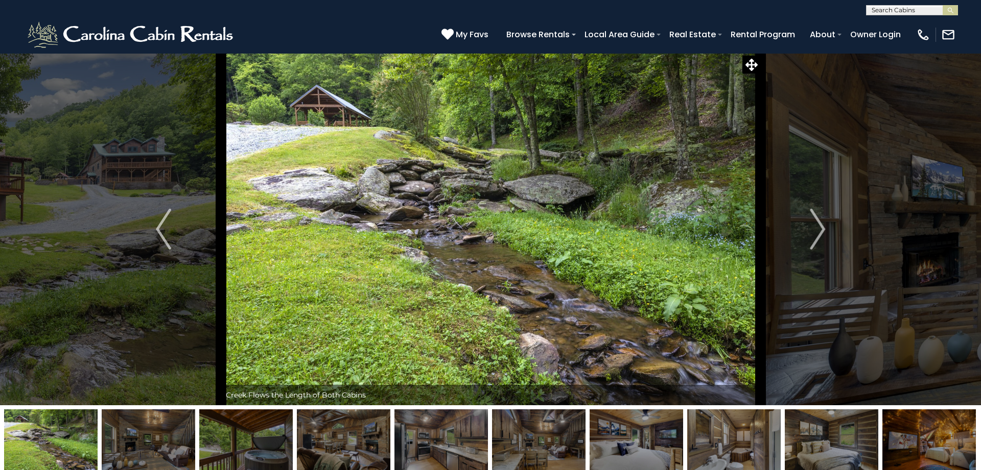
click at [821, 225] on img "Next" at bounding box center [817, 229] width 15 height 41
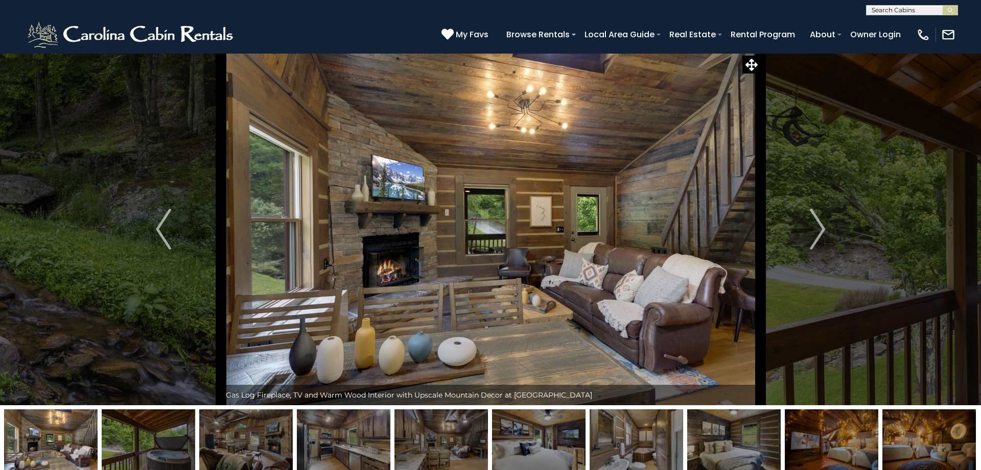
click at [821, 225] on img "Next" at bounding box center [817, 229] width 15 height 41
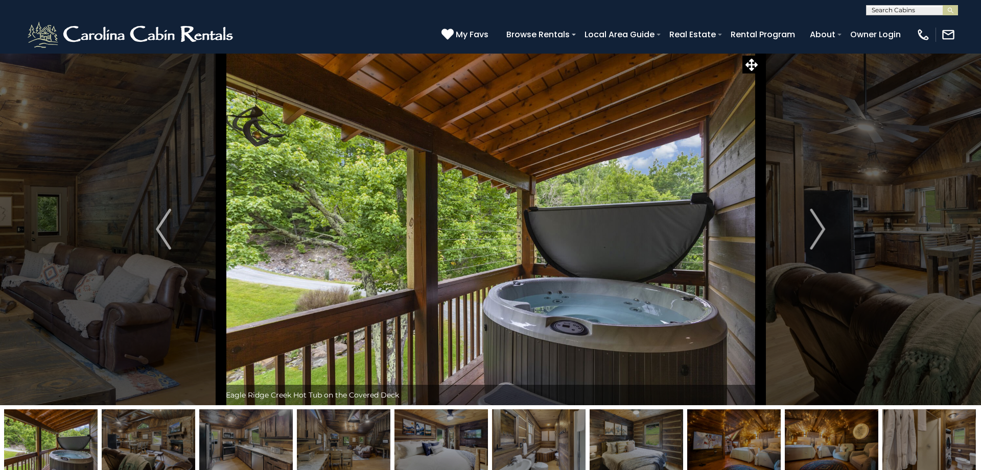
click at [821, 225] on img "Next" at bounding box center [817, 229] width 15 height 41
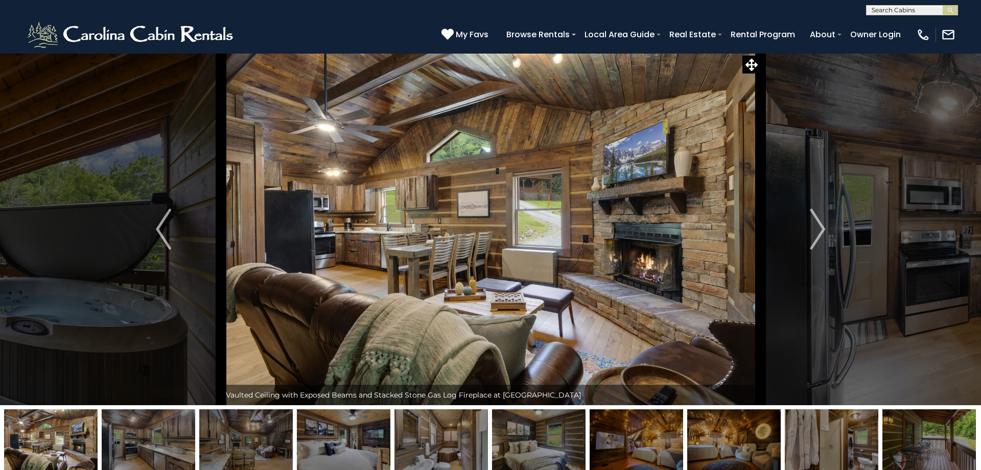
click at [821, 225] on img "Next" at bounding box center [817, 229] width 15 height 41
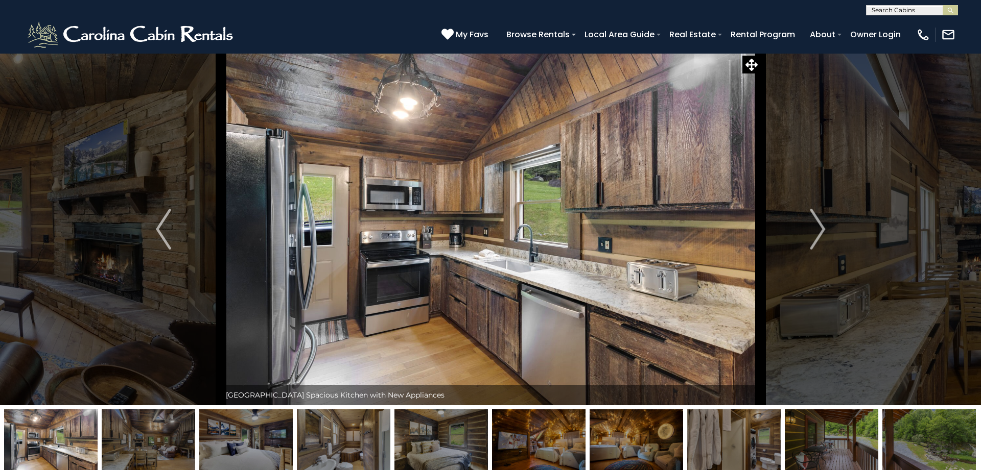
click at [821, 225] on img "Next" at bounding box center [817, 229] width 15 height 41
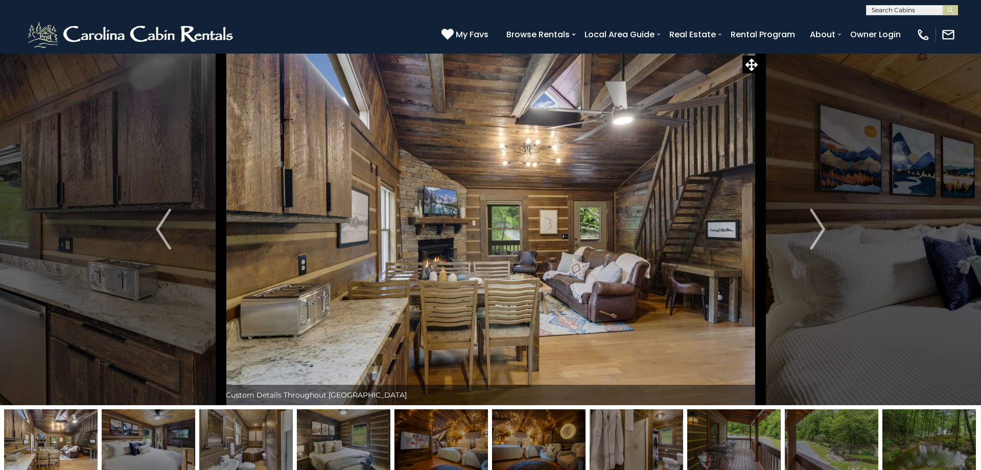
click at [821, 225] on img "Next" at bounding box center [817, 229] width 15 height 41
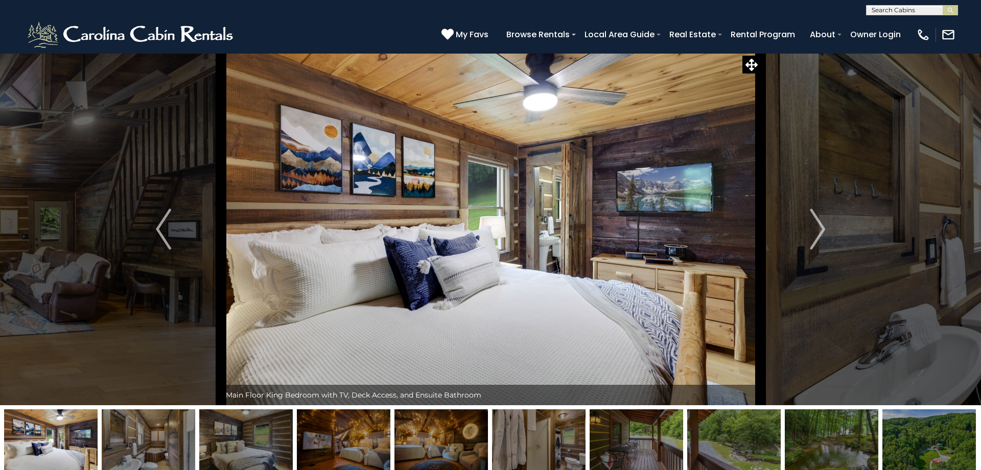
click at [821, 225] on img "Next" at bounding box center [817, 229] width 15 height 41
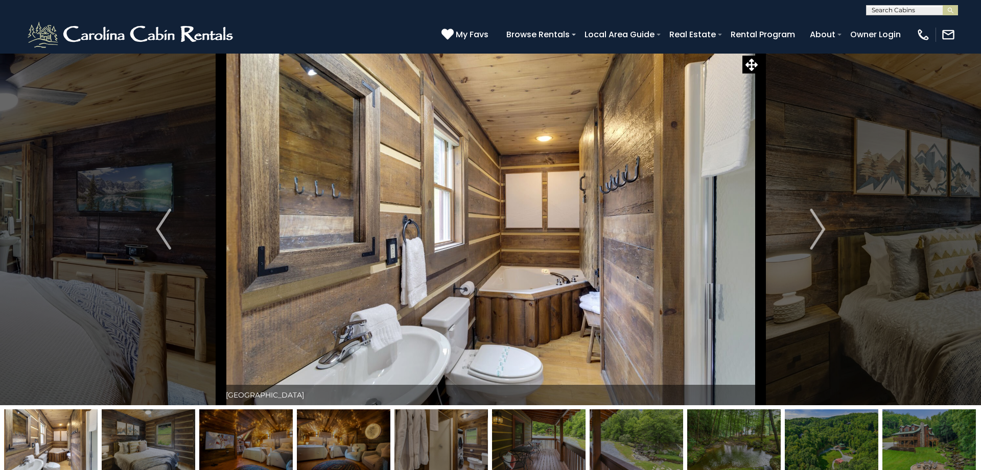
click at [821, 225] on img "Next" at bounding box center [817, 229] width 15 height 41
